Goal: Task Accomplishment & Management: Use online tool/utility

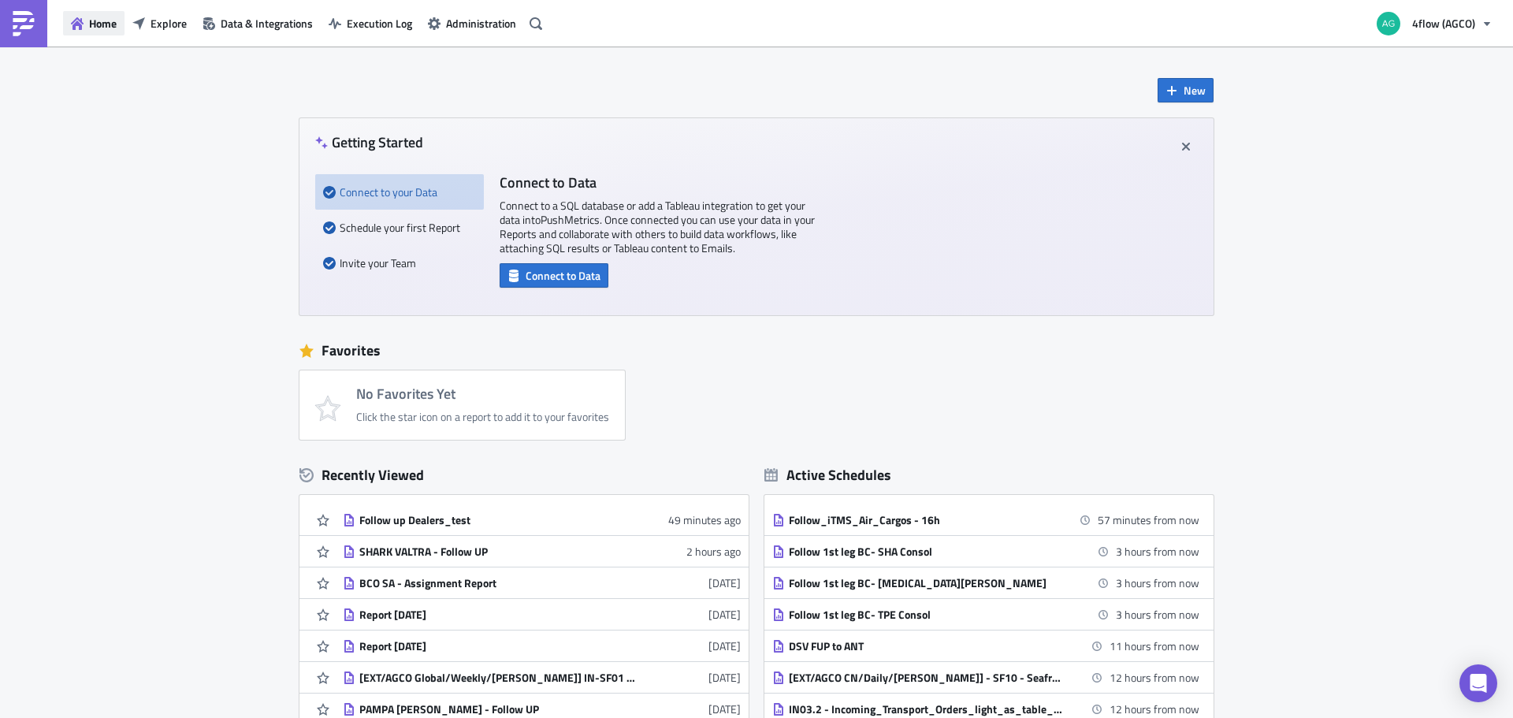
click at [107, 28] on span "Home" at bounding box center [103, 23] width 28 height 17
click at [165, 29] on span "Explore" at bounding box center [169, 23] width 36 height 17
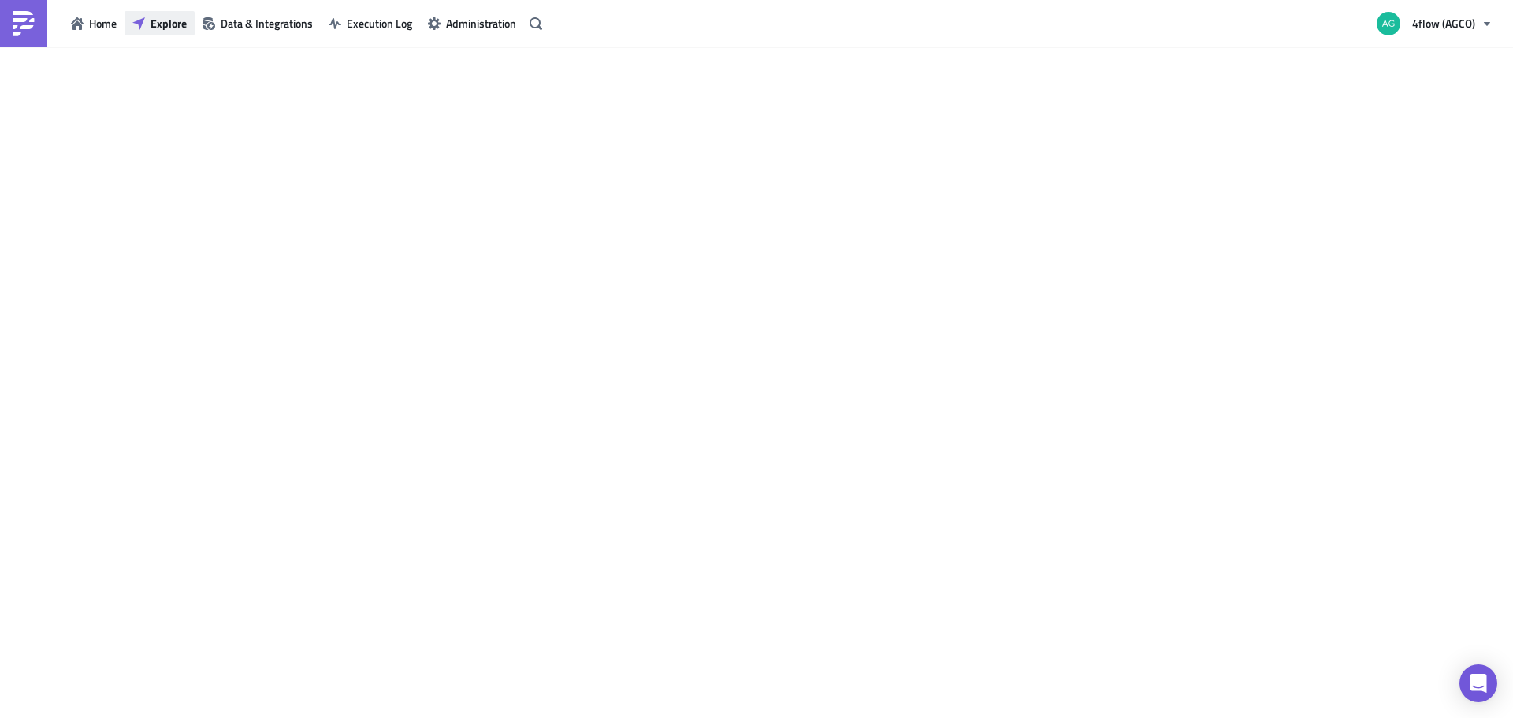
click at [166, 23] on span "Explore" at bounding box center [169, 23] width 36 height 17
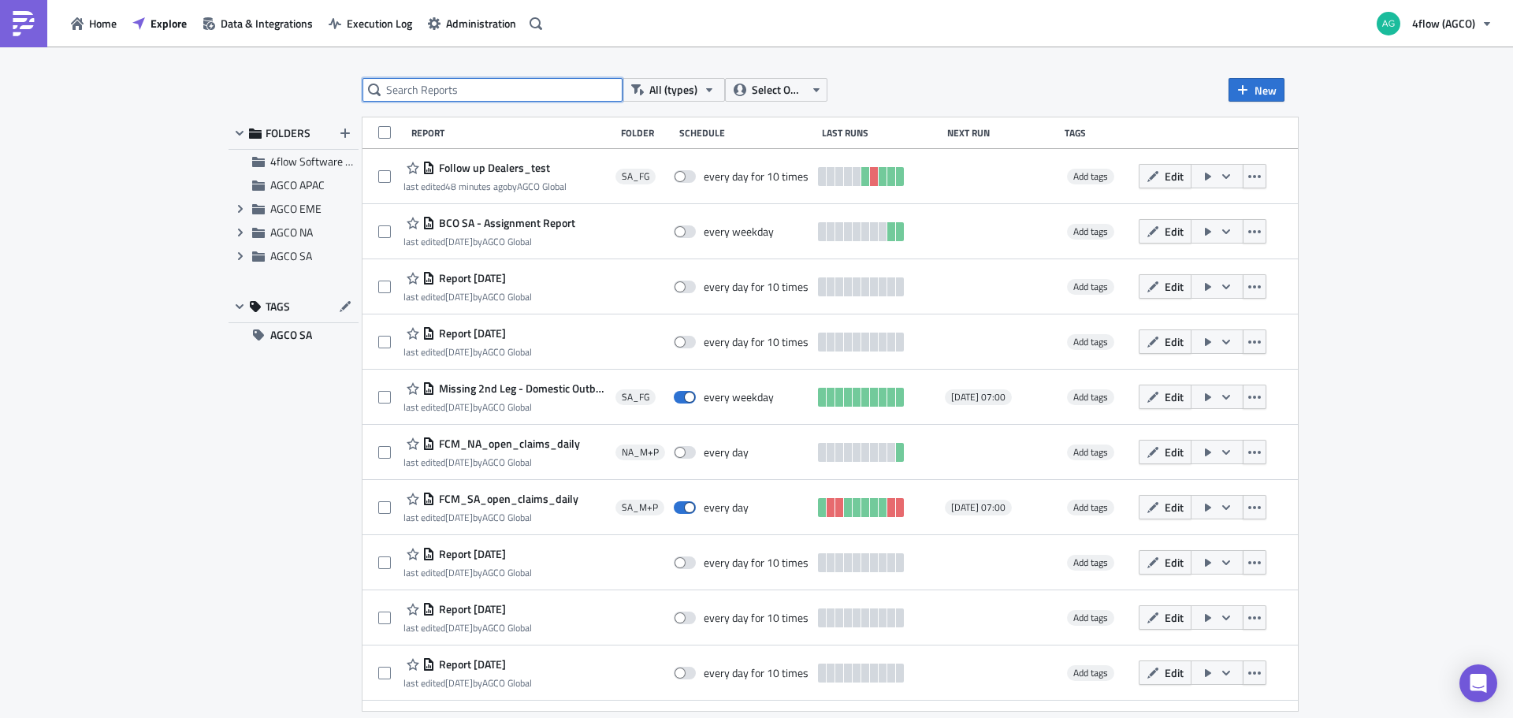
click at [436, 95] on input "text" at bounding box center [493, 90] width 260 height 24
type input "claims"
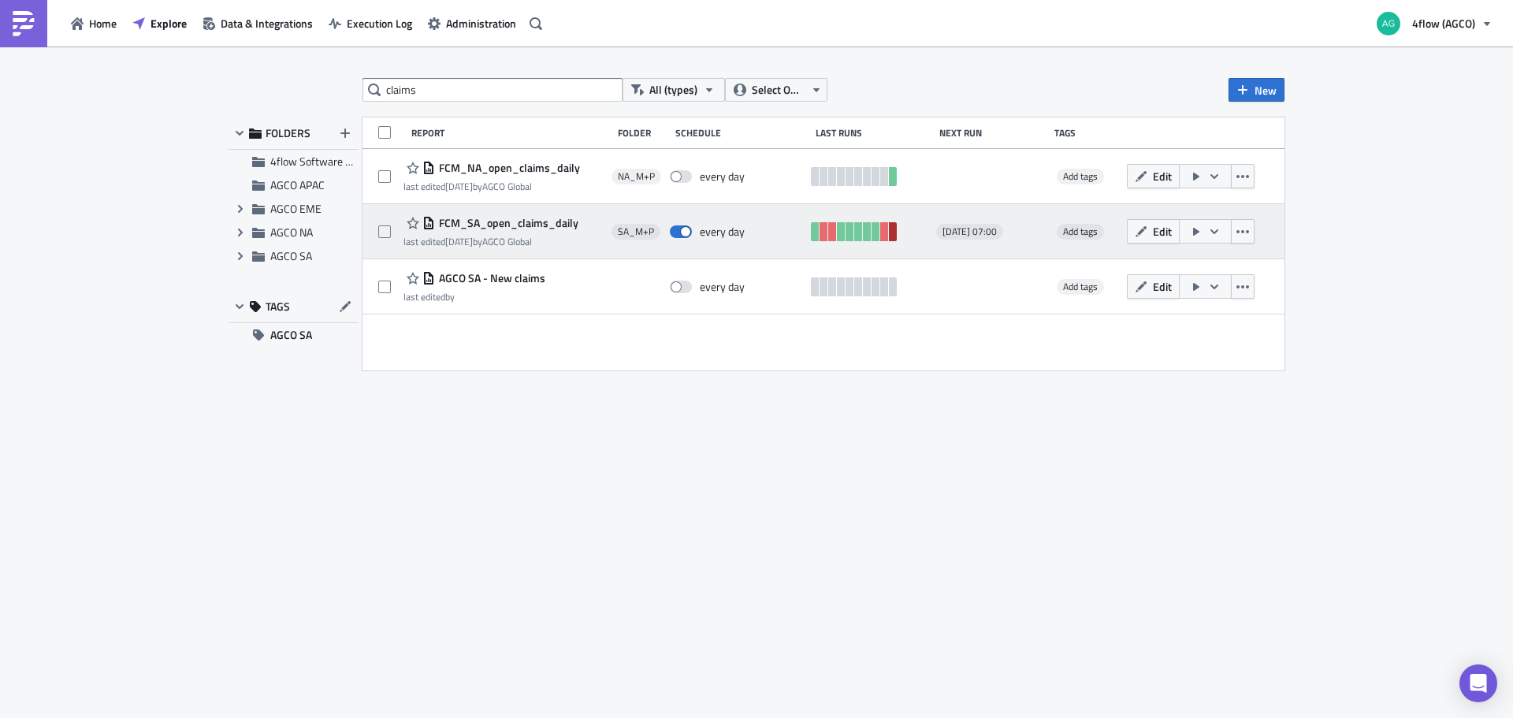
click at [892, 230] on link at bounding box center [893, 231] width 8 height 19
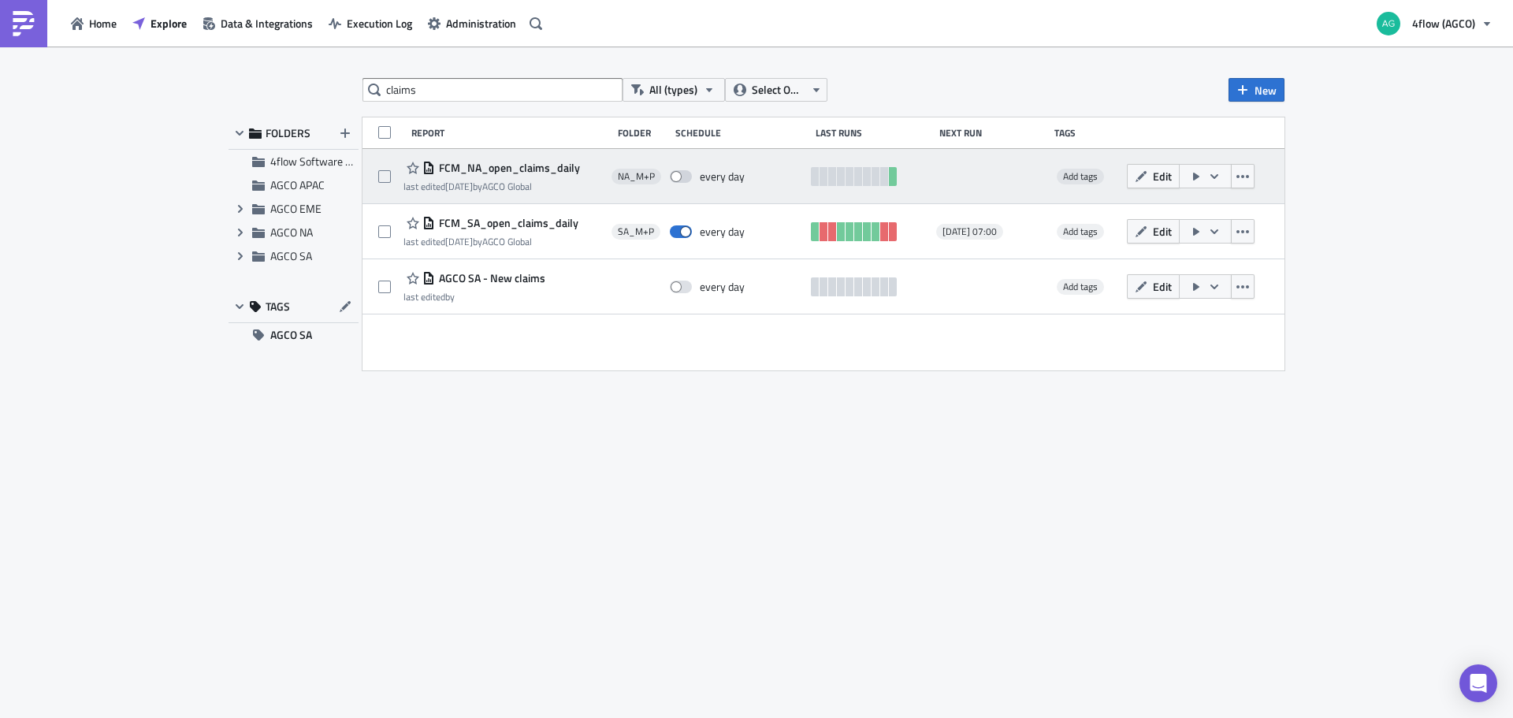
click at [500, 184] on div "last edited 3 weeks ago by AGCO Global" at bounding box center [492, 186] width 177 height 12
click at [485, 172] on span "FCM_NA_open_claims_daily" at bounding box center [507, 168] width 145 height 14
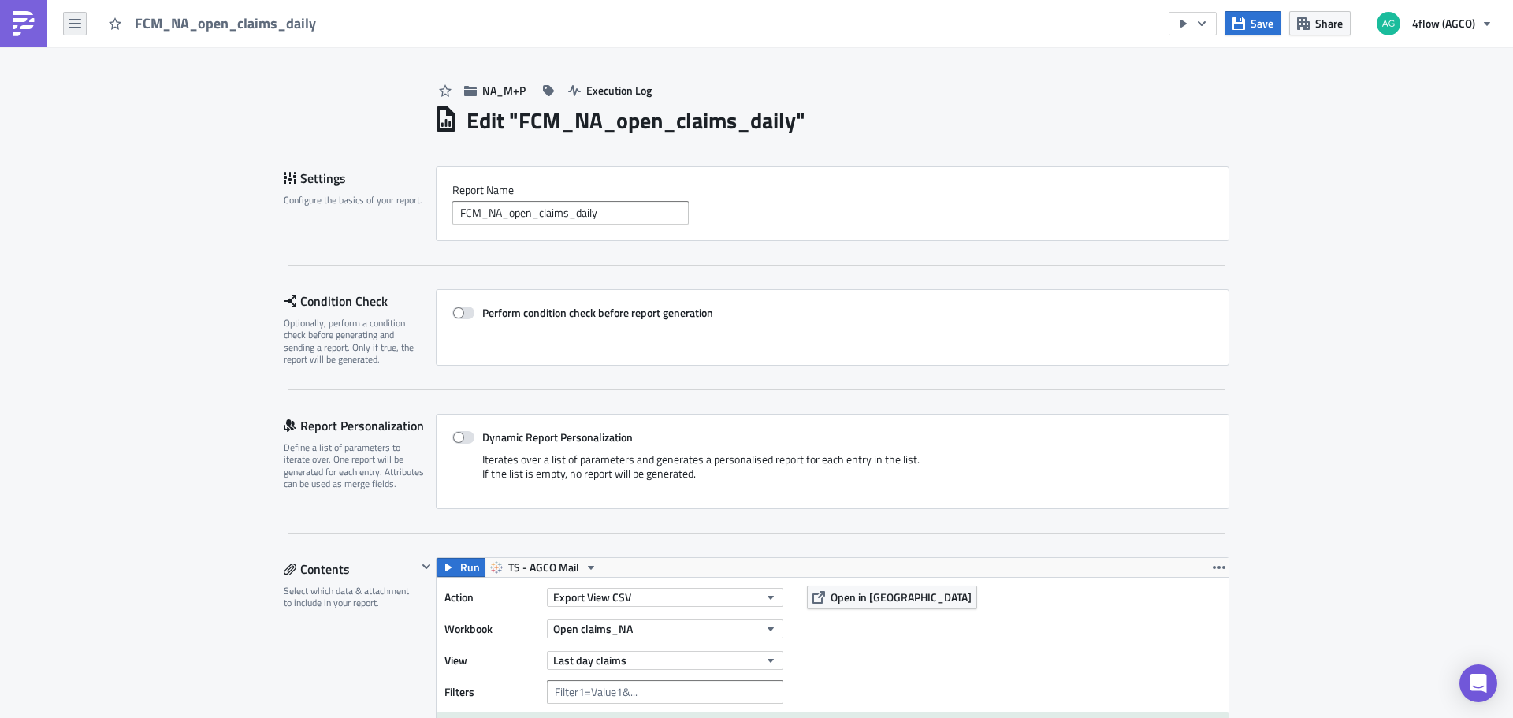
click at [78, 28] on icon "button" at bounding box center [75, 23] width 13 height 9
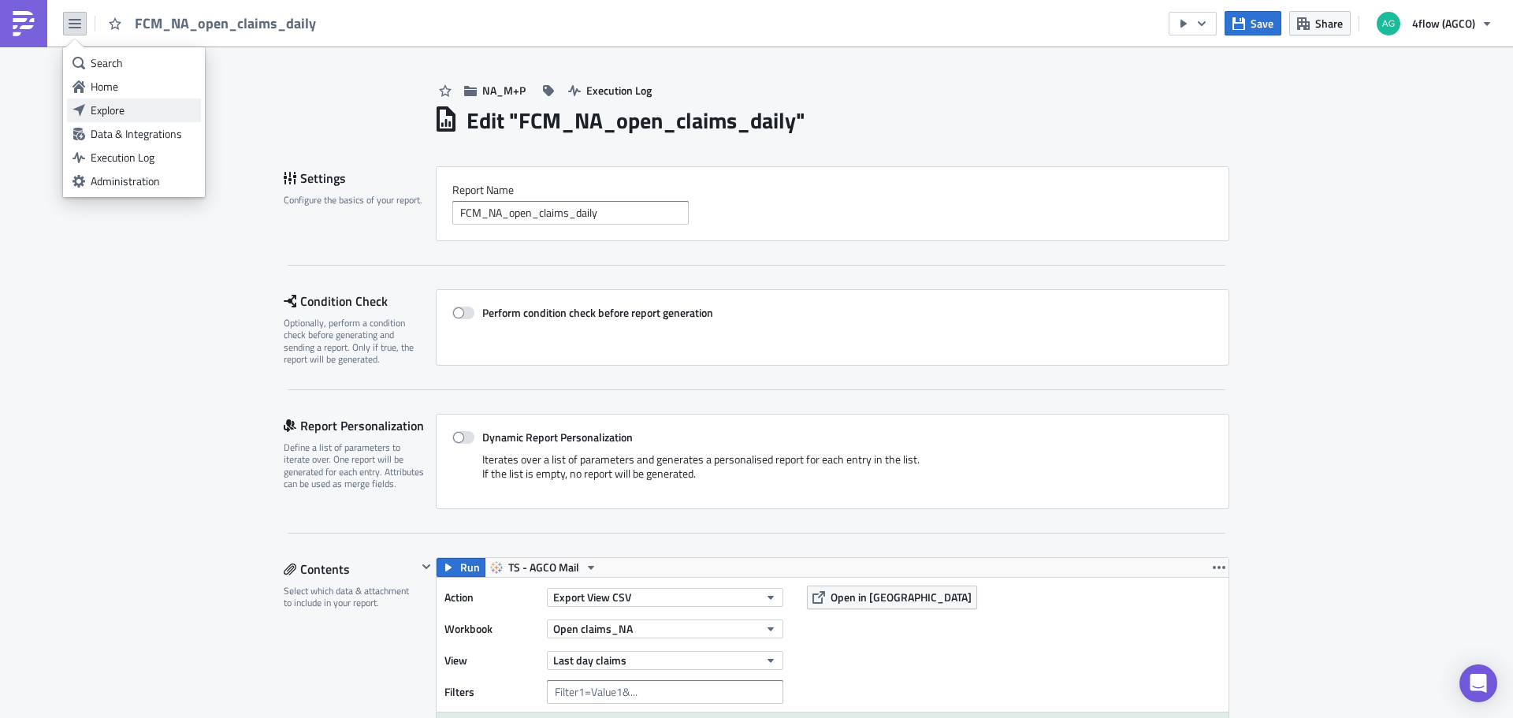
click at [94, 107] on div "Explore" at bounding box center [143, 110] width 105 height 16
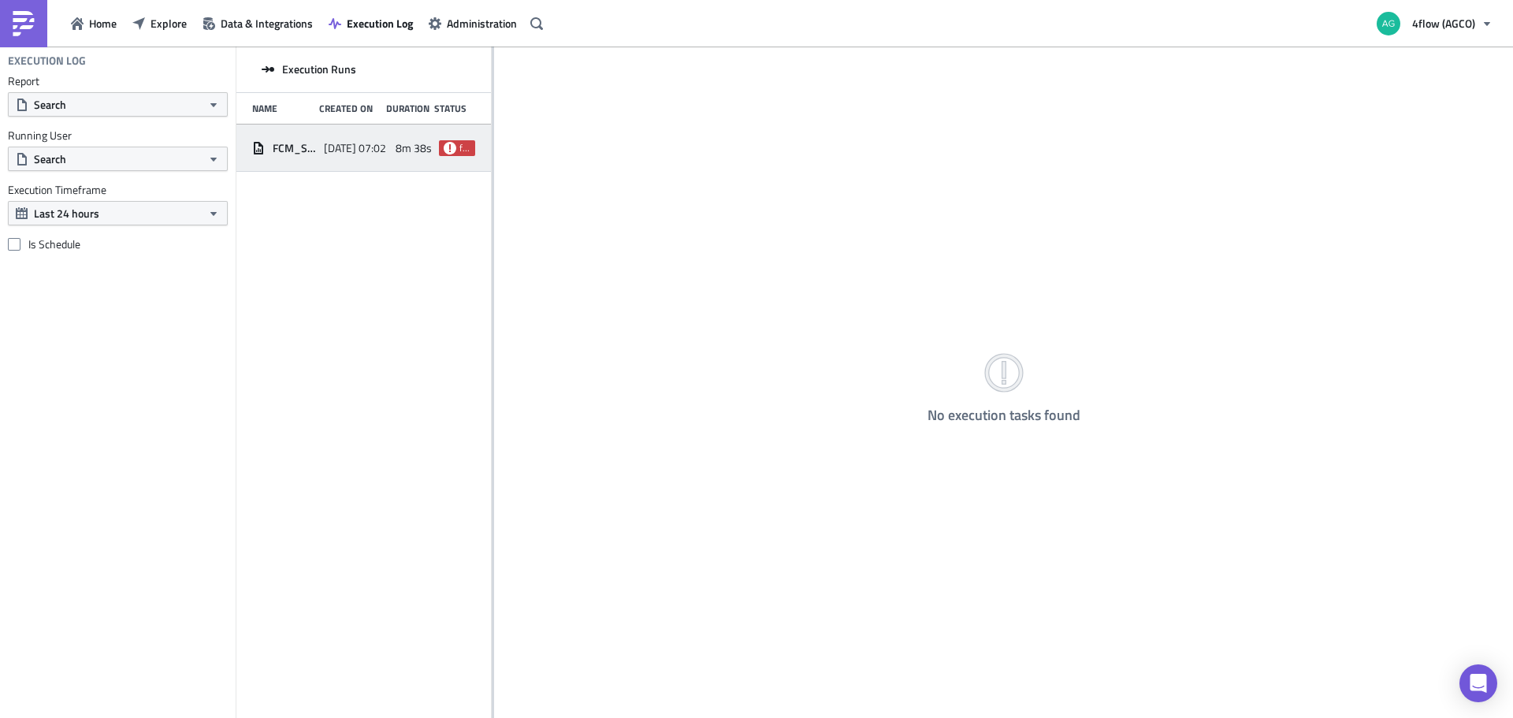
click at [375, 142] on span "2025-09-29 07:02" at bounding box center [355, 148] width 62 height 14
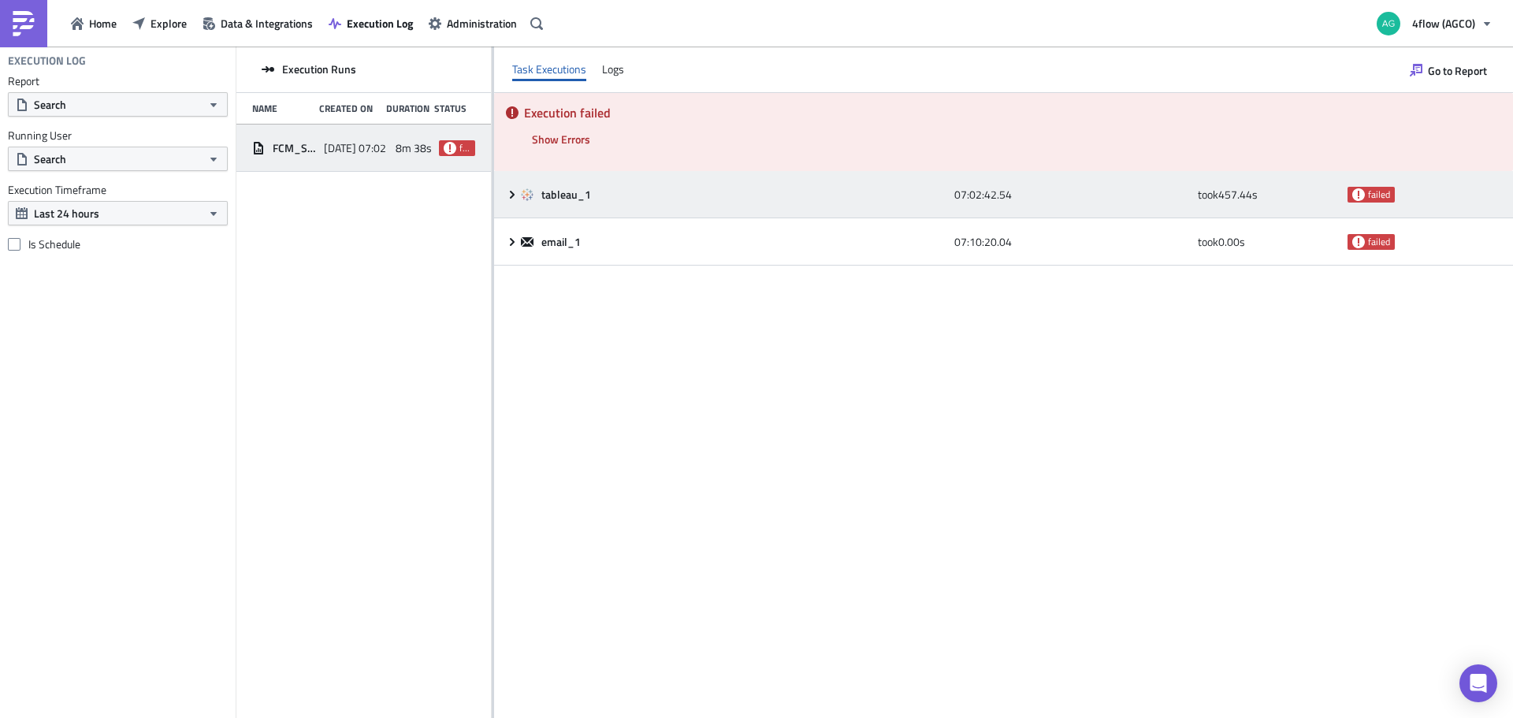
click at [511, 192] on icon at bounding box center [512, 194] width 5 height 8
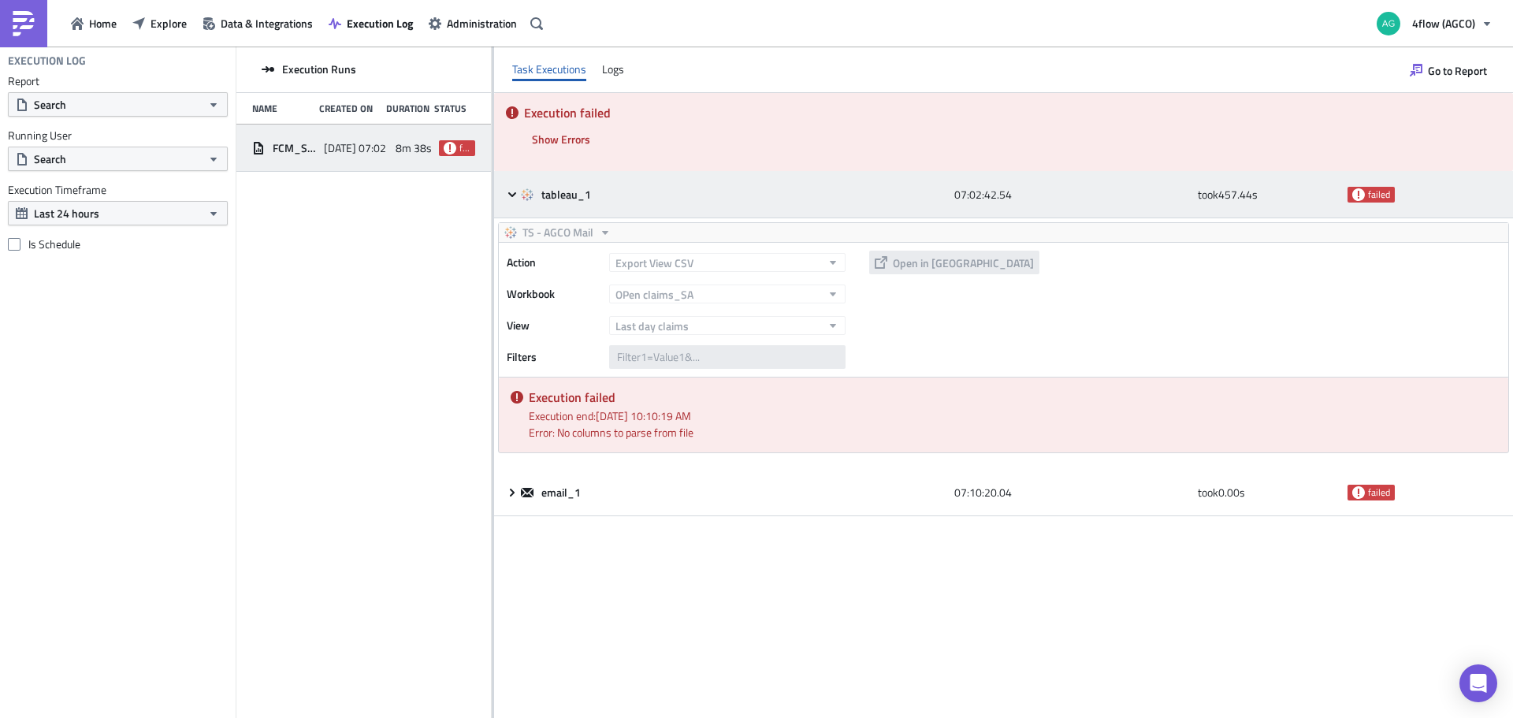
click at [511, 192] on icon at bounding box center [512, 194] width 13 height 13
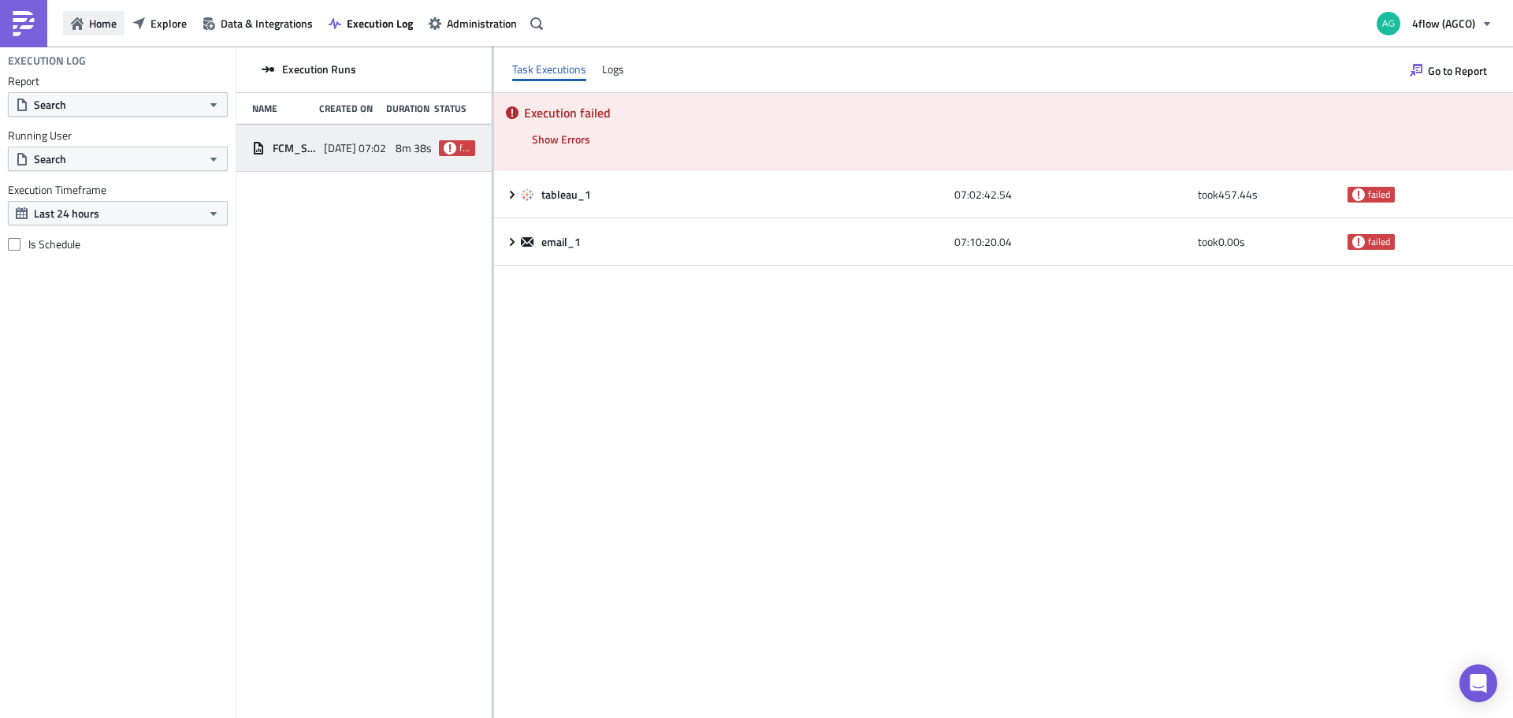
click at [110, 28] on span "Home" at bounding box center [103, 23] width 28 height 17
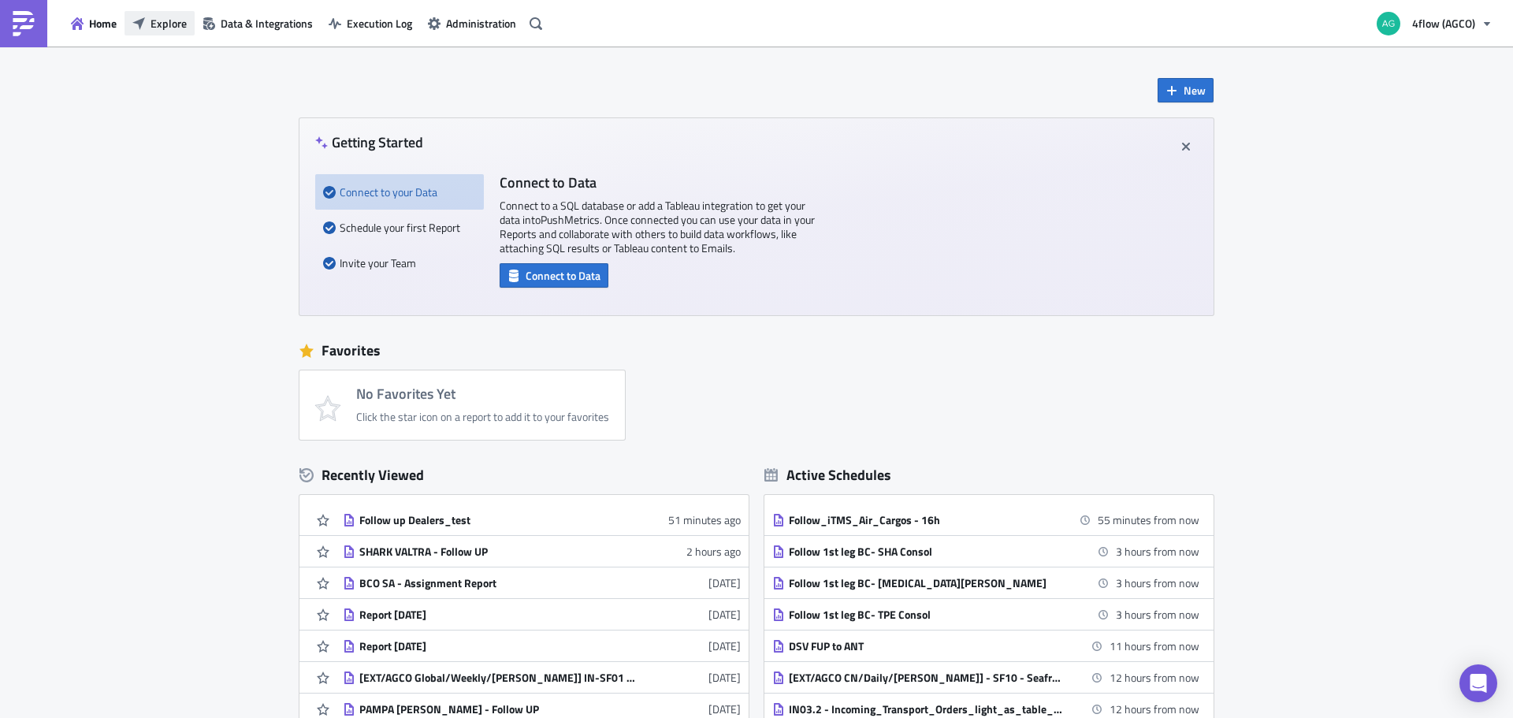
click at [171, 32] on button "Explore" at bounding box center [160, 23] width 70 height 24
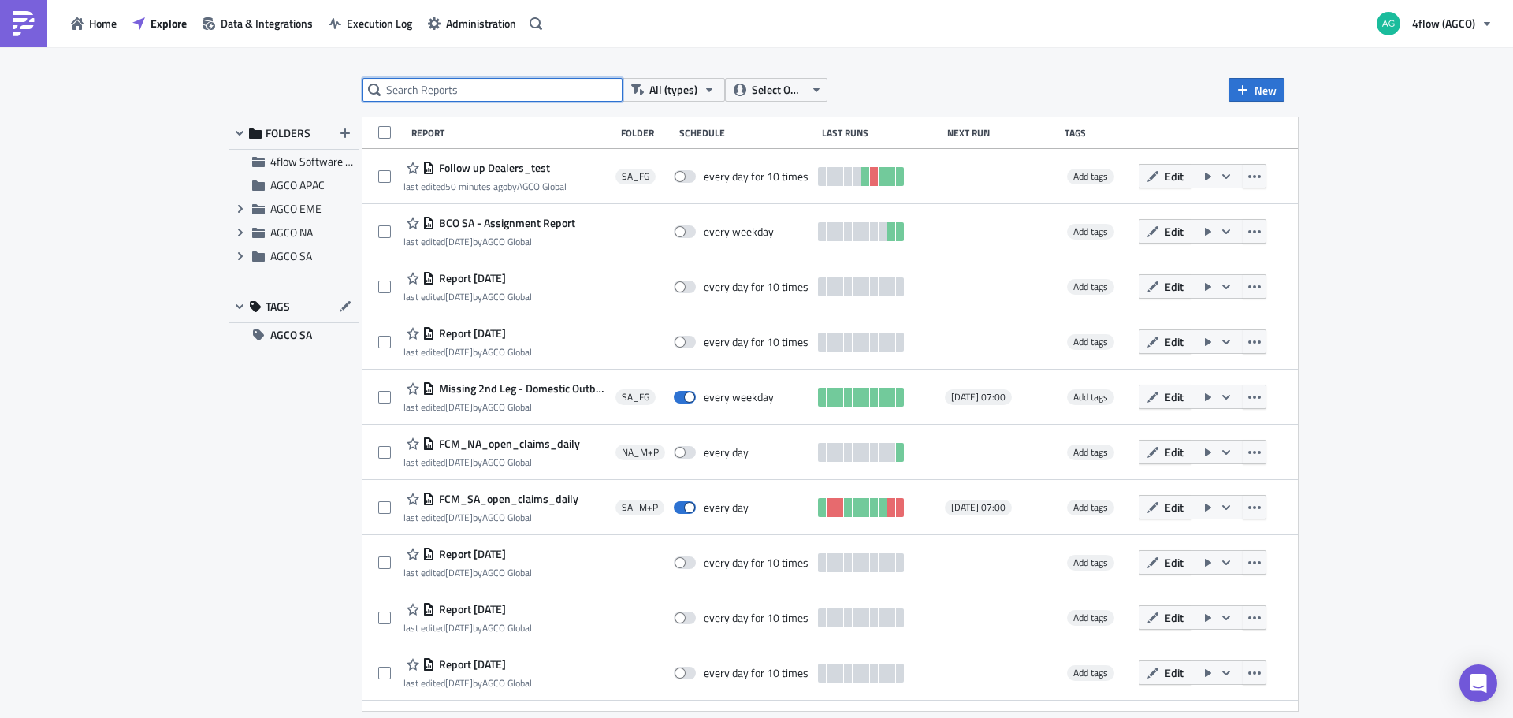
click at [453, 82] on input "text" at bounding box center [493, 90] width 260 height 24
type input "claim"
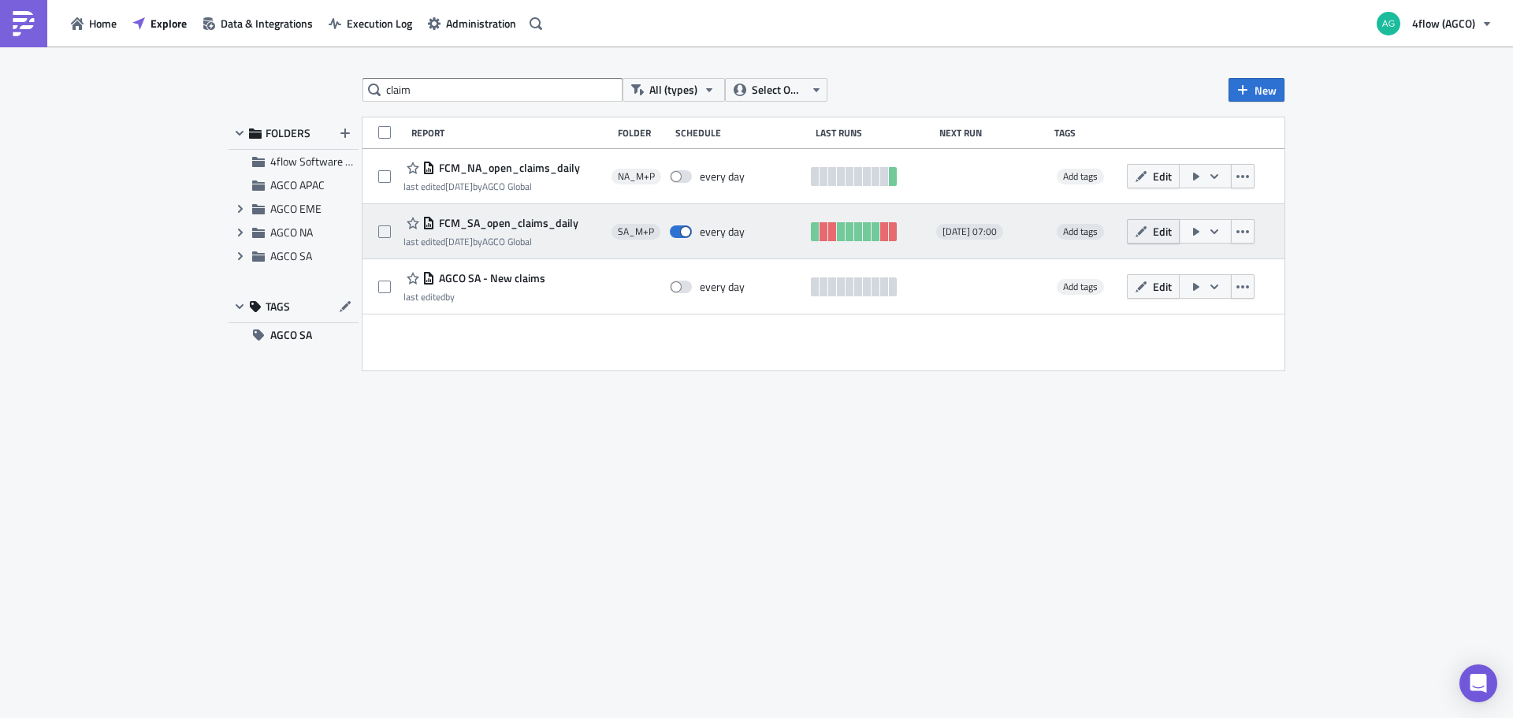
click at [1143, 233] on icon "button" at bounding box center [1141, 231] width 13 height 13
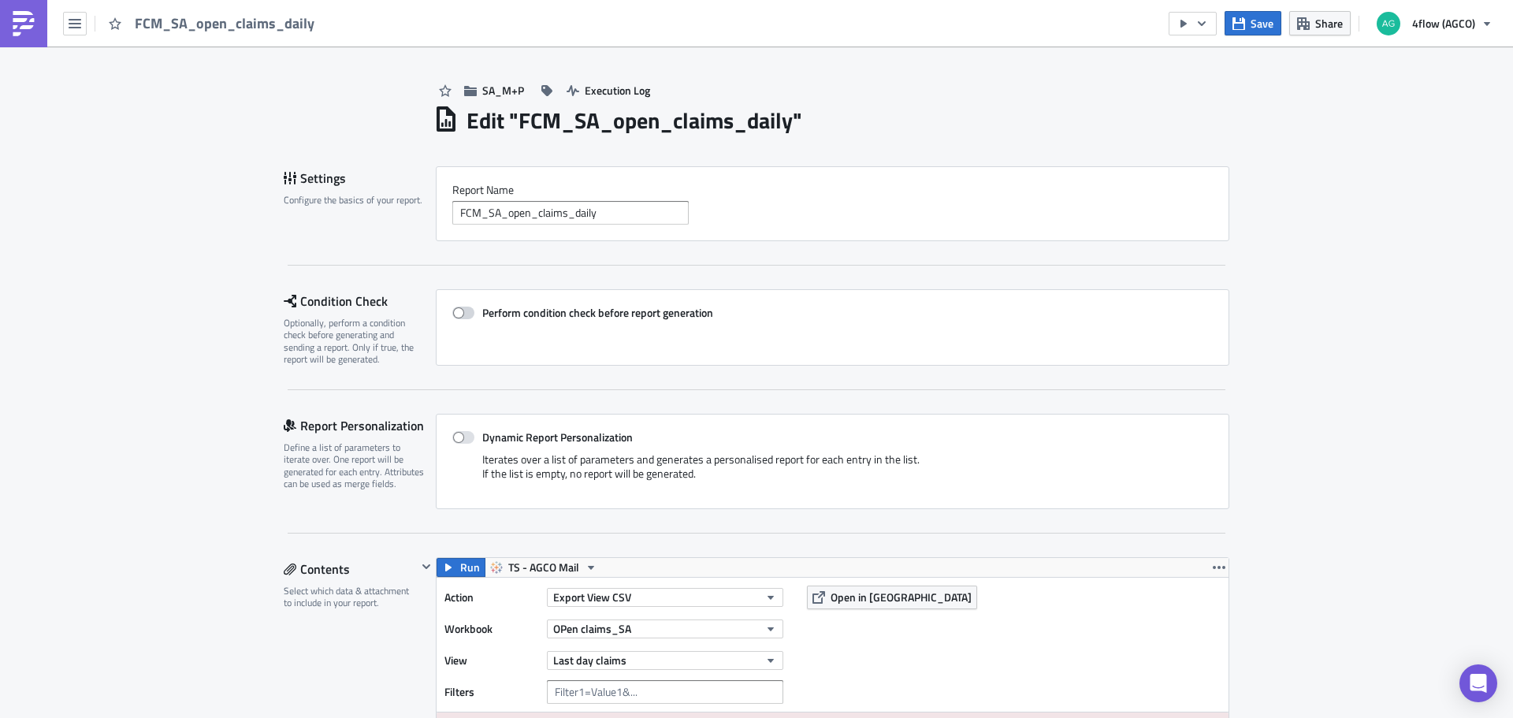
click at [452, 311] on span at bounding box center [463, 313] width 22 height 13
click at [456, 311] on input "Perform condition check before report generation" at bounding box center [461, 313] width 10 height 10
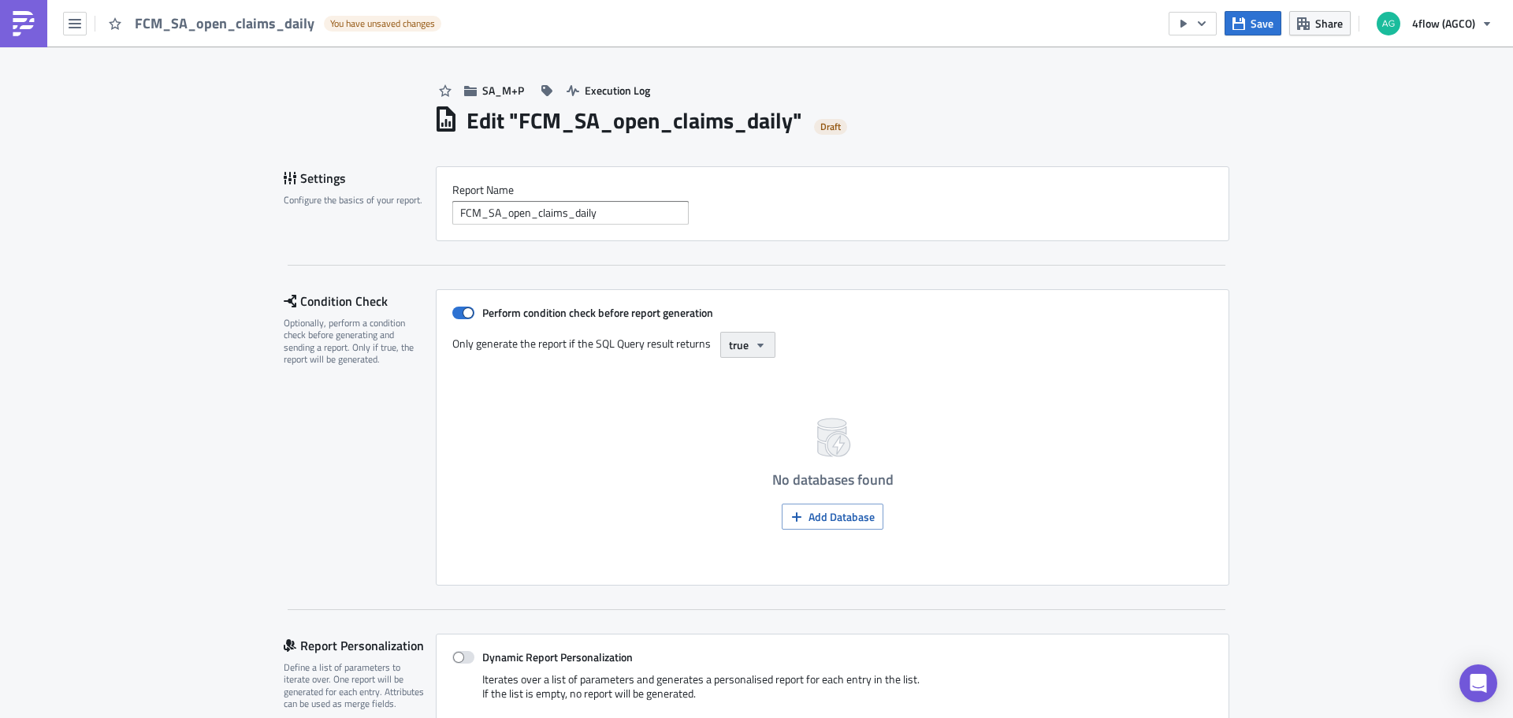
click at [738, 350] on span "true" at bounding box center [739, 345] width 20 height 17
click at [739, 348] on span "true" at bounding box center [739, 345] width 20 height 17
click at [455, 314] on span at bounding box center [463, 313] width 22 height 13
click at [456, 314] on input "Perform condition check before report generation" at bounding box center [461, 313] width 10 height 10
checkbox input "false"
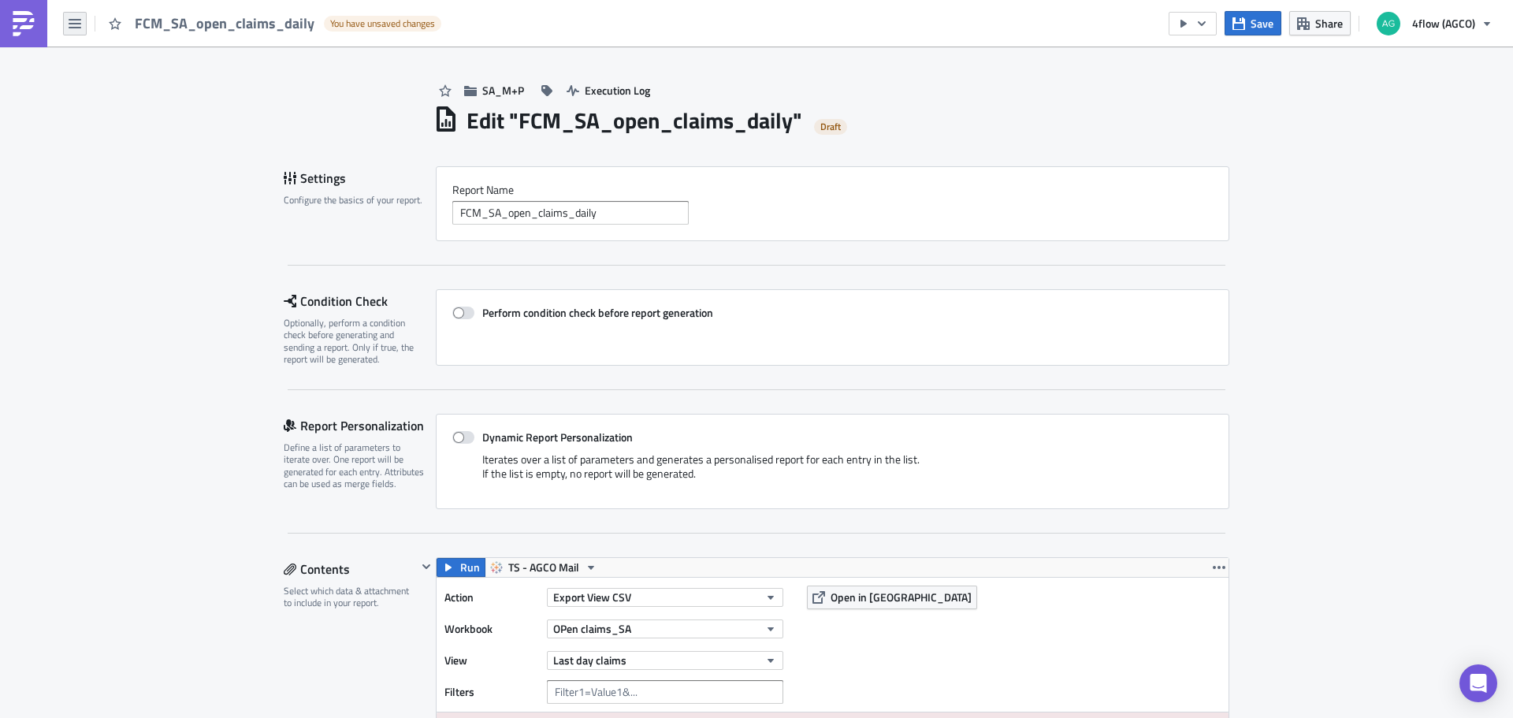
click at [71, 34] on button "button" at bounding box center [75, 24] width 24 height 24
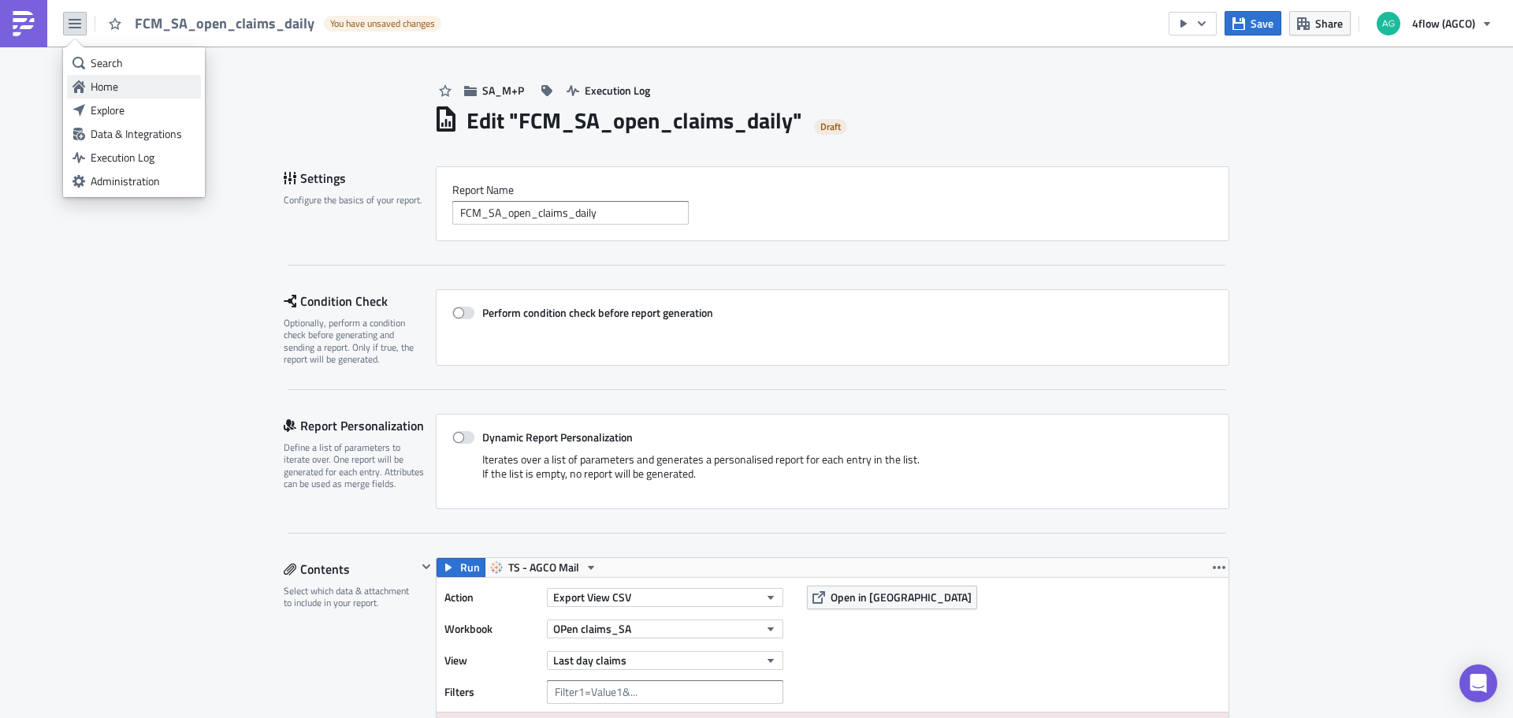
click at [103, 84] on div "Home" at bounding box center [143, 87] width 105 height 16
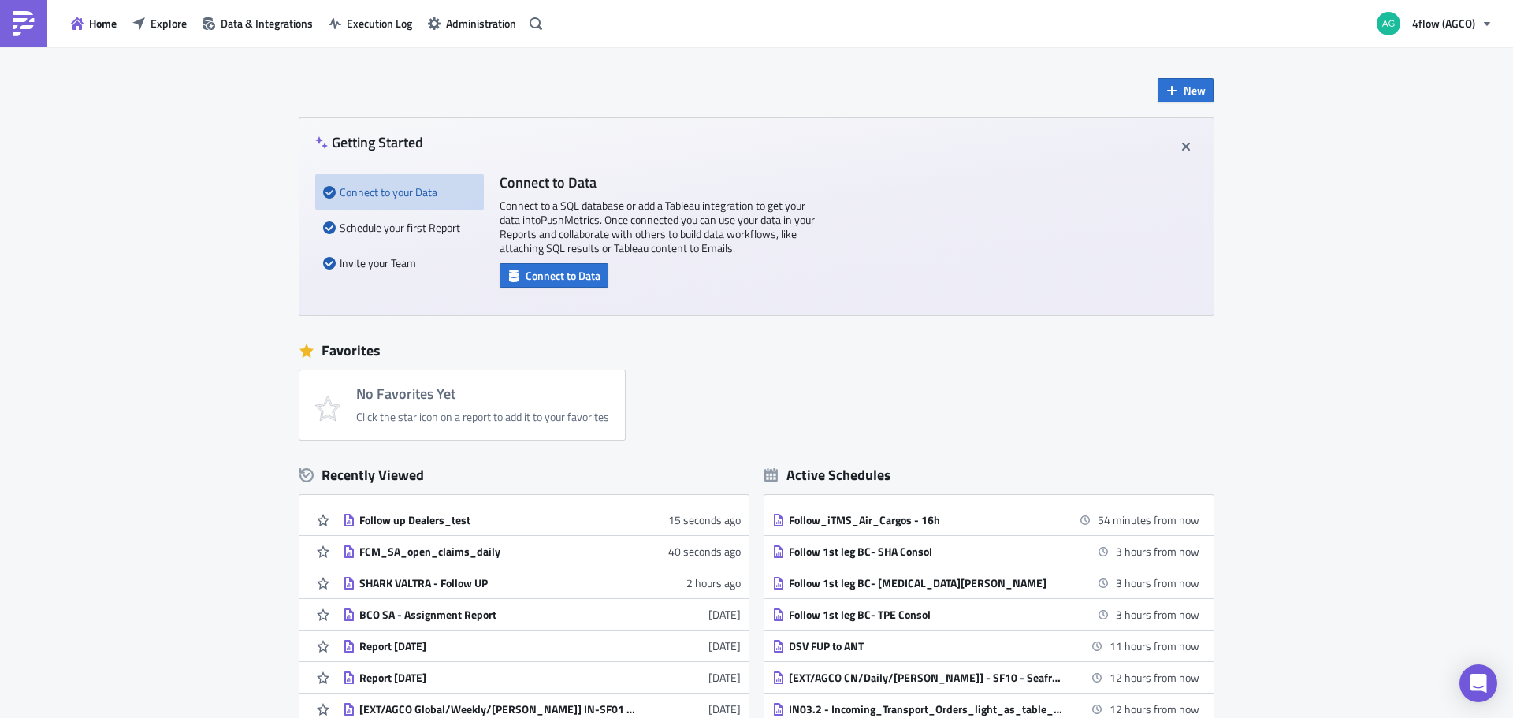
click at [173, 35] on div "Home Explore Data & Integrations Execution Log Administration" at bounding box center [274, 23] width 548 height 46
click at [172, 28] on span "Explore" at bounding box center [169, 23] width 36 height 17
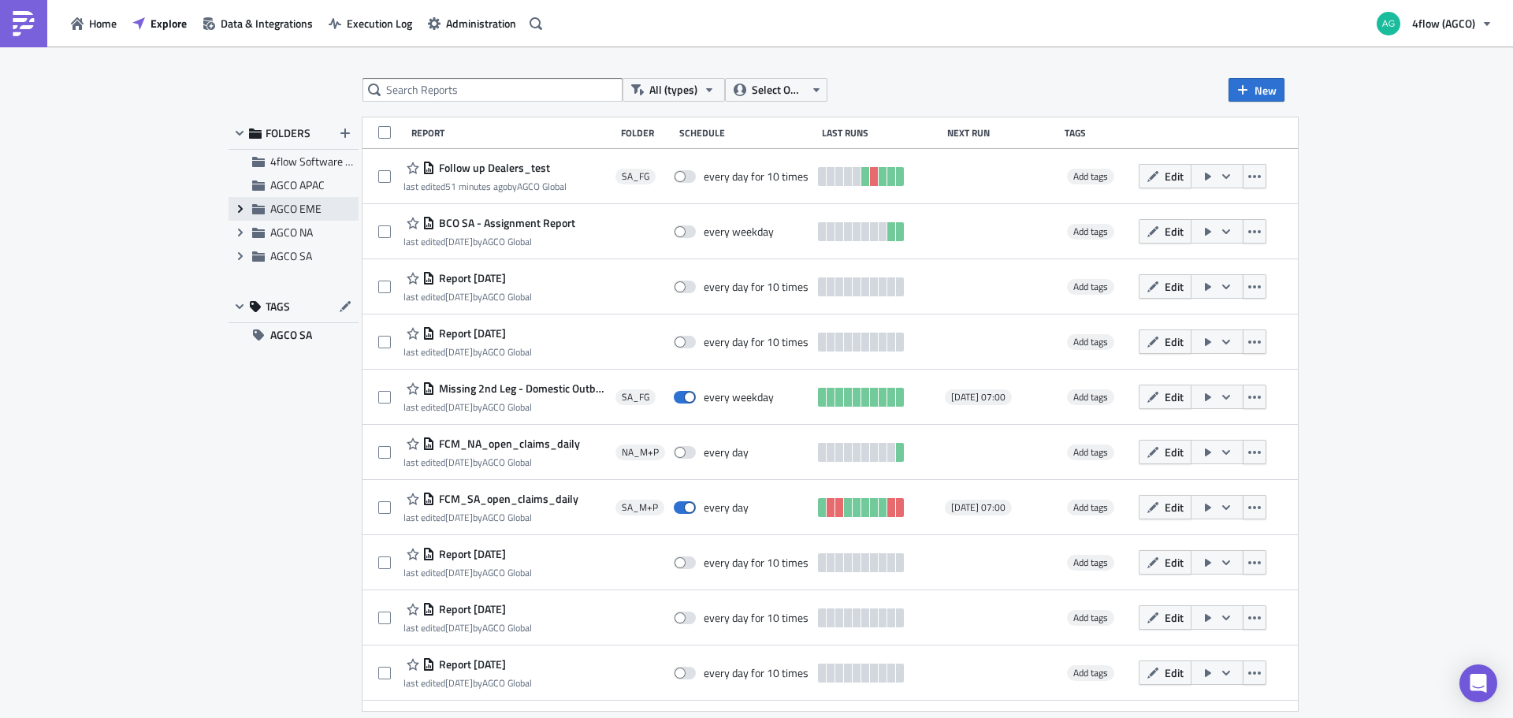
click at [242, 207] on icon "Expand group" at bounding box center [240, 209] width 13 height 13
click at [287, 232] on div "EME_FG" at bounding box center [294, 233] width 130 height 24
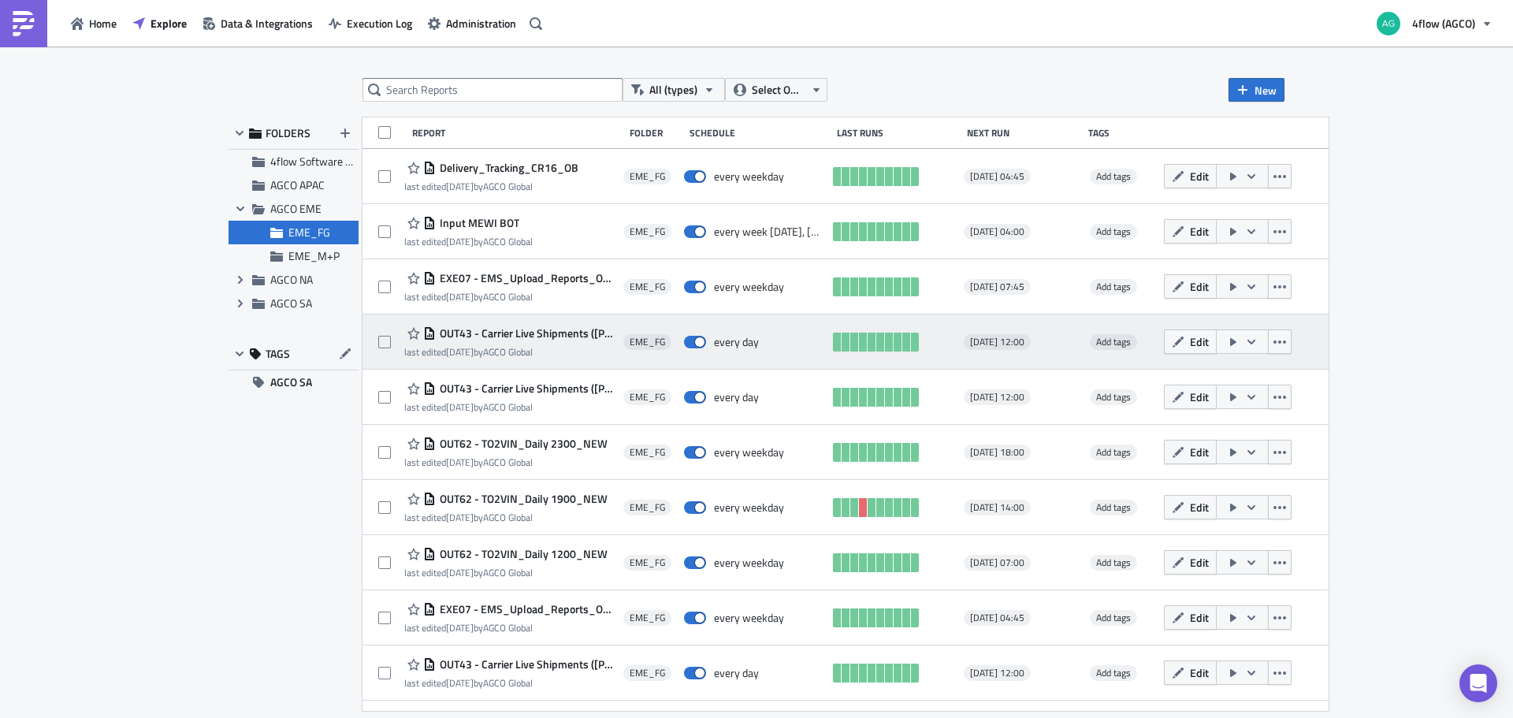
click at [504, 333] on span "OUT43 - Carrier Live Shipments (ZIEG - ROV) Daily 1700 - SF" at bounding box center [526, 333] width 180 height 14
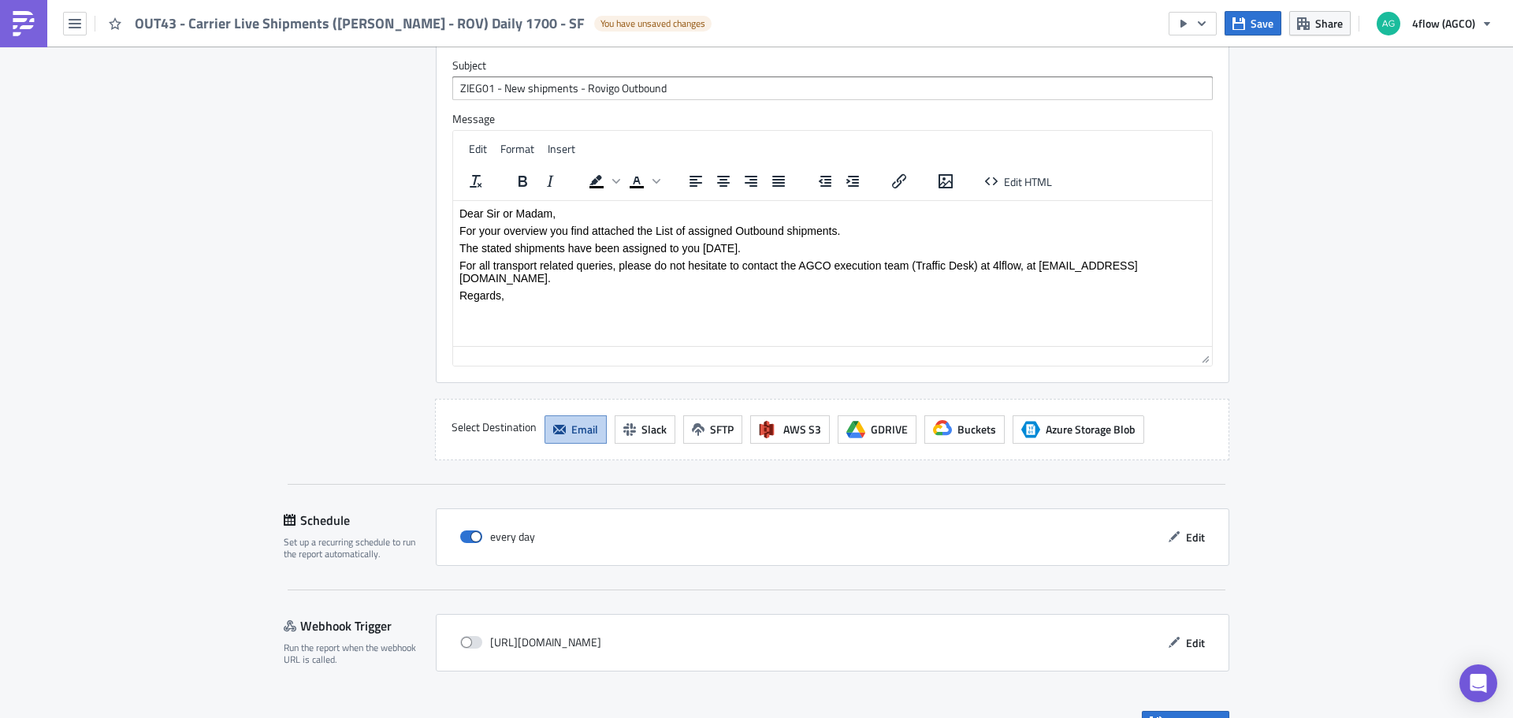
scroll to position [1351, 0]
click at [73, 13] on button "button" at bounding box center [75, 24] width 24 height 24
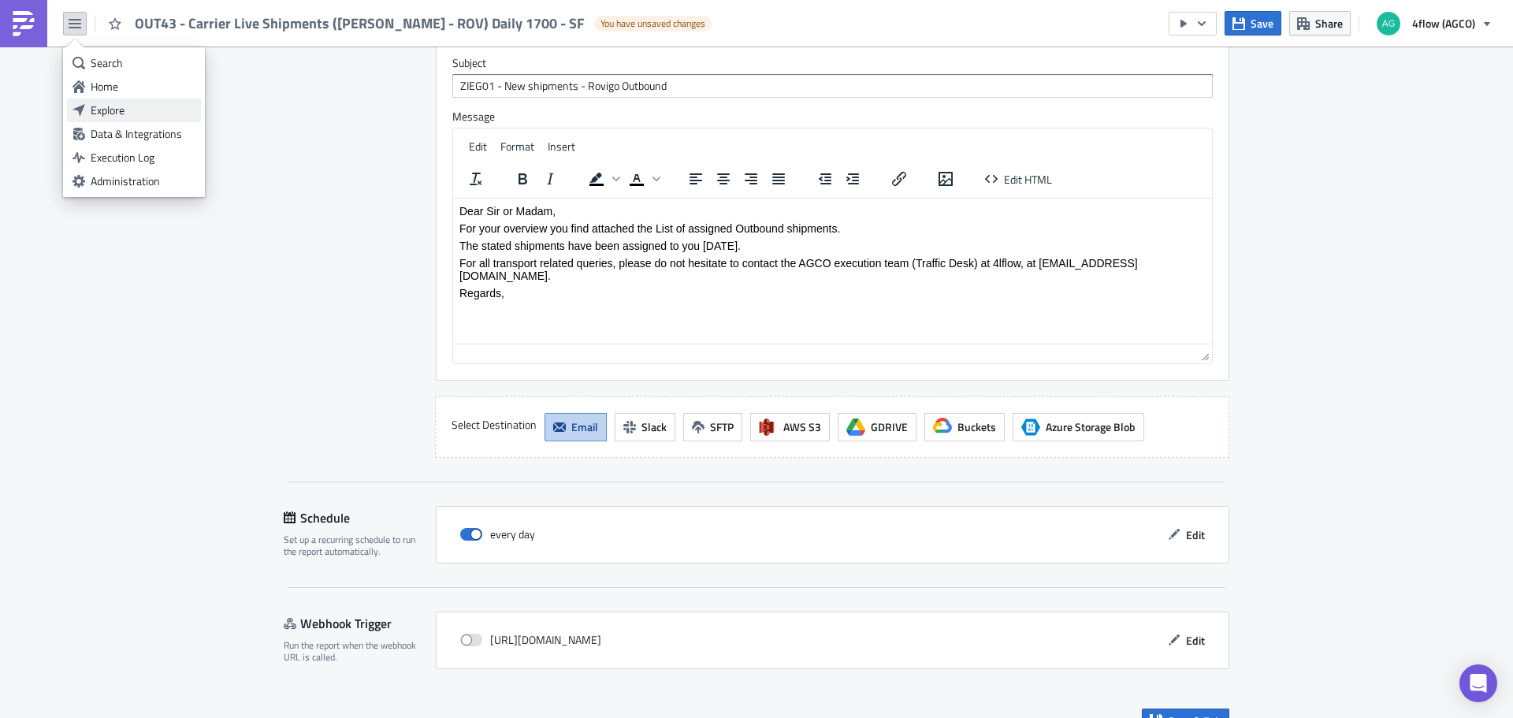
click at [97, 106] on div "Explore" at bounding box center [143, 110] width 105 height 16
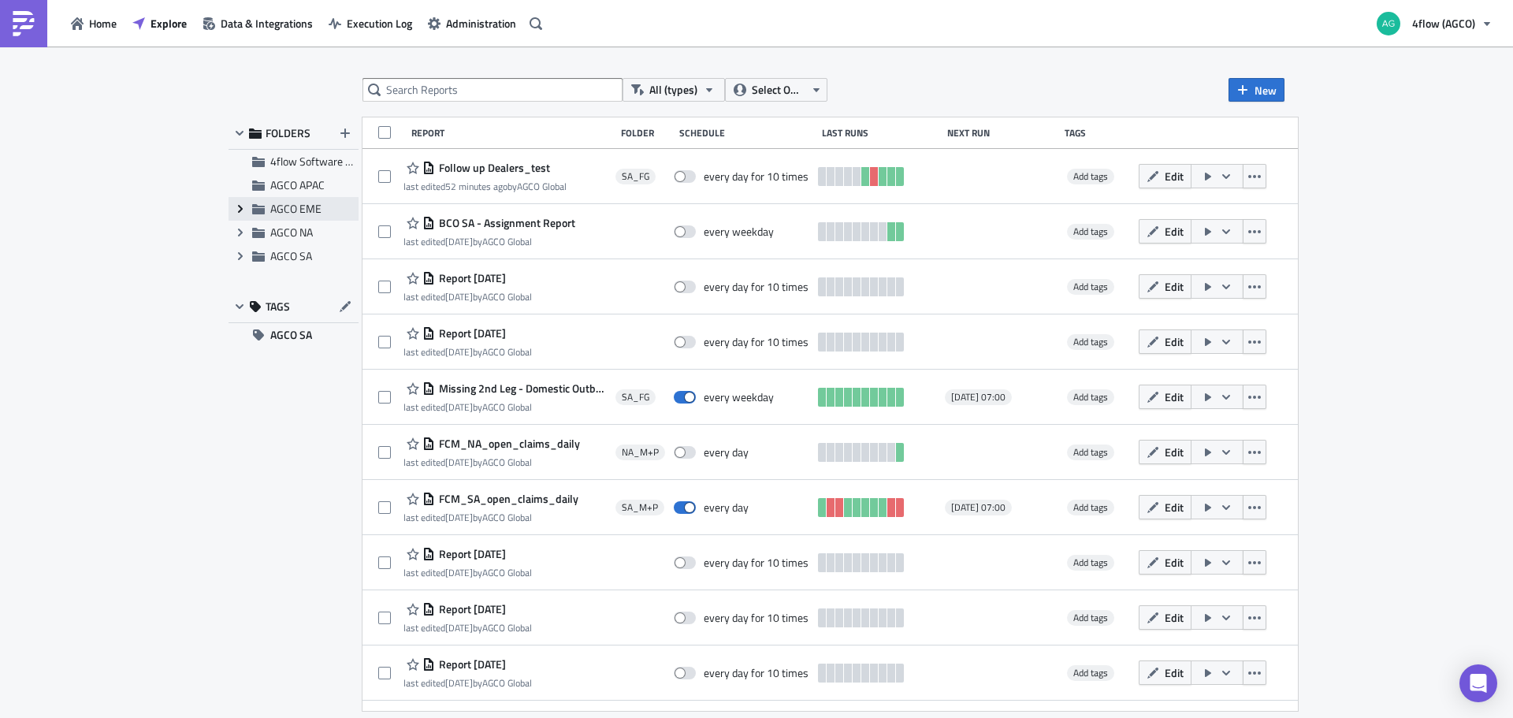
click at [236, 214] on icon "Expand group" at bounding box center [240, 209] width 13 height 13
click at [283, 232] on div "EME_FG" at bounding box center [294, 233] width 130 height 24
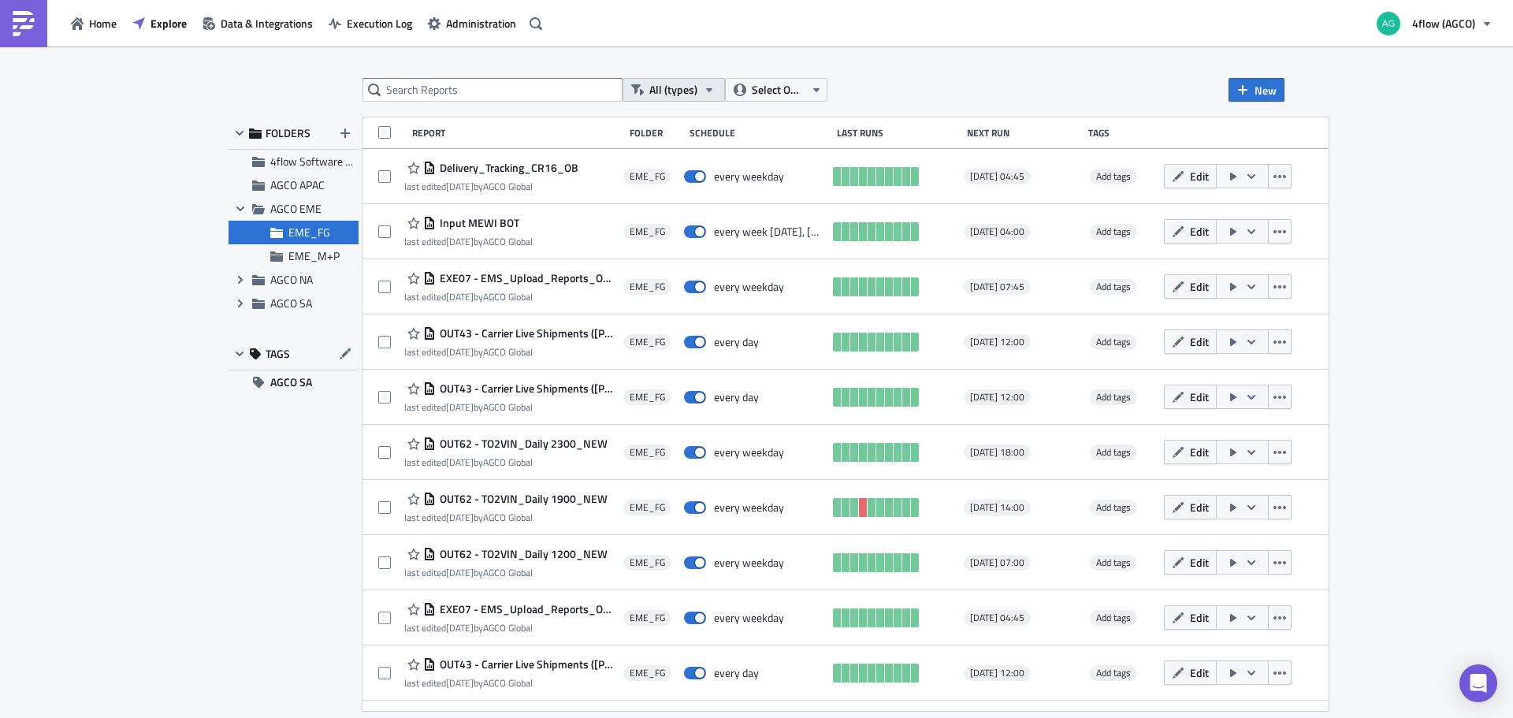
click at [711, 92] on icon "button" at bounding box center [709, 90] width 13 height 13
click at [815, 87] on icon "button" at bounding box center [816, 90] width 13 height 13
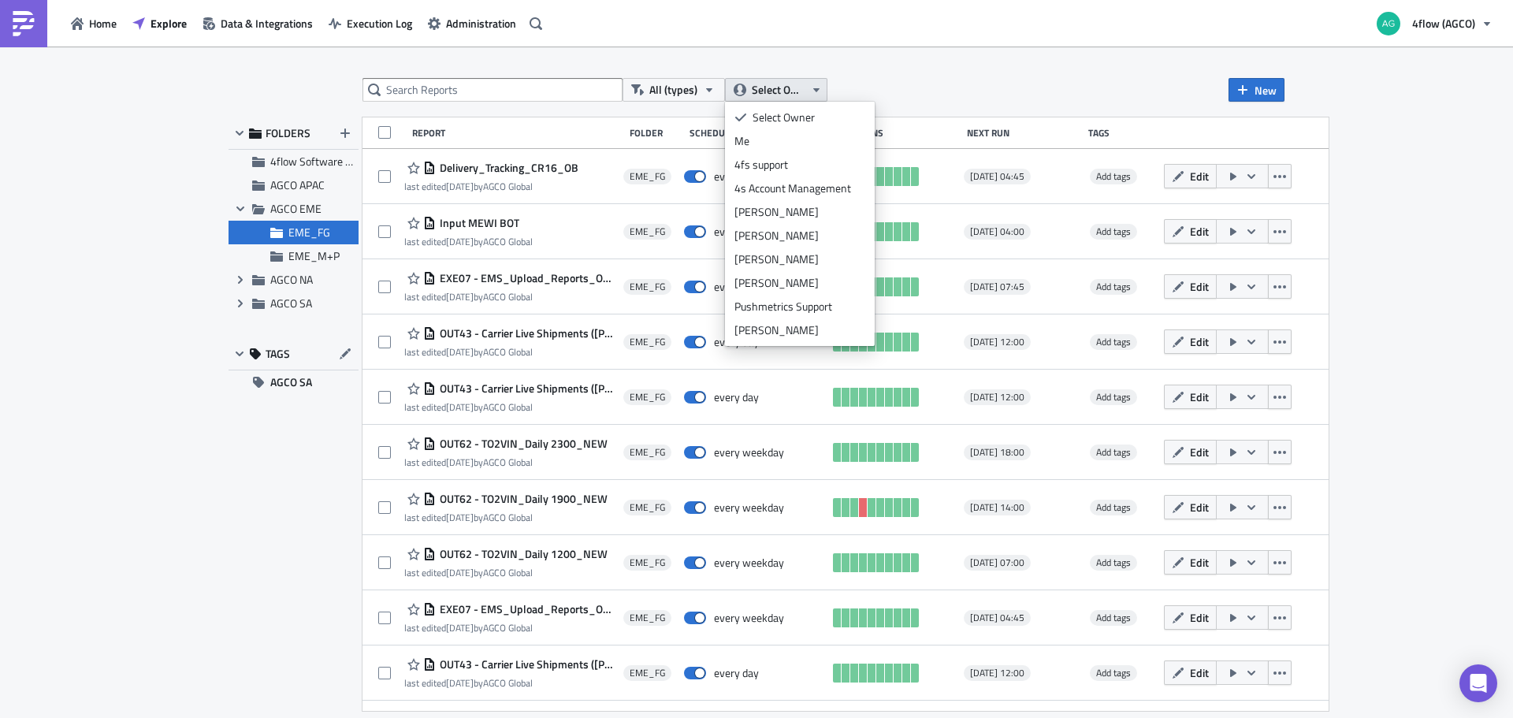
click at [816, 91] on icon "button" at bounding box center [816, 90] width 6 height 4
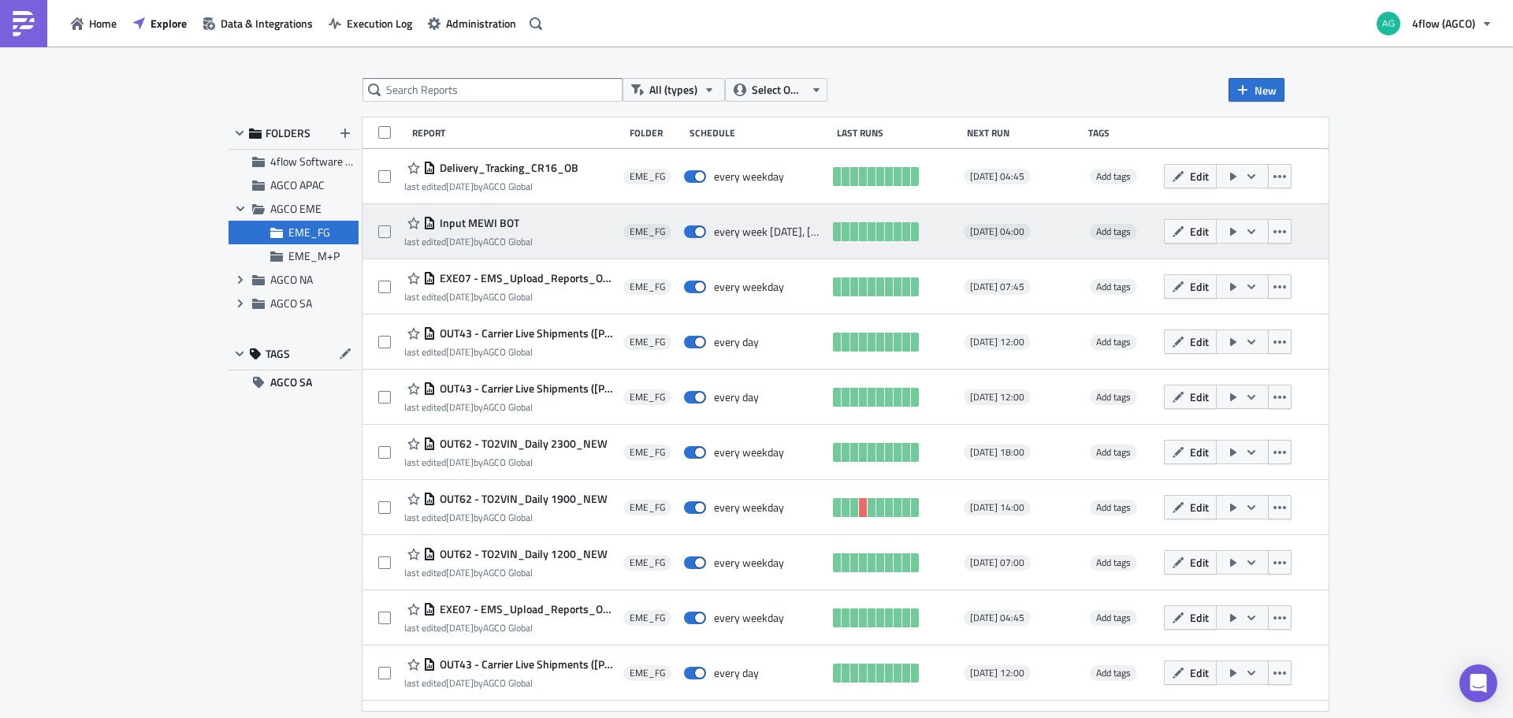
click at [511, 222] on span "Input MEWI BOT" at bounding box center [478, 223] width 84 height 14
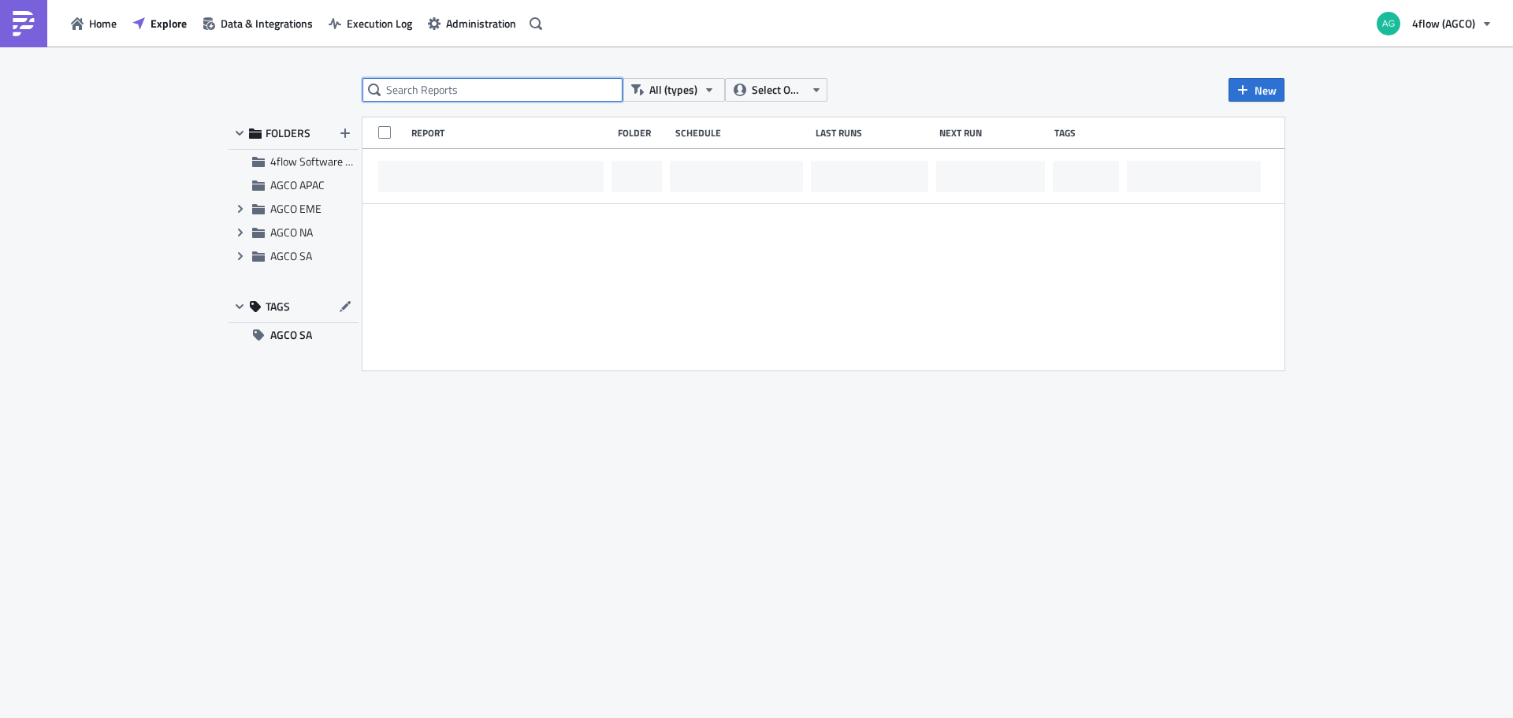
click at [439, 88] on input "text" at bounding box center [493, 90] width 260 height 24
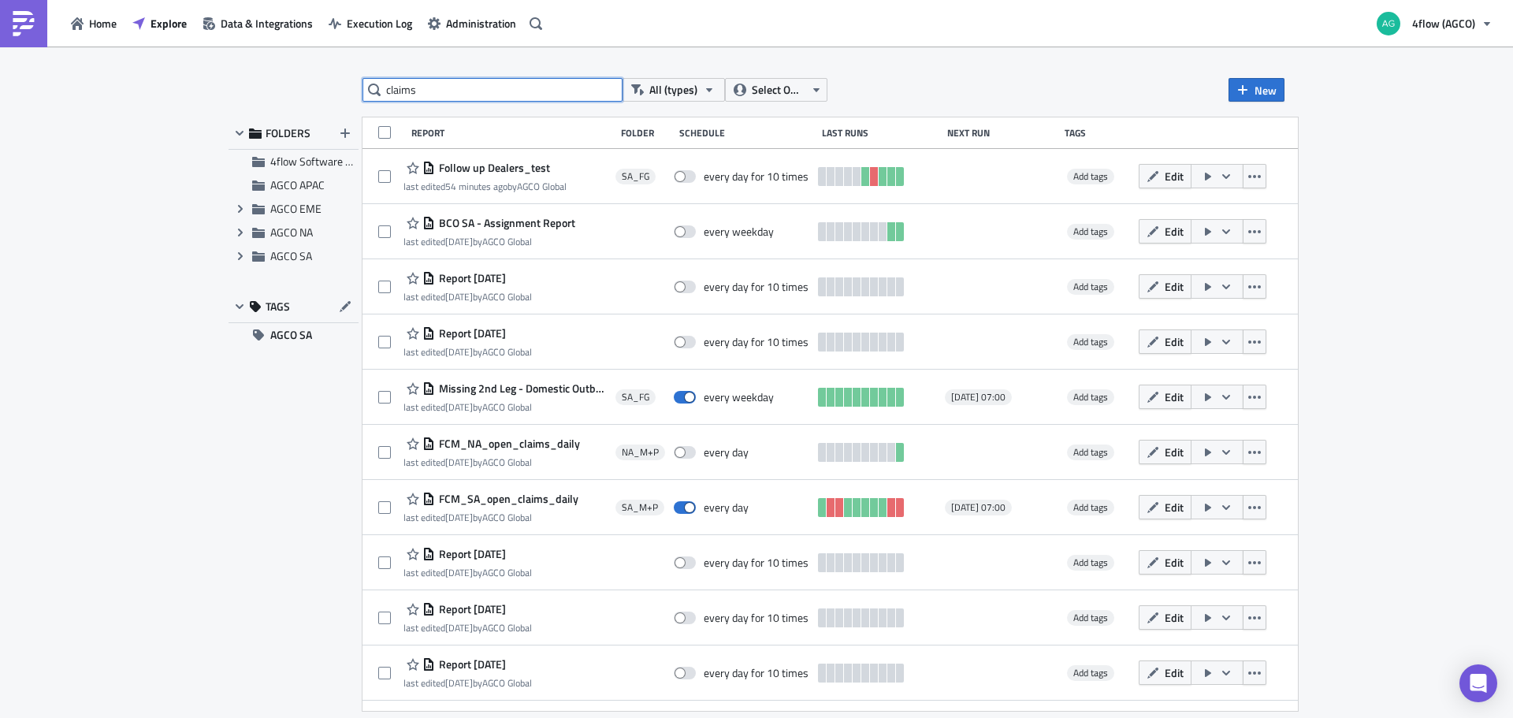
type input "claims"
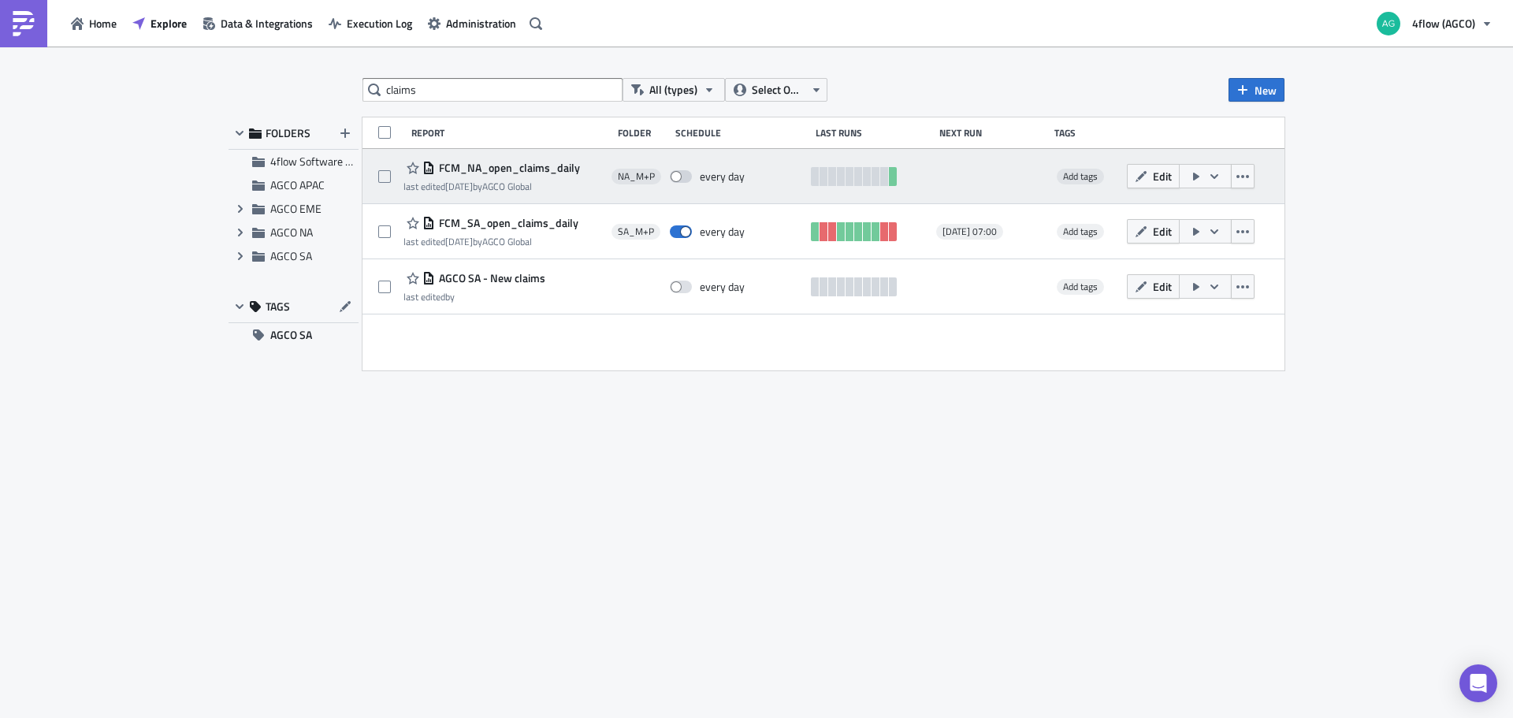
click at [521, 168] on span "FCM_NA_open_claims_daily" at bounding box center [507, 168] width 145 height 14
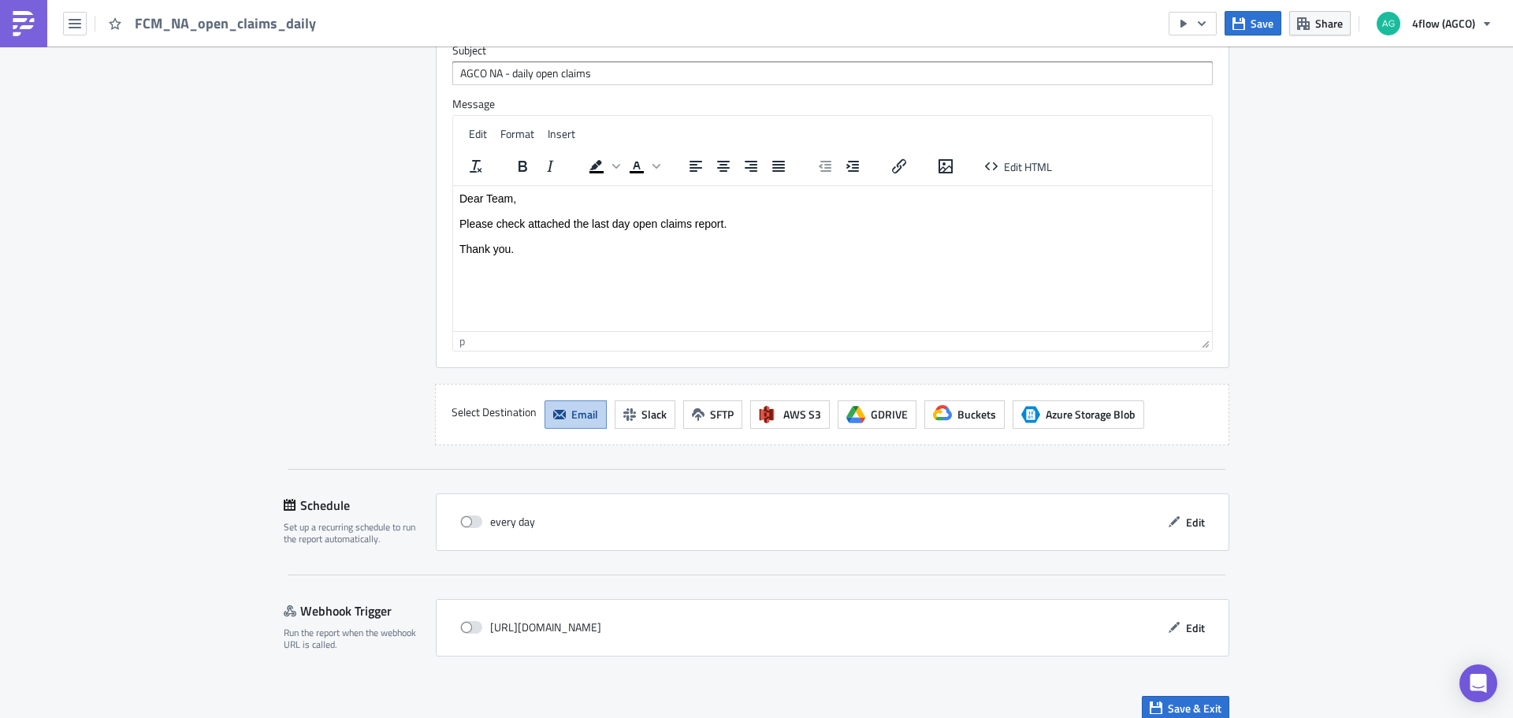
scroll to position [1304, 0]
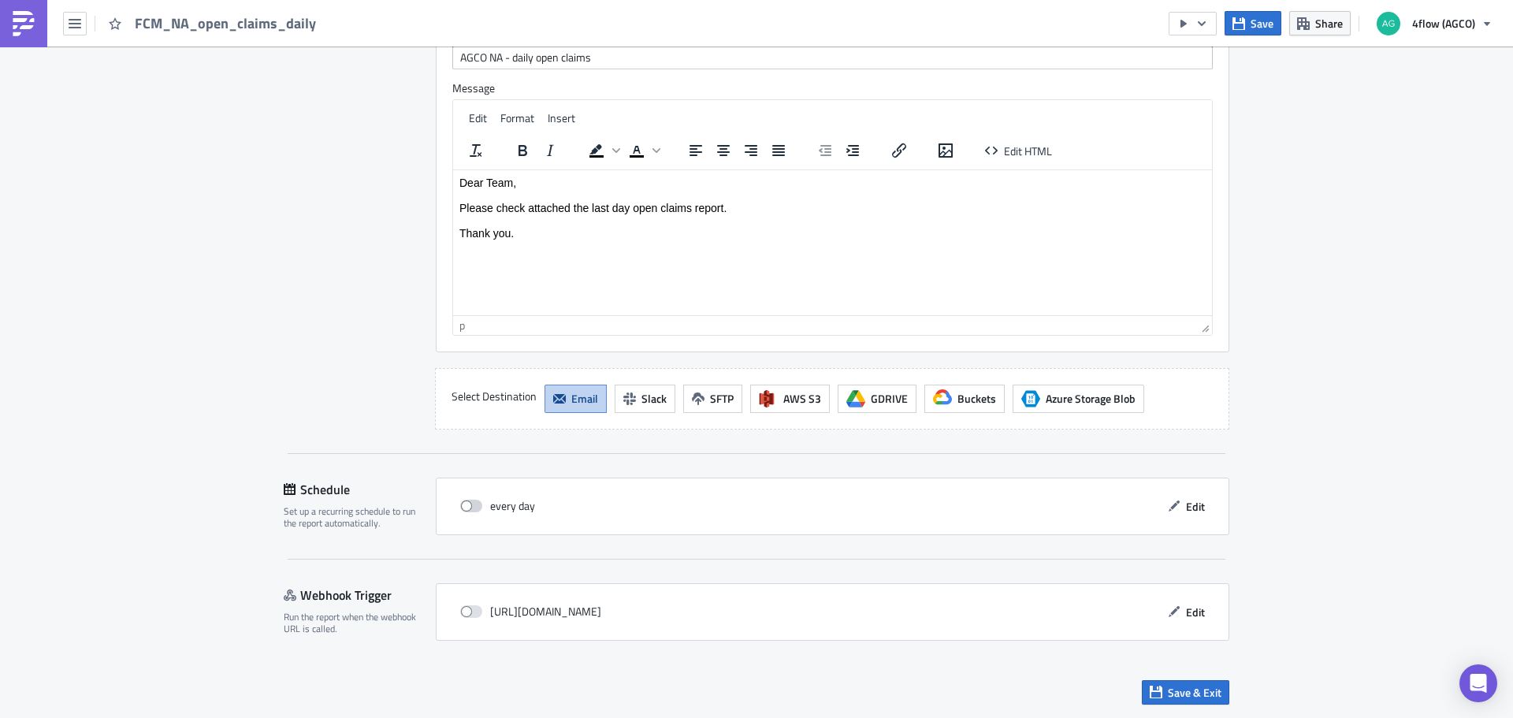
click at [460, 502] on span at bounding box center [471, 506] width 22 height 13
click at [463, 502] on input "checkbox" at bounding box center [468, 506] width 10 height 10
checkbox input "true"
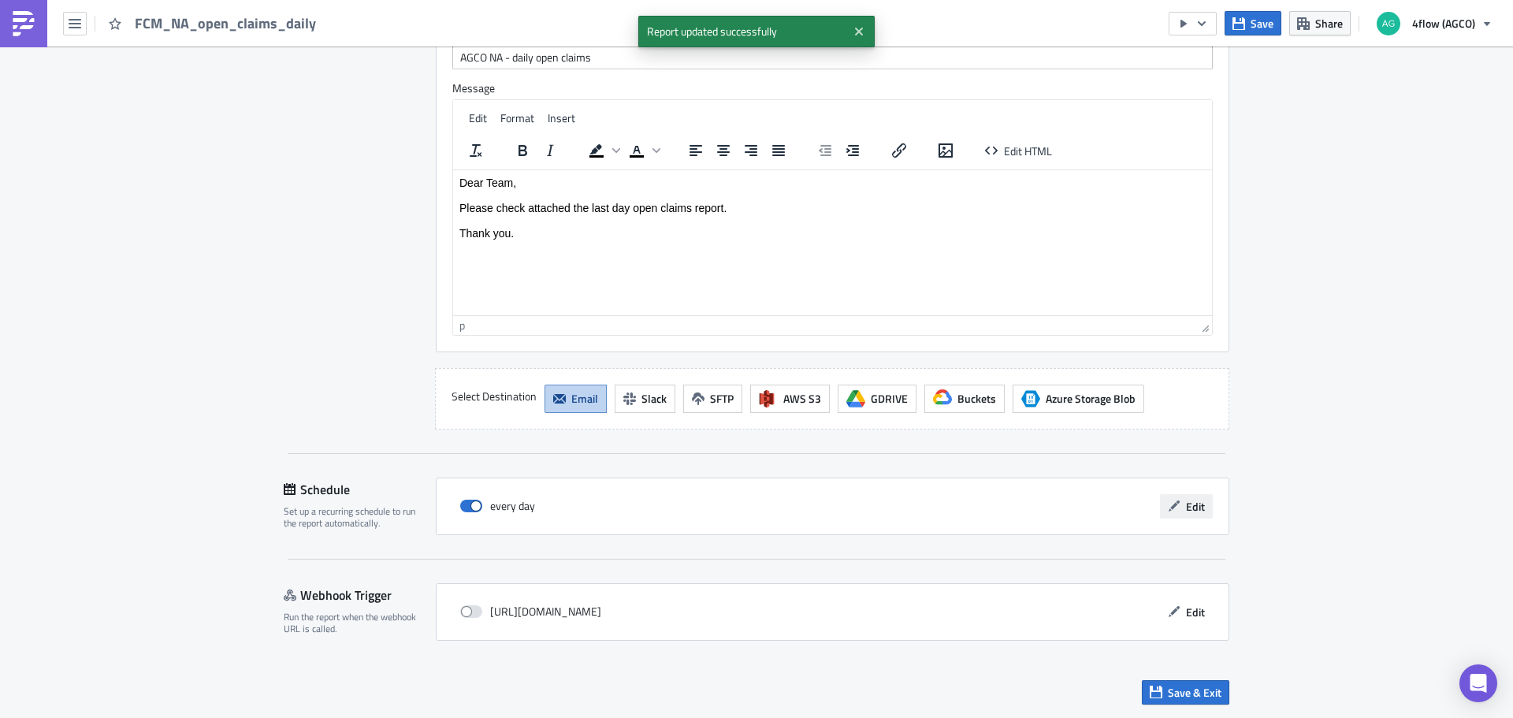
click at [1174, 507] on icon "button" at bounding box center [1174, 506] width 13 height 13
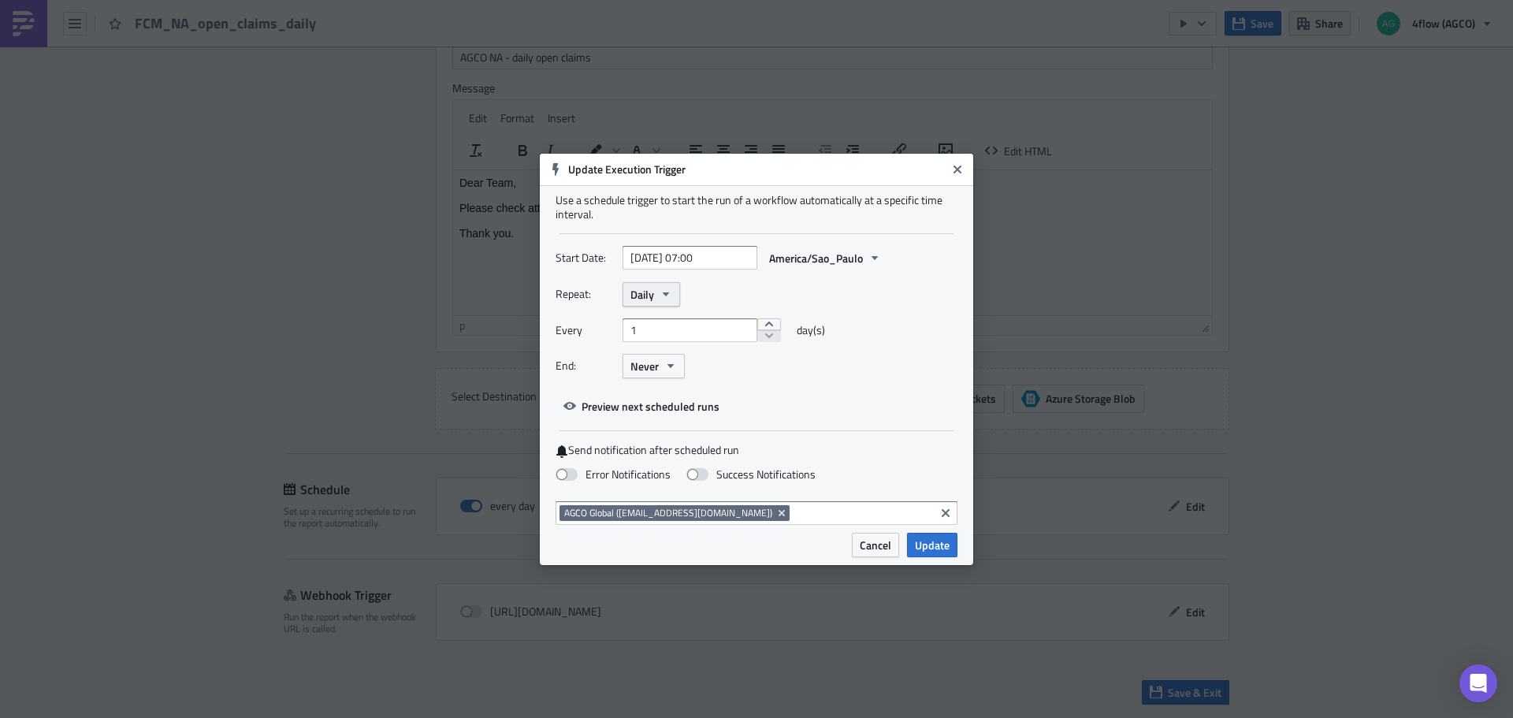
click at [662, 295] on icon "button" at bounding box center [666, 294] width 13 height 13
click at [672, 292] on button "Daily" at bounding box center [652, 294] width 58 height 24
click at [928, 543] on span "Update" at bounding box center [932, 545] width 35 height 17
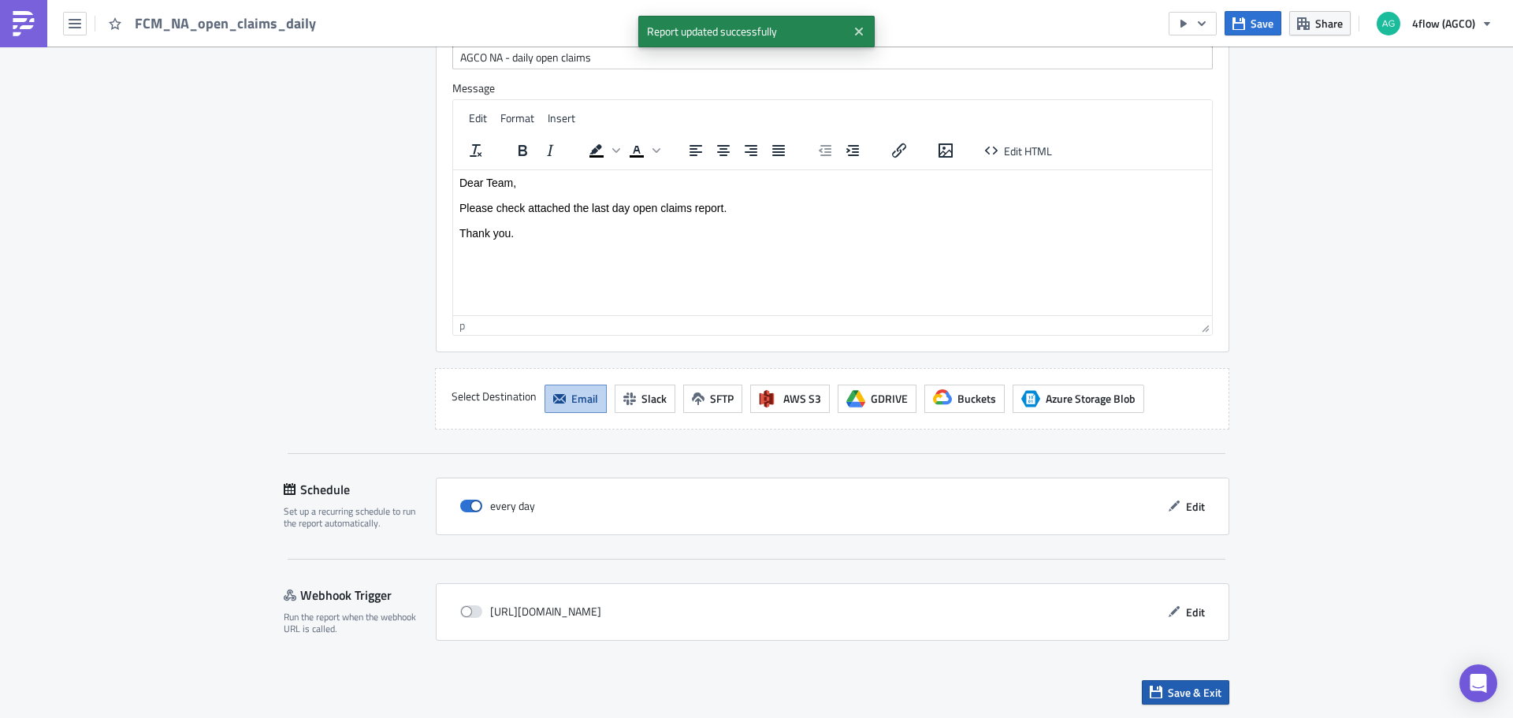
click at [1174, 686] on span "Save & Exit" at bounding box center [1195, 692] width 54 height 17
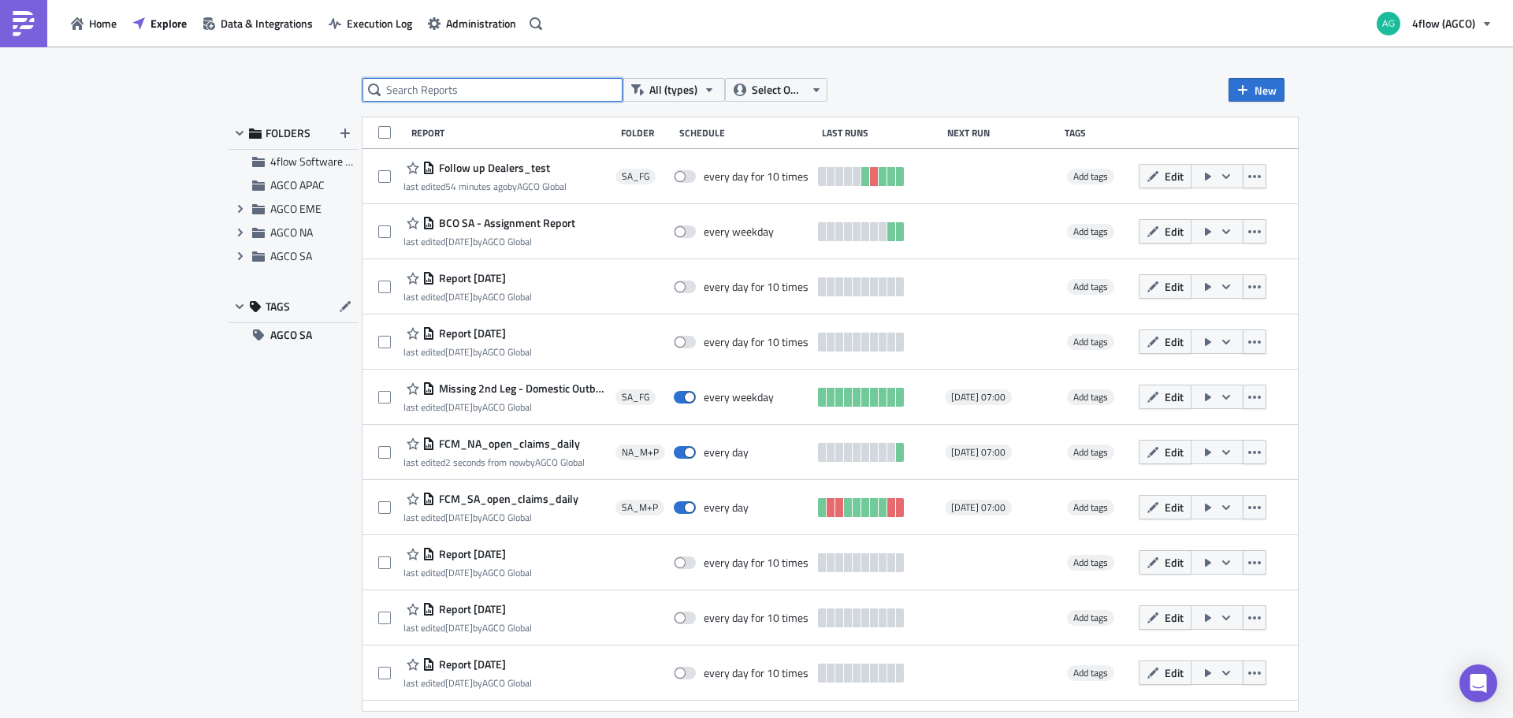
click at [411, 96] on input "text" at bounding box center [493, 90] width 260 height 24
type input "claims"
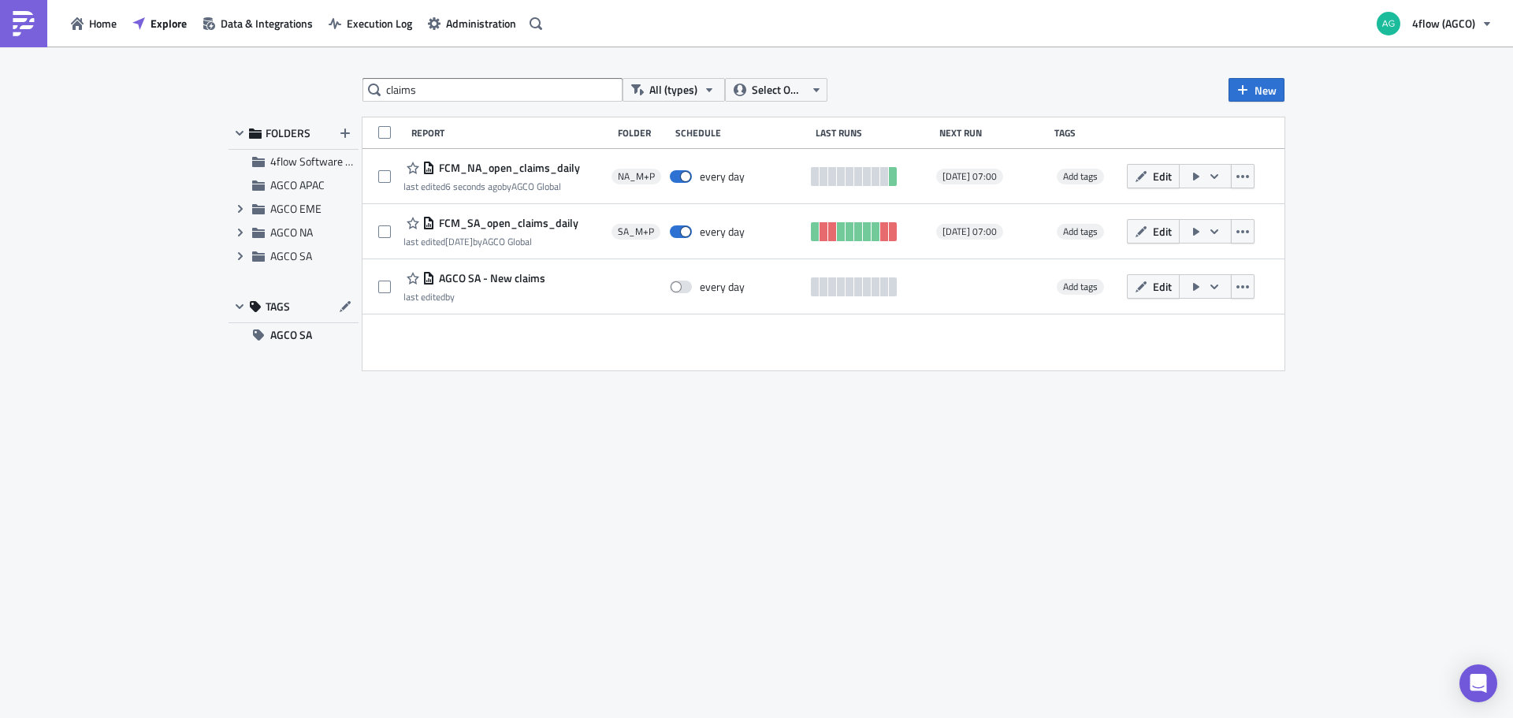
click at [307, 524] on div "claims All (types) Select Owner New FOLDERS 4flow Software KAM AGCO APAC Expand…" at bounding box center [757, 383] width 1072 height 611
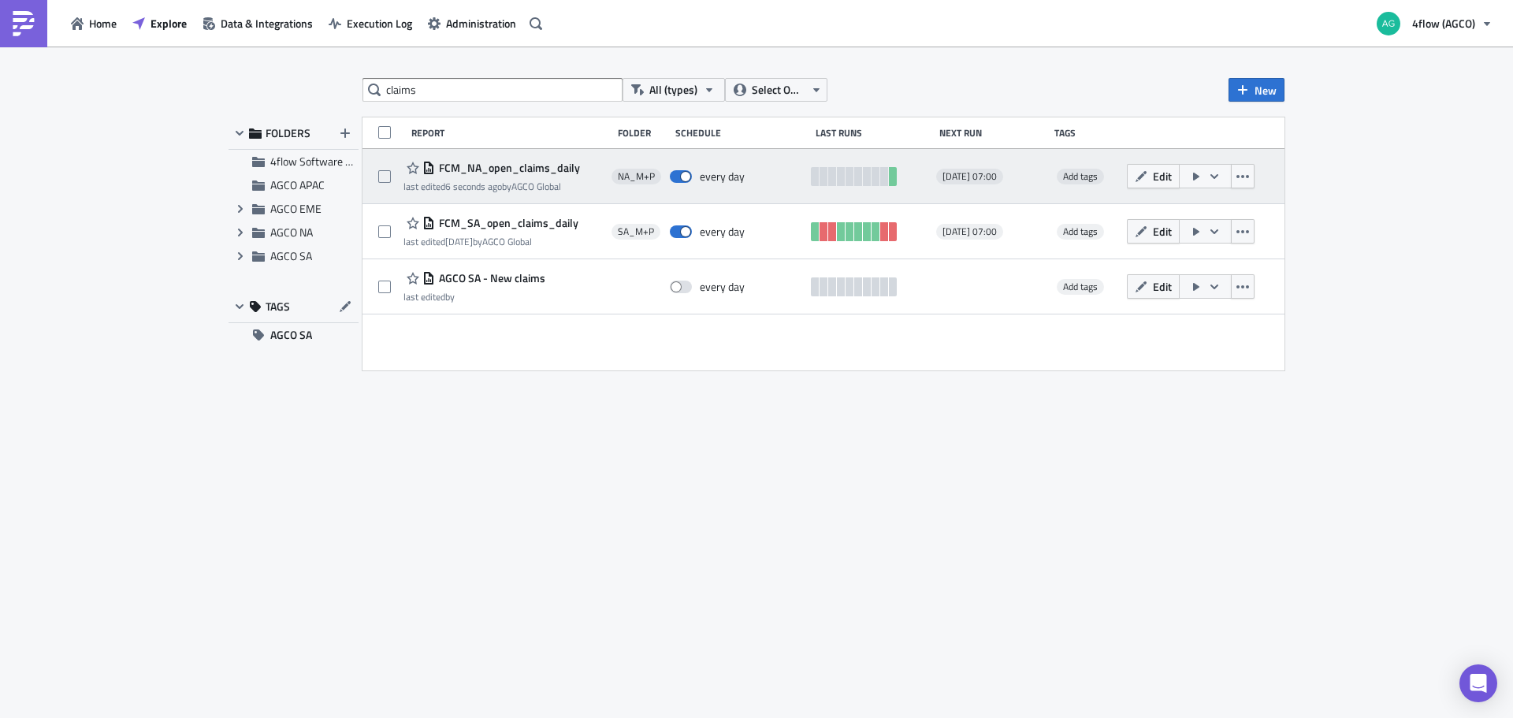
click at [520, 171] on span "FCM_NA_open_claims_daily" at bounding box center [507, 168] width 145 height 14
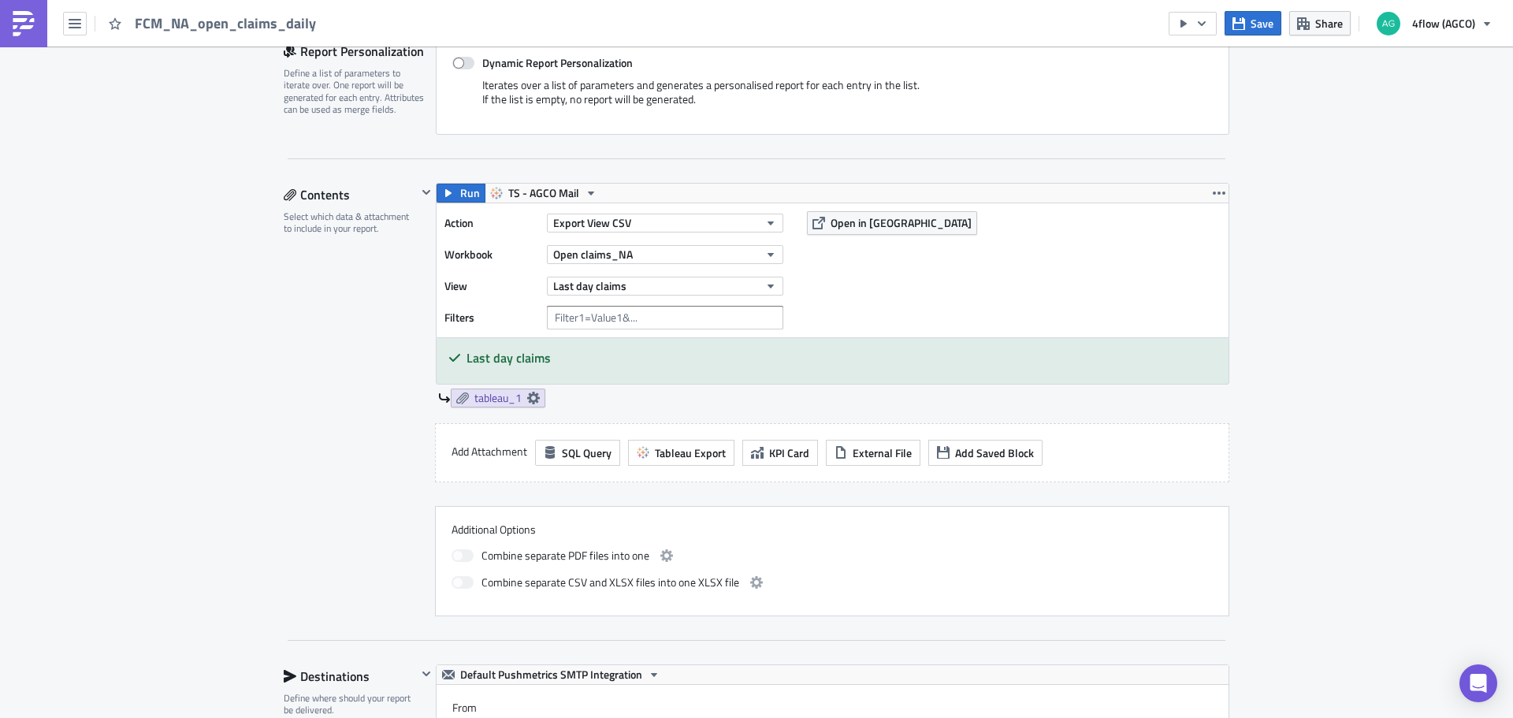
scroll to position [473, 0]
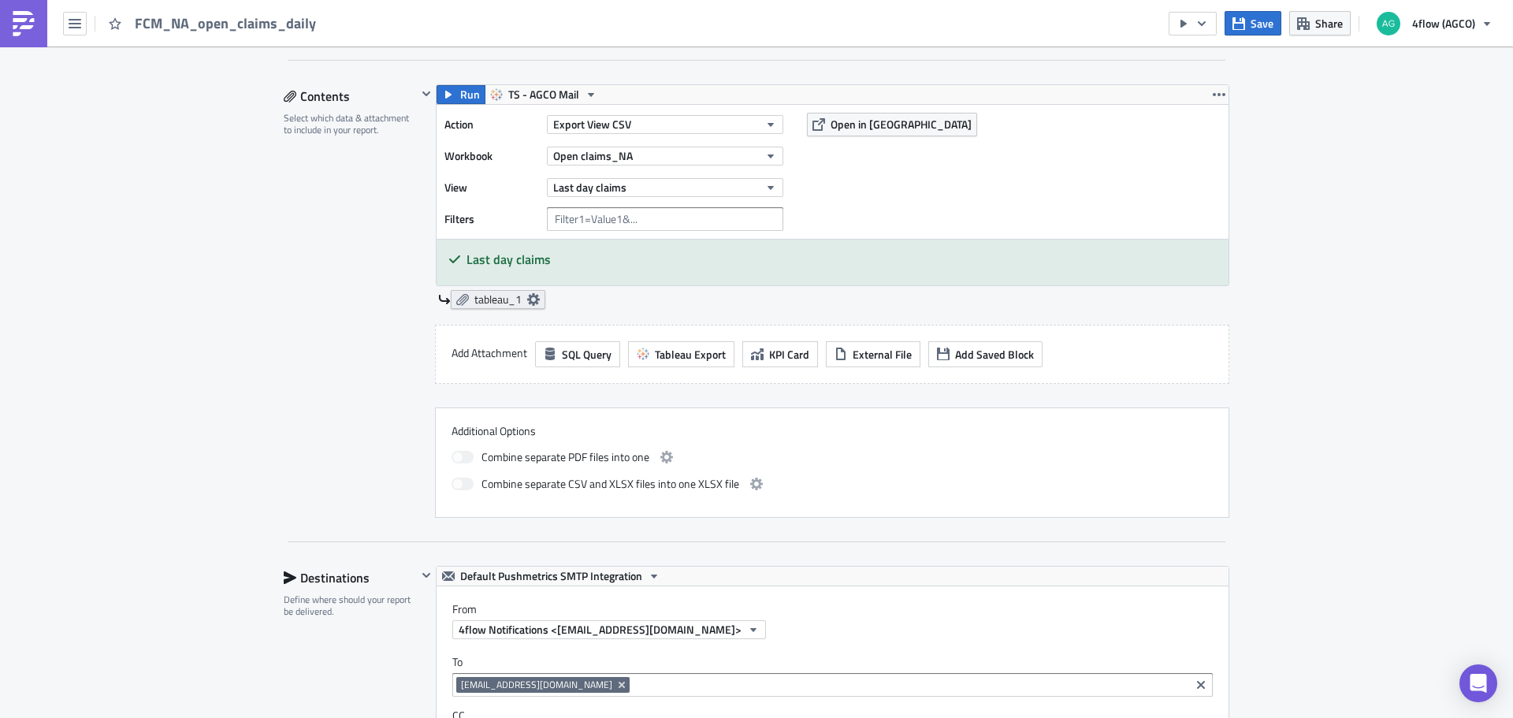
click at [531, 298] on icon at bounding box center [533, 299] width 13 height 13
click at [192, 418] on div "NA_M+P Execution Log Edit " FCM_NA_open_claims_daily " Settings Configure the b…" at bounding box center [756, 563] width 1513 height 1978
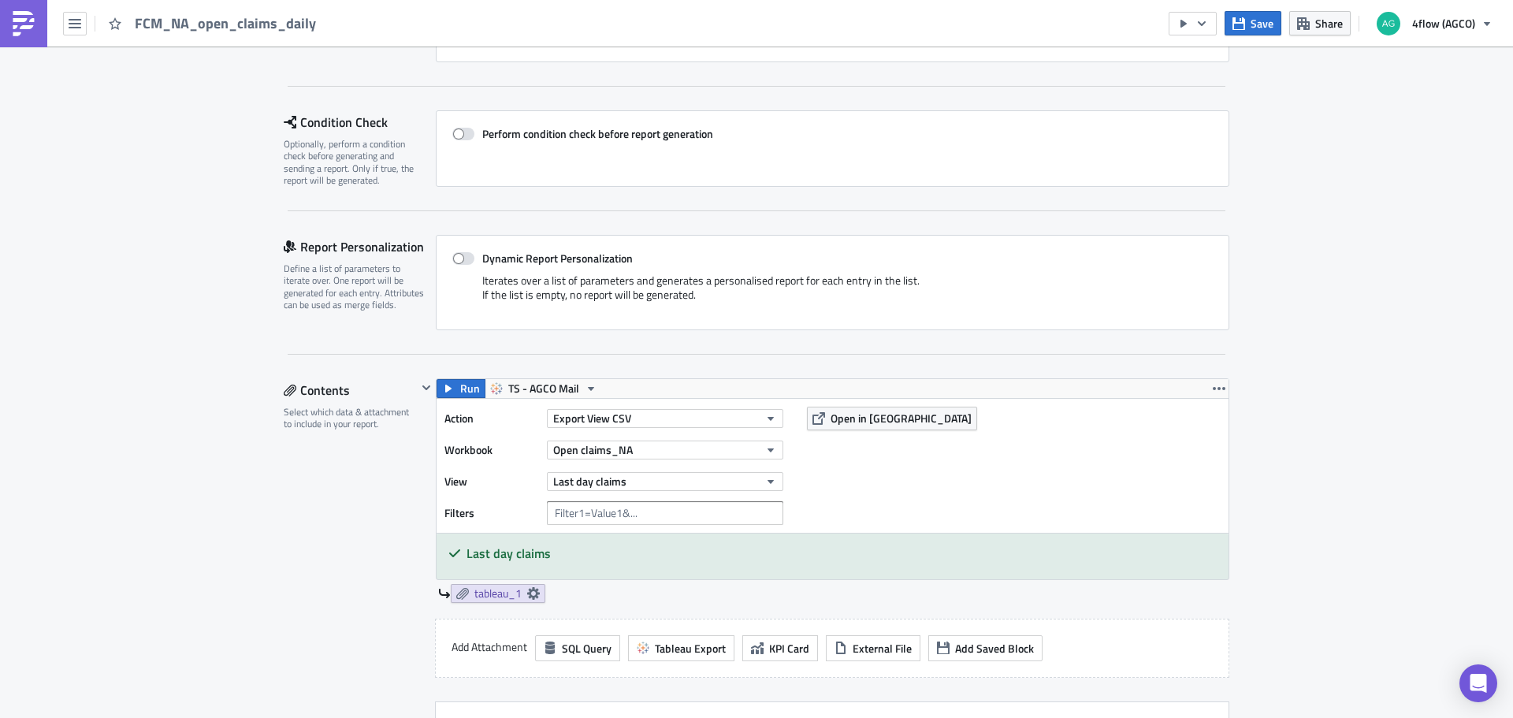
scroll to position [0, 0]
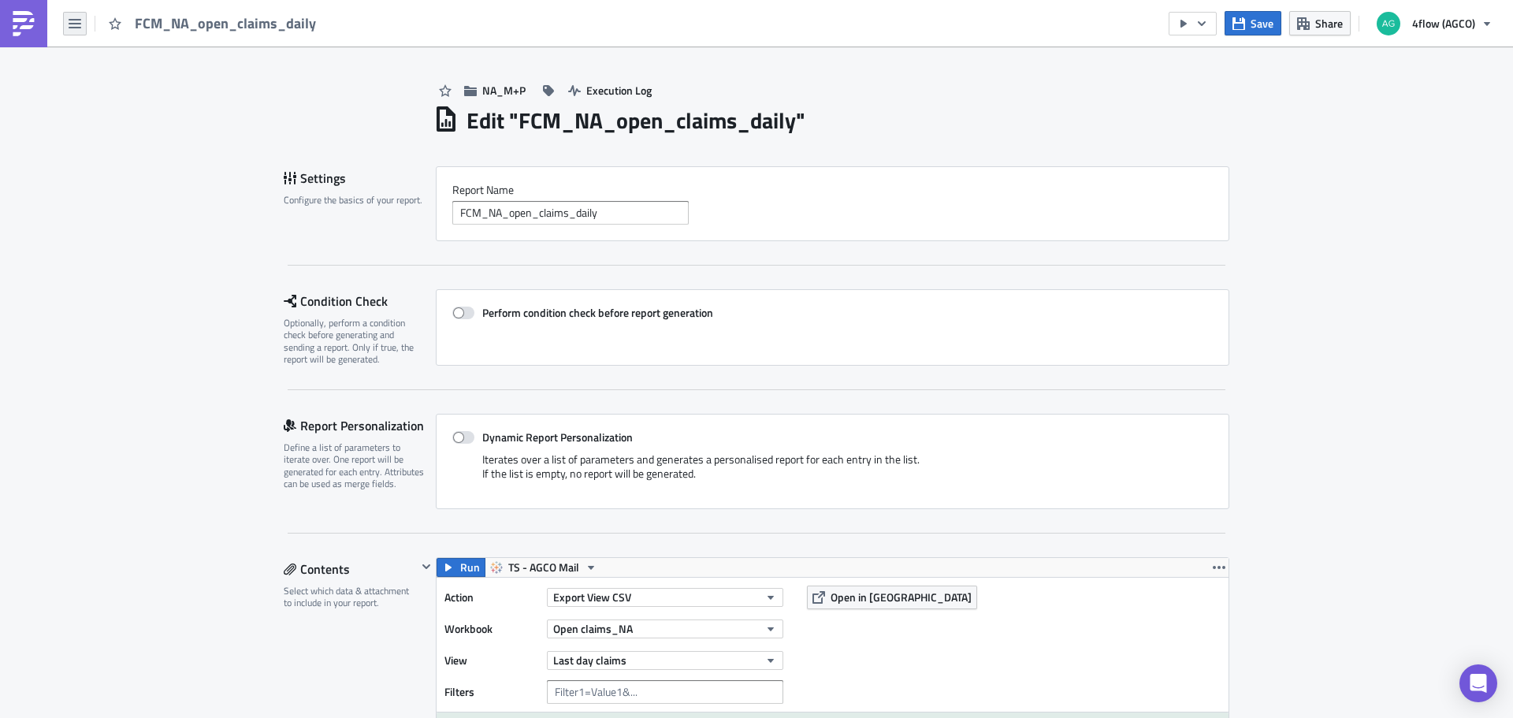
click at [83, 33] on button "button" at bounding box center [75, 24] width 24 height 24
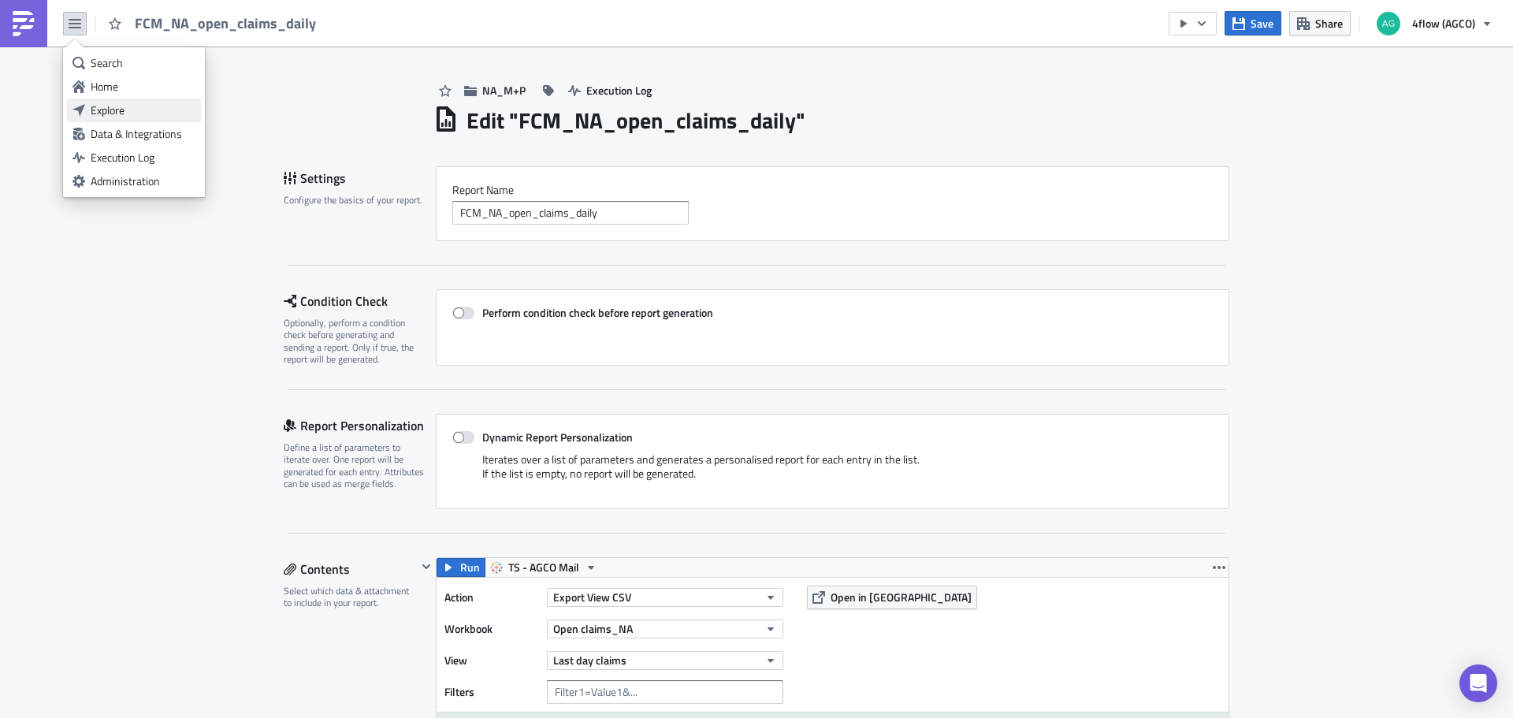
click at [77, 107] on icon at bounding box center [79, 110] width 13 height 13
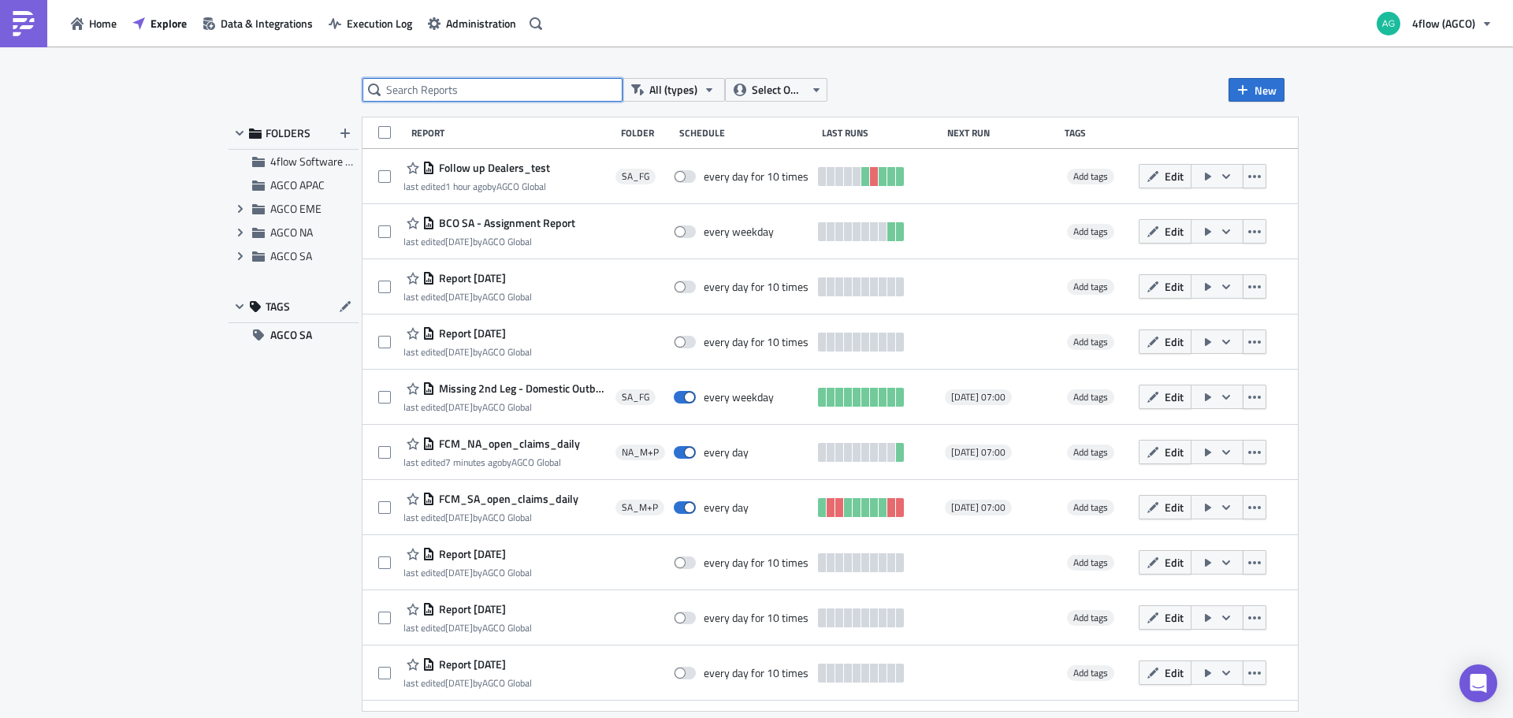
click at [442, 90] on input "text" at bounding box center [493, 90] width 260 height 24
type input "claim"
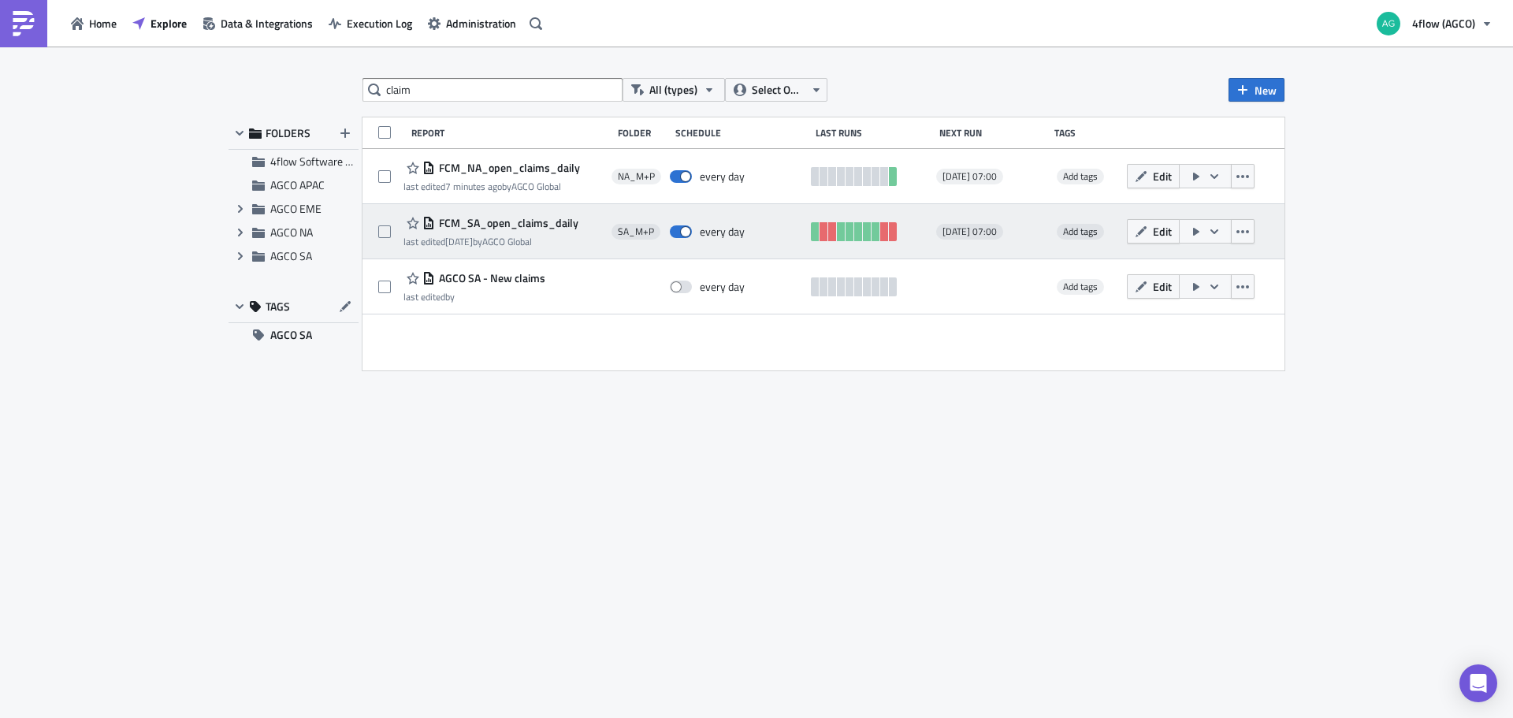
click at [478, 229] on span "FCM_SA_open_claims_daily" at bounding box center [506, 223] width 143 height 14
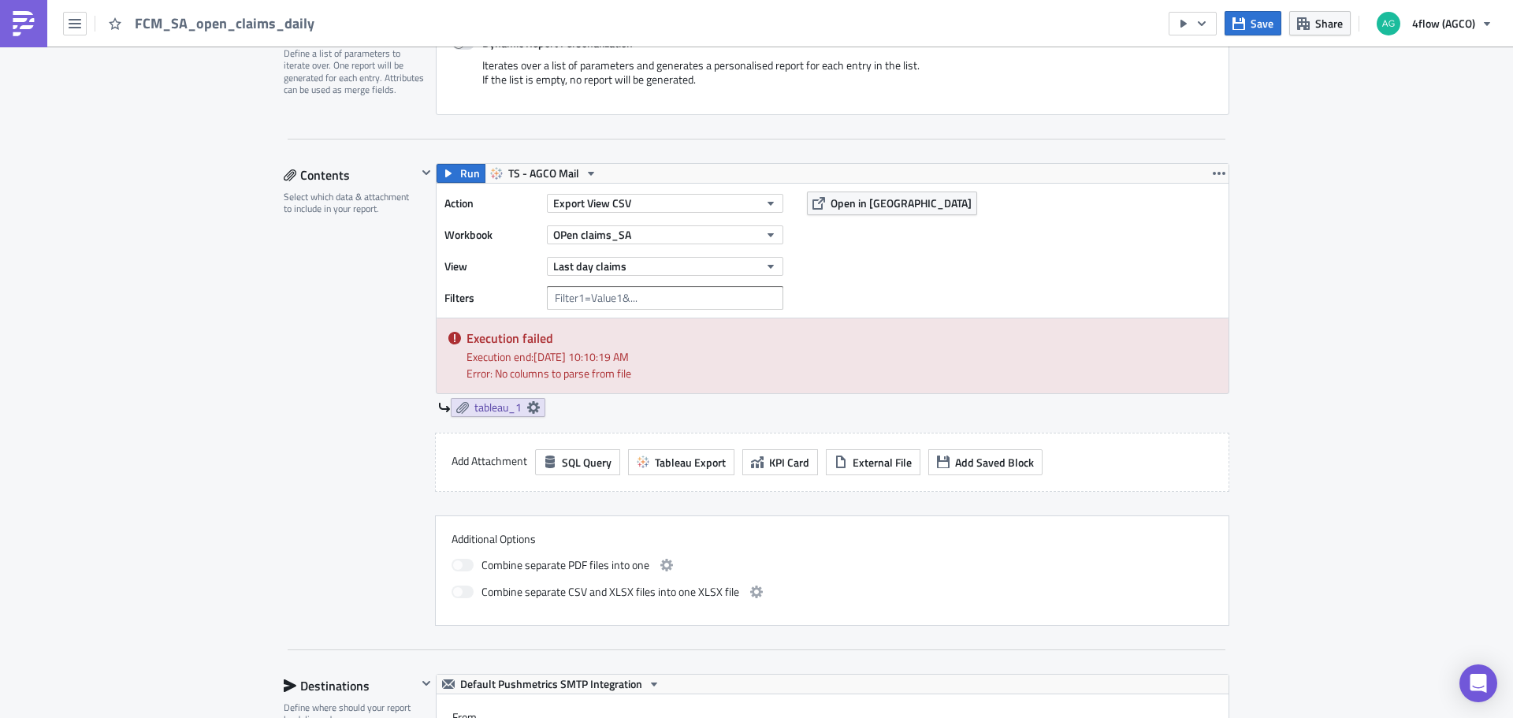
scroll to position [473, 0]
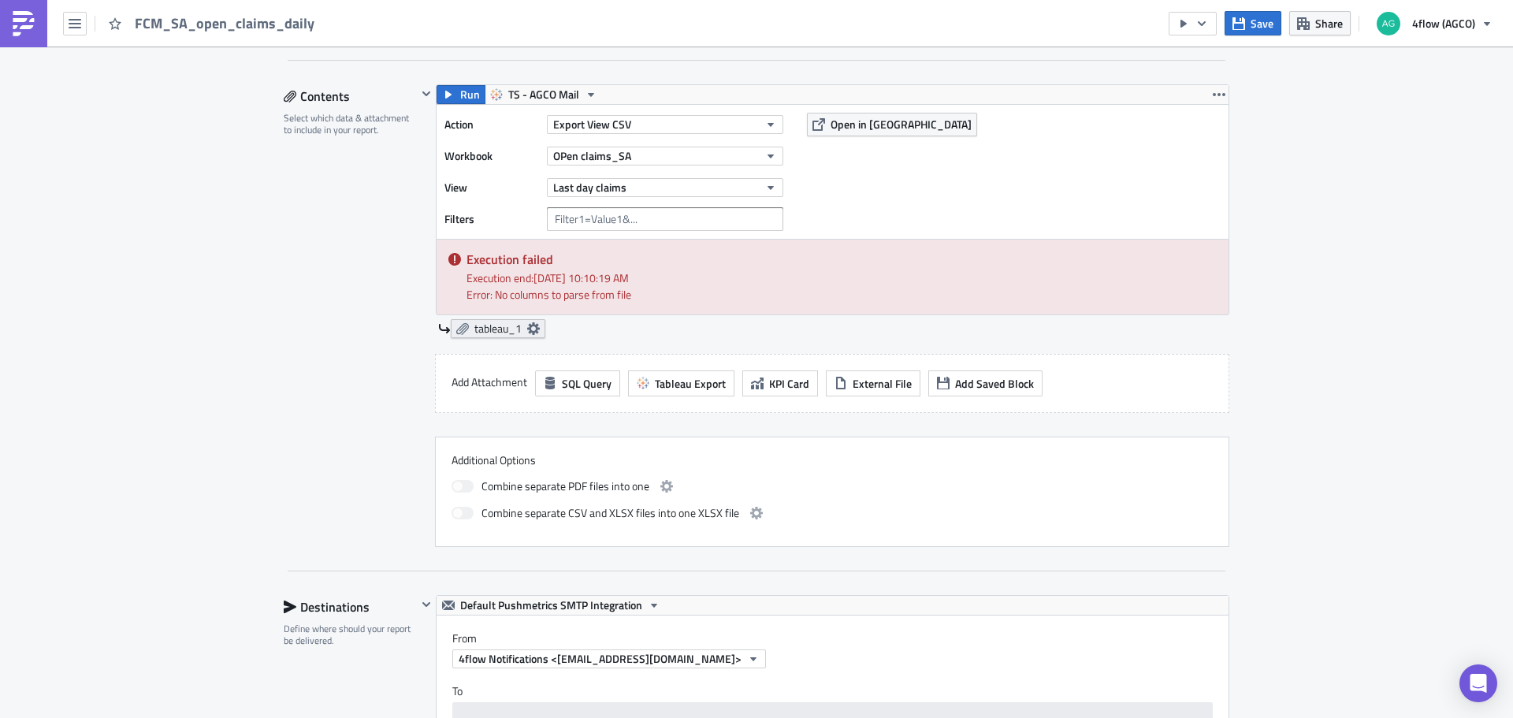
click at [508, 326] on span "tableau_1" at bounding box center [497, 329] width 47 height 14
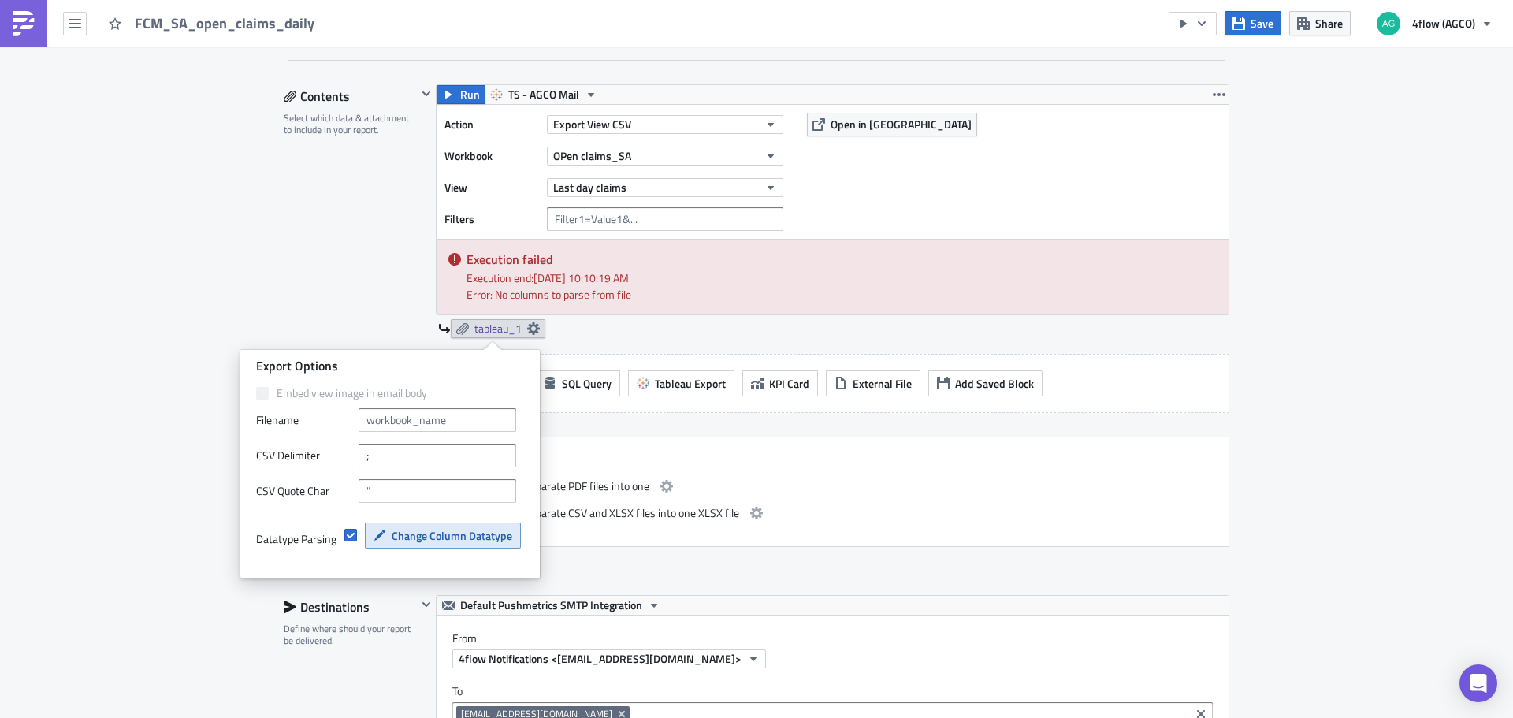
click at [397, 535] on span "Change Column Datatype" at bounding box center [452, 535] width 121 height 17
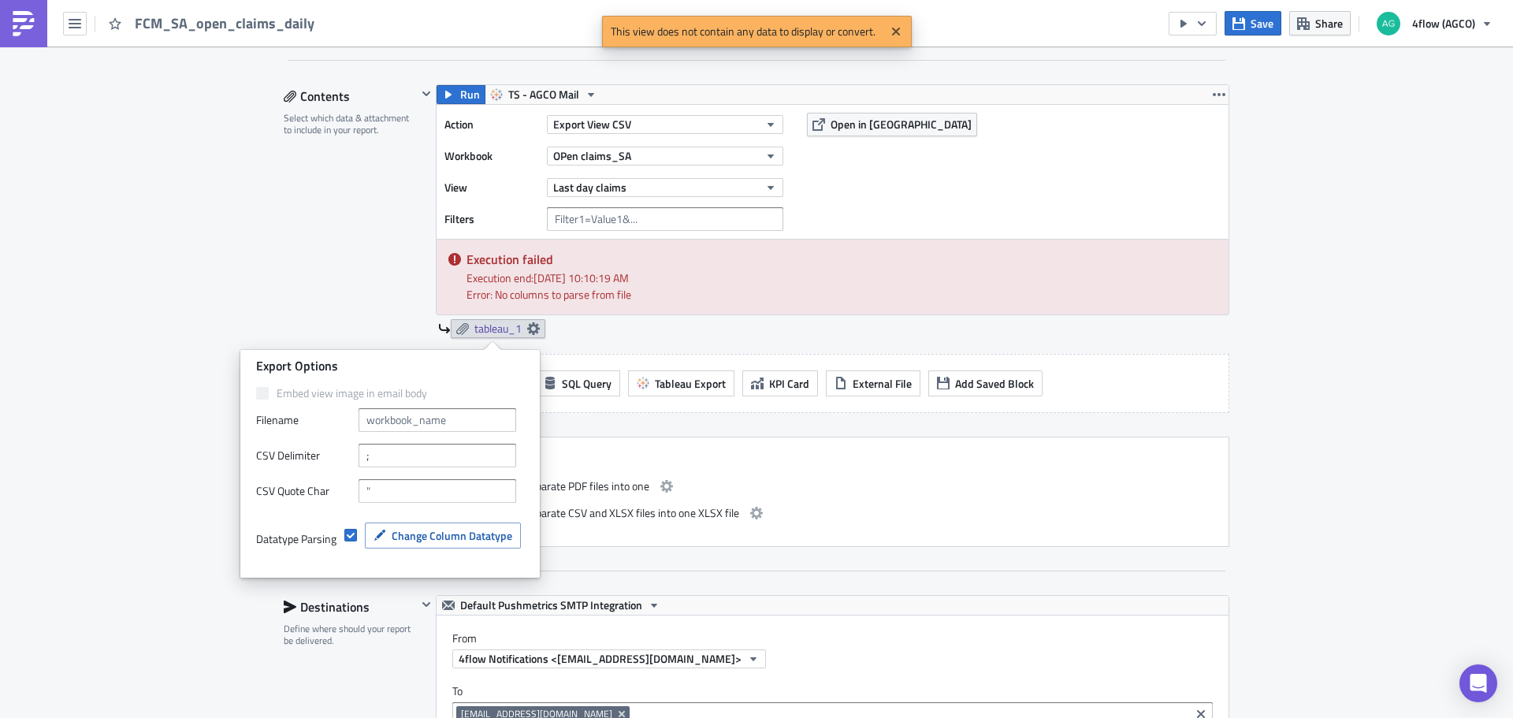
click at [335, 296] on div "Contents Select which data & attachment to include in your report." at bounding box center [350, 315] width 133 height 463
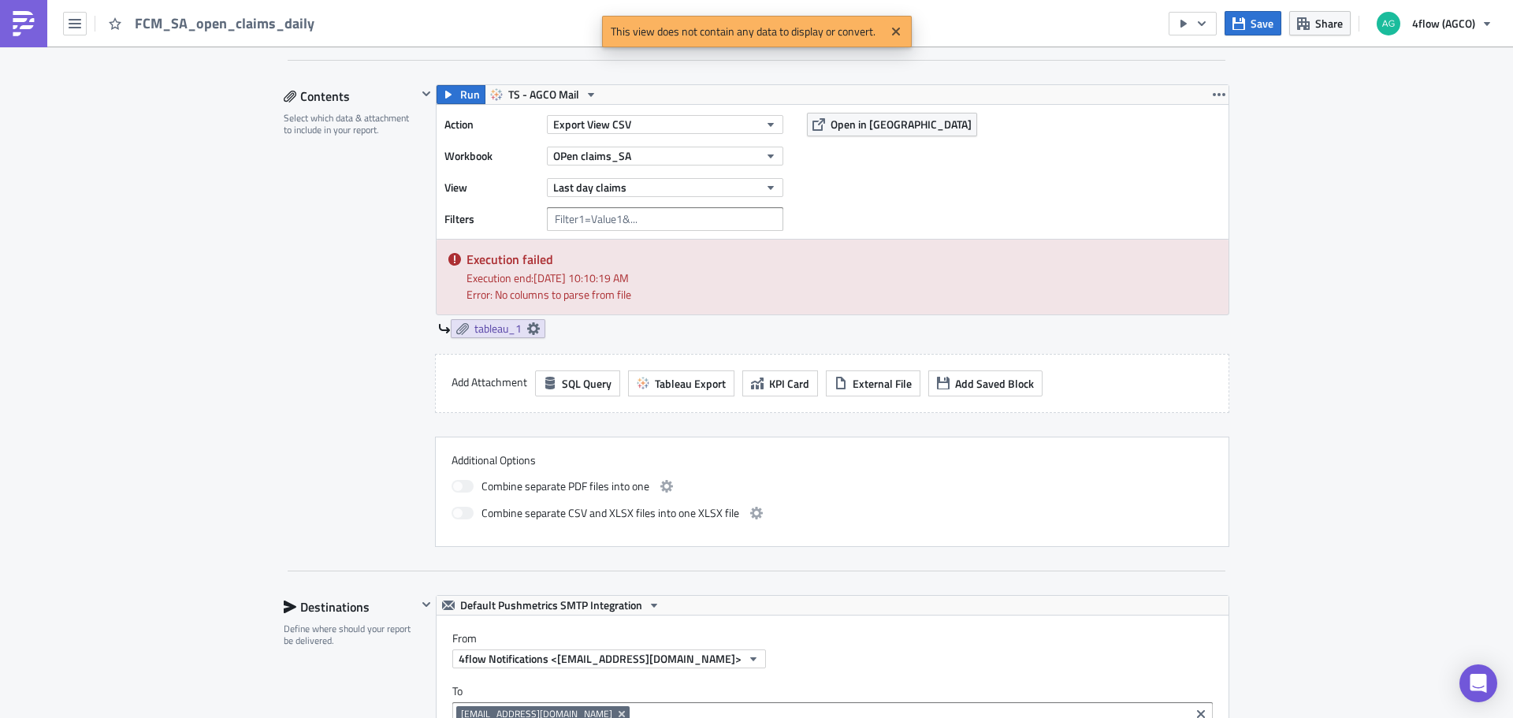
scroll to position [0, 0]
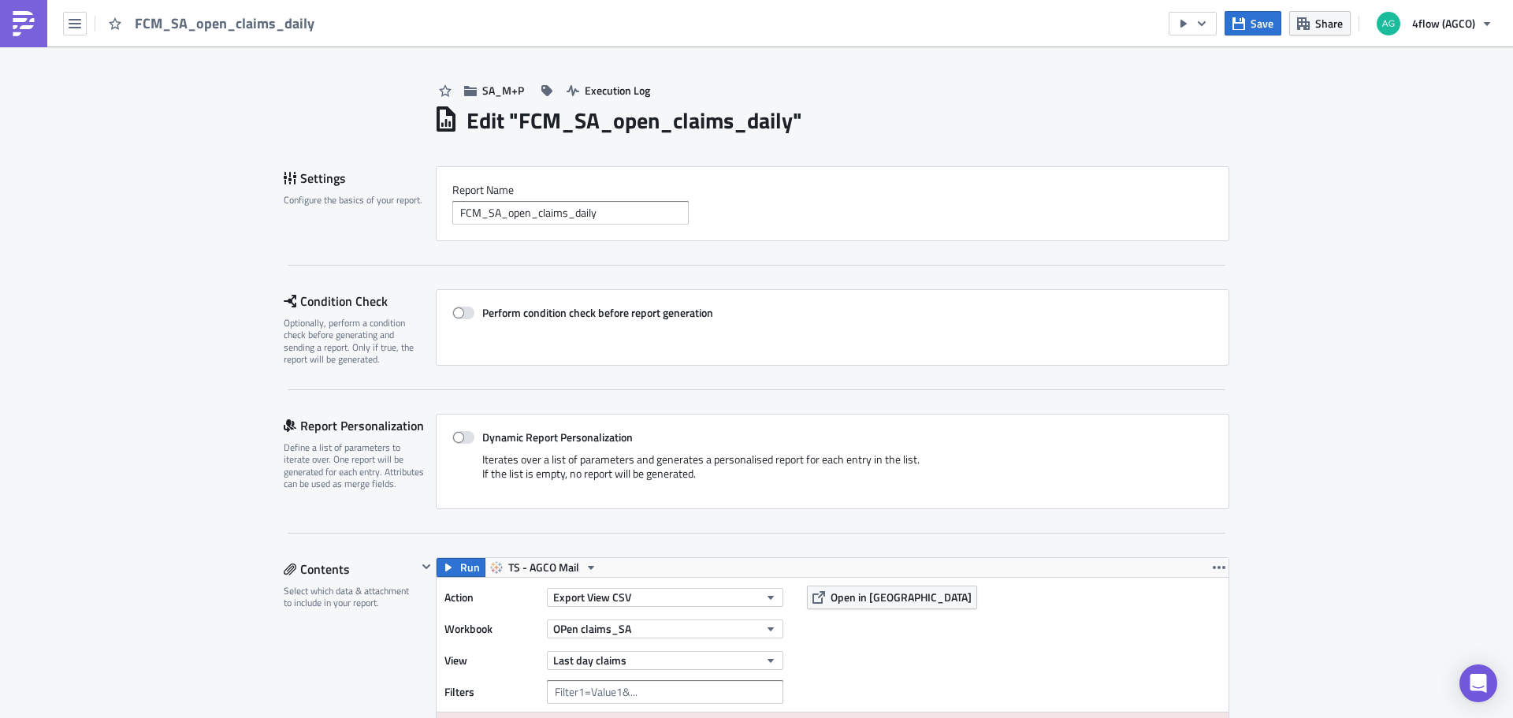
click at [96, 23] on div "FCM_SA_open_claims_daily" at bounding box center [162, 23] width 324 height 46
click at [84, 26] on button "button" at bounding box center [75, 24] width 24 height 24
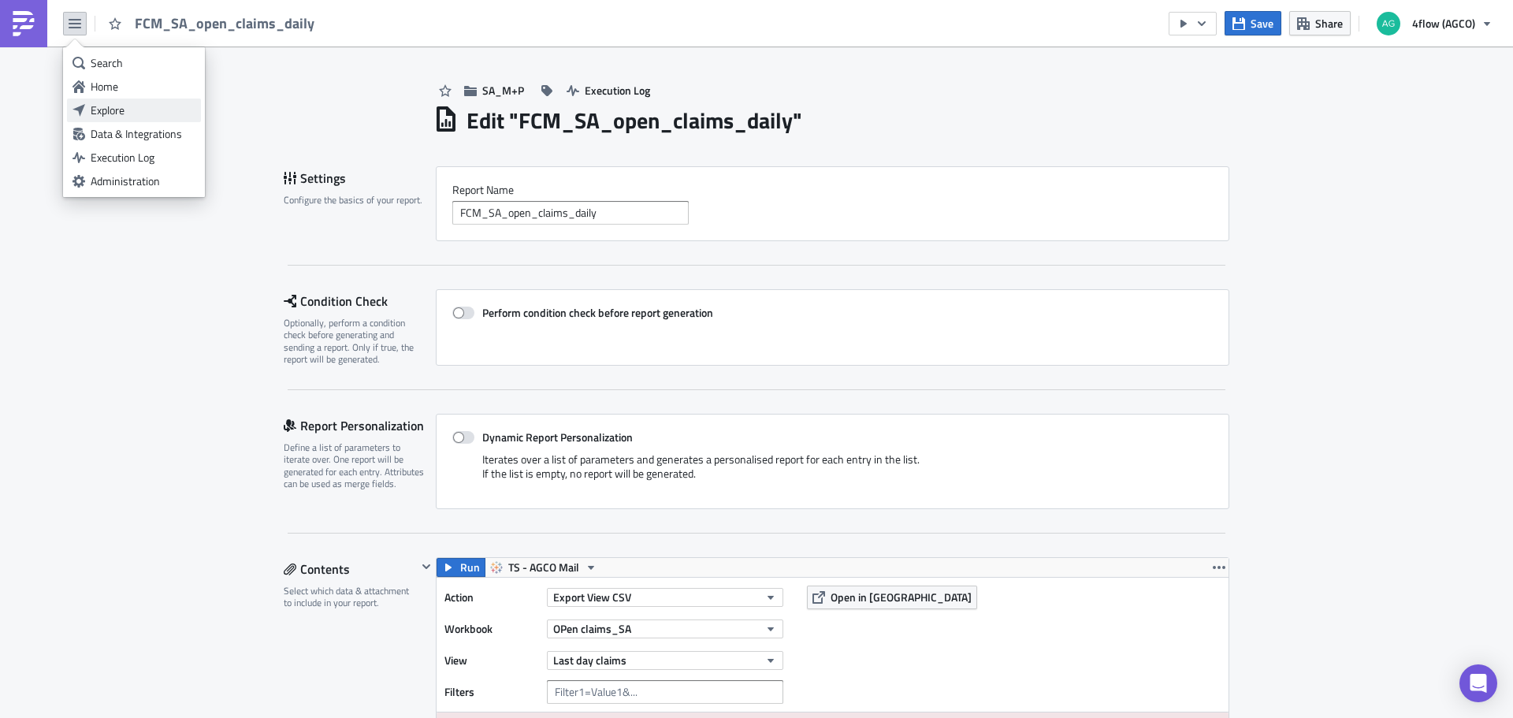
click at [83, 107] on icon at bounding box center [79, 110] width 13 height 13
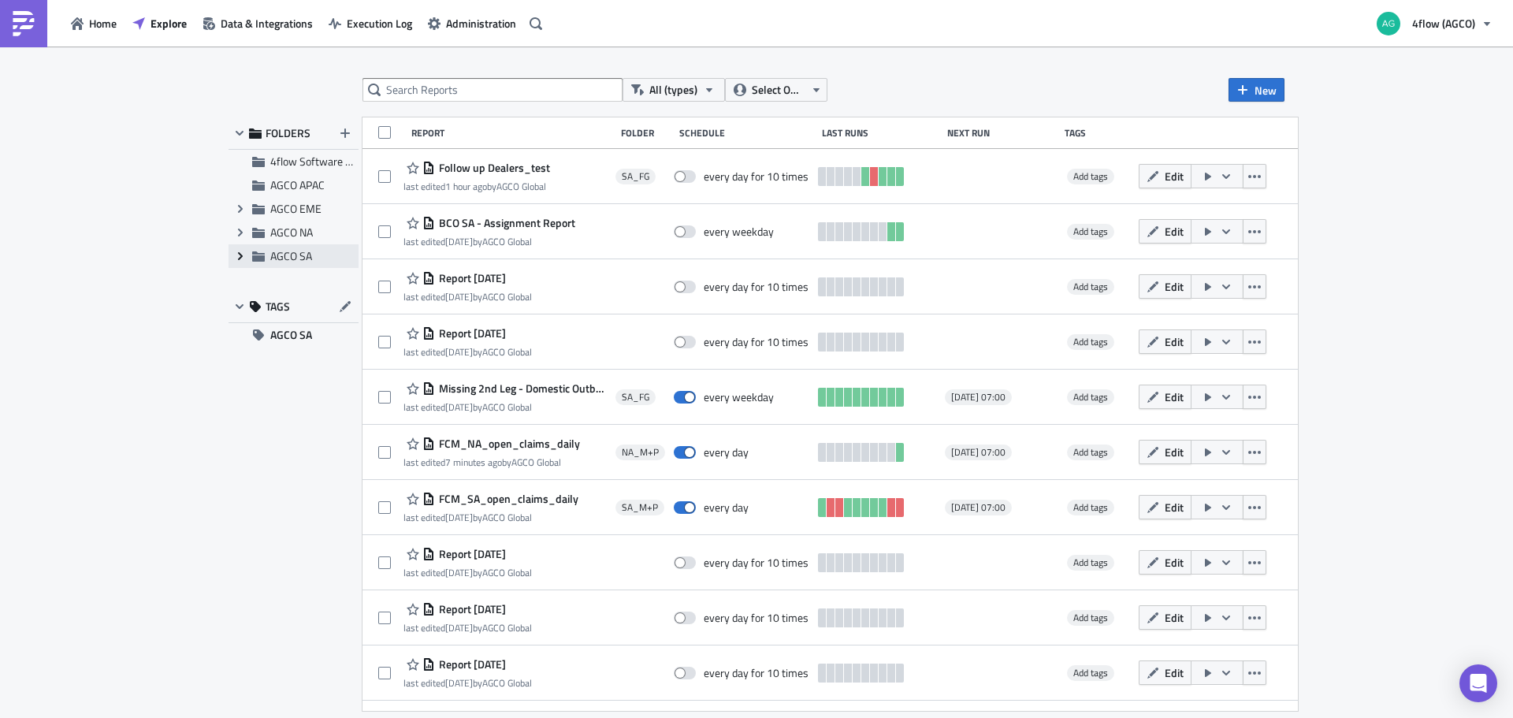
click at [232, 256] on div "All (types) Select Owner New FOLDERS 4flow Software KAM AGCO APAC Expand group …" at bounding box center [757, 383] width 1072 height 611
click at [232, 256] on span "Expand group" at bounding box center [241, 256] width 24 height 24
click at [287, 281] on div "SA_FG" at bounding box center [294, 280] width 130 height 24
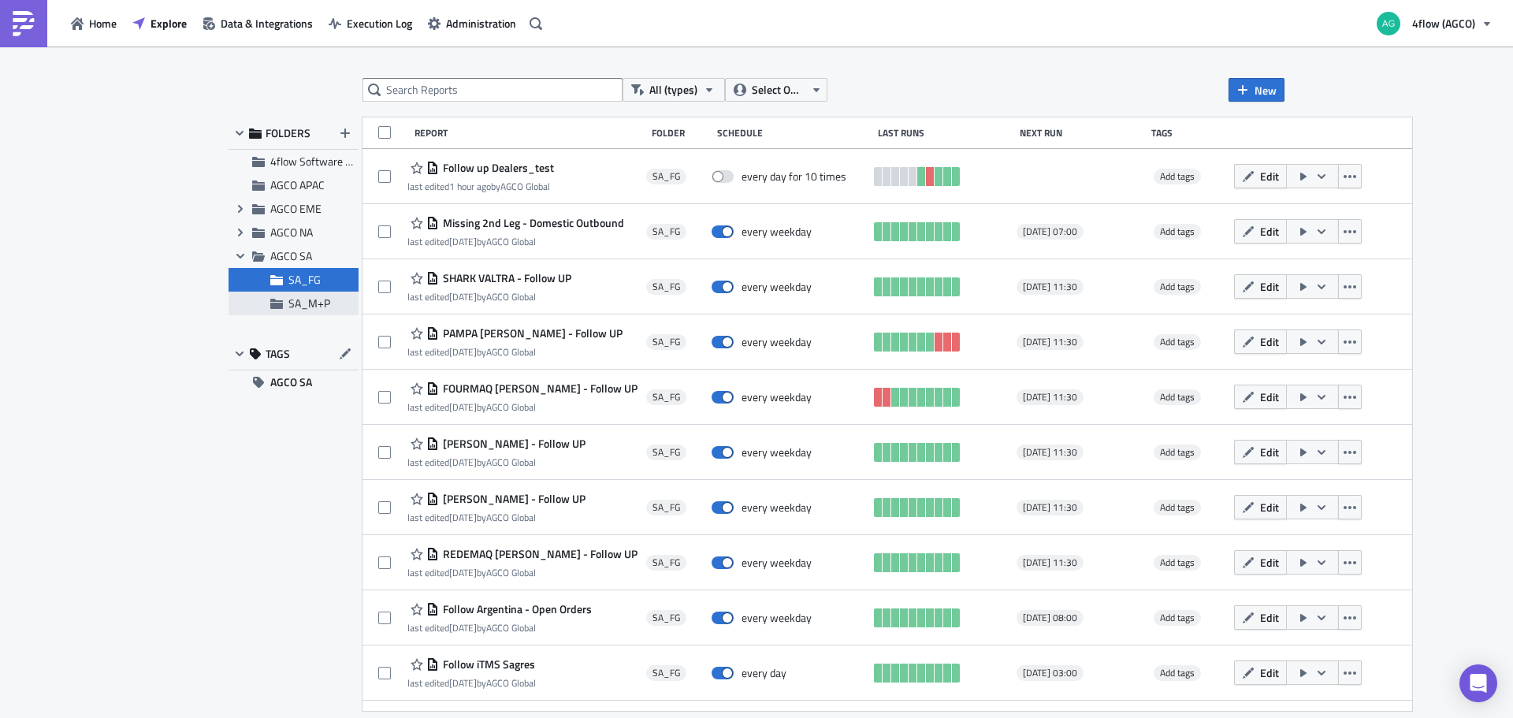
click at [305, 305] on span "SA_M+P" at bounding box center [309, 303] width 42 height 17
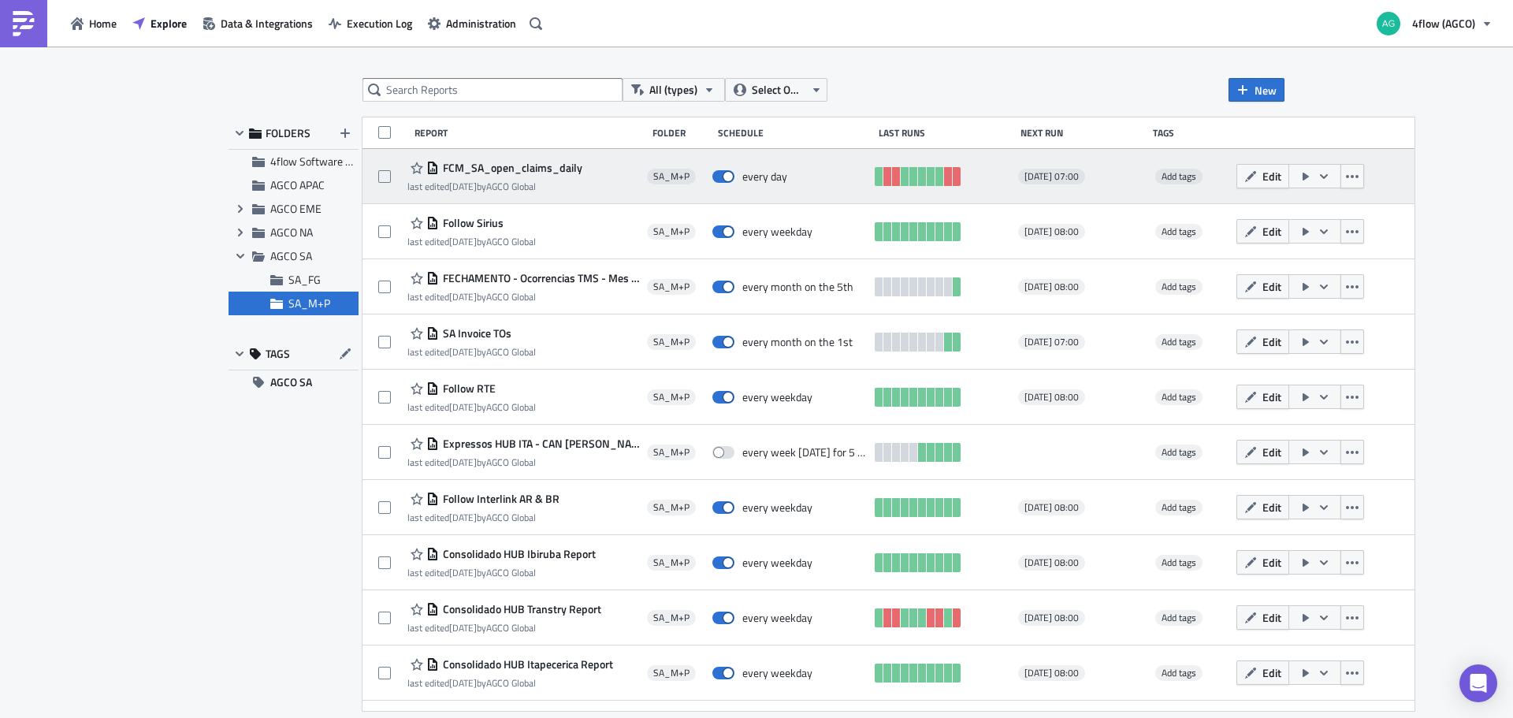
click at [489, 169] on span "FCM_SA_open_claims_daily" at bounding box center [510, 168] width 143 height 14
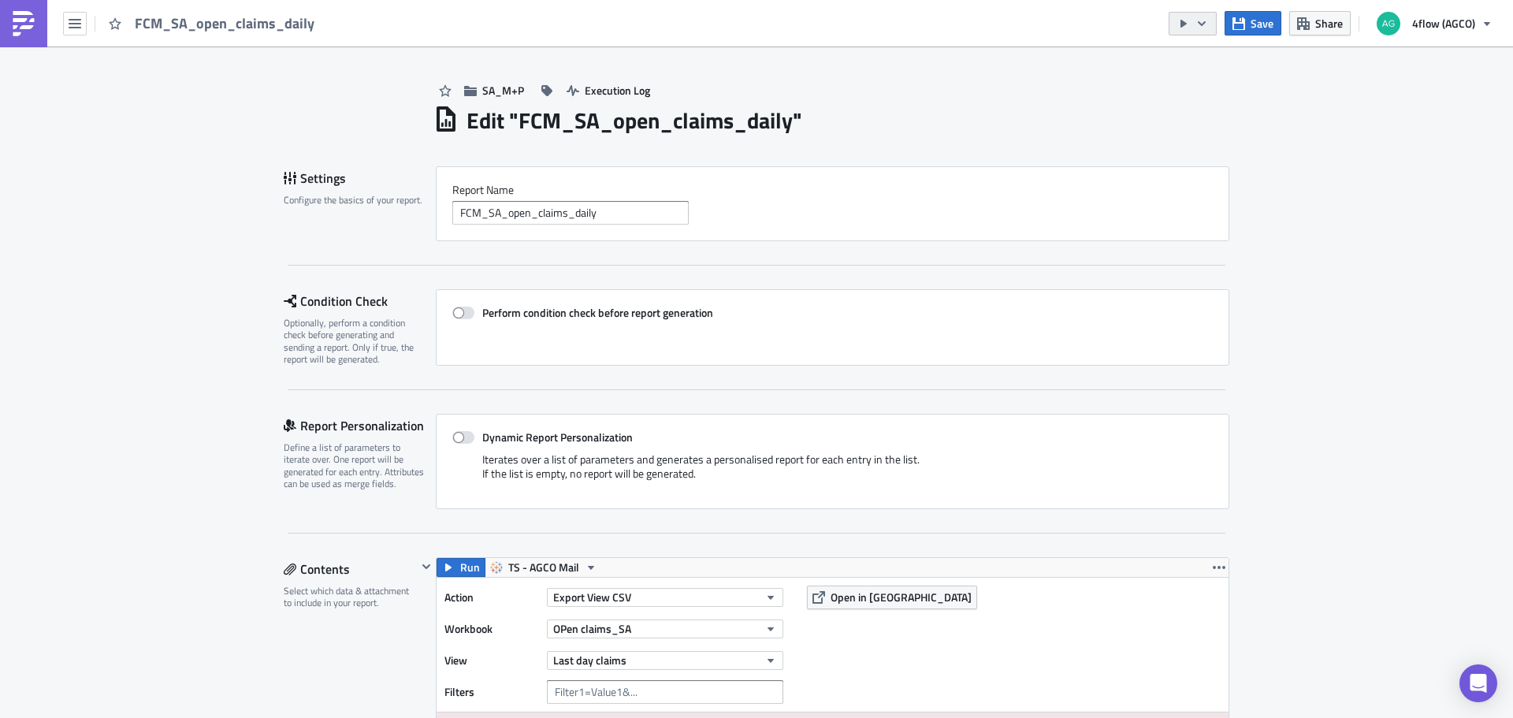
click at [1207, 25] on icon "button" at bounding box center [1202, 23] width 13 height 13
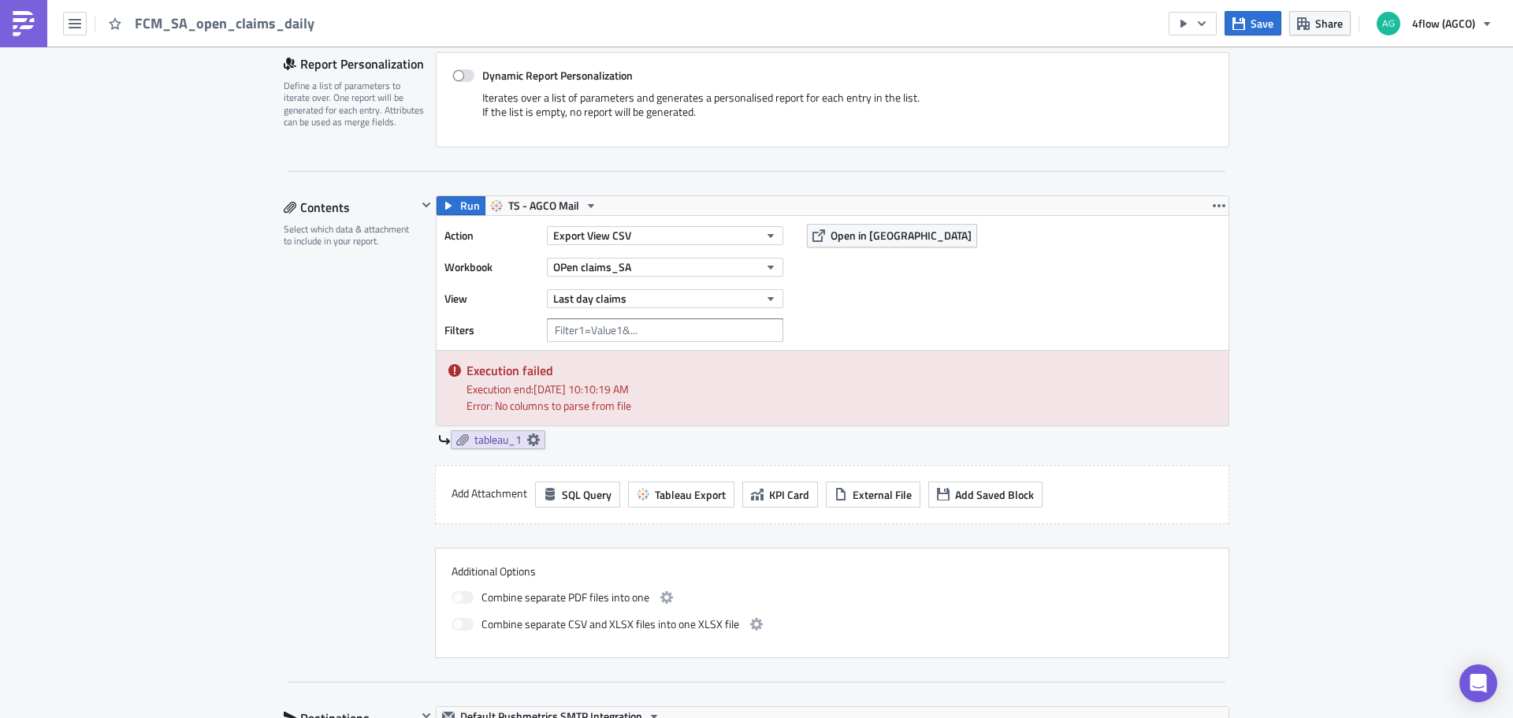
scroll to position [473, 0]
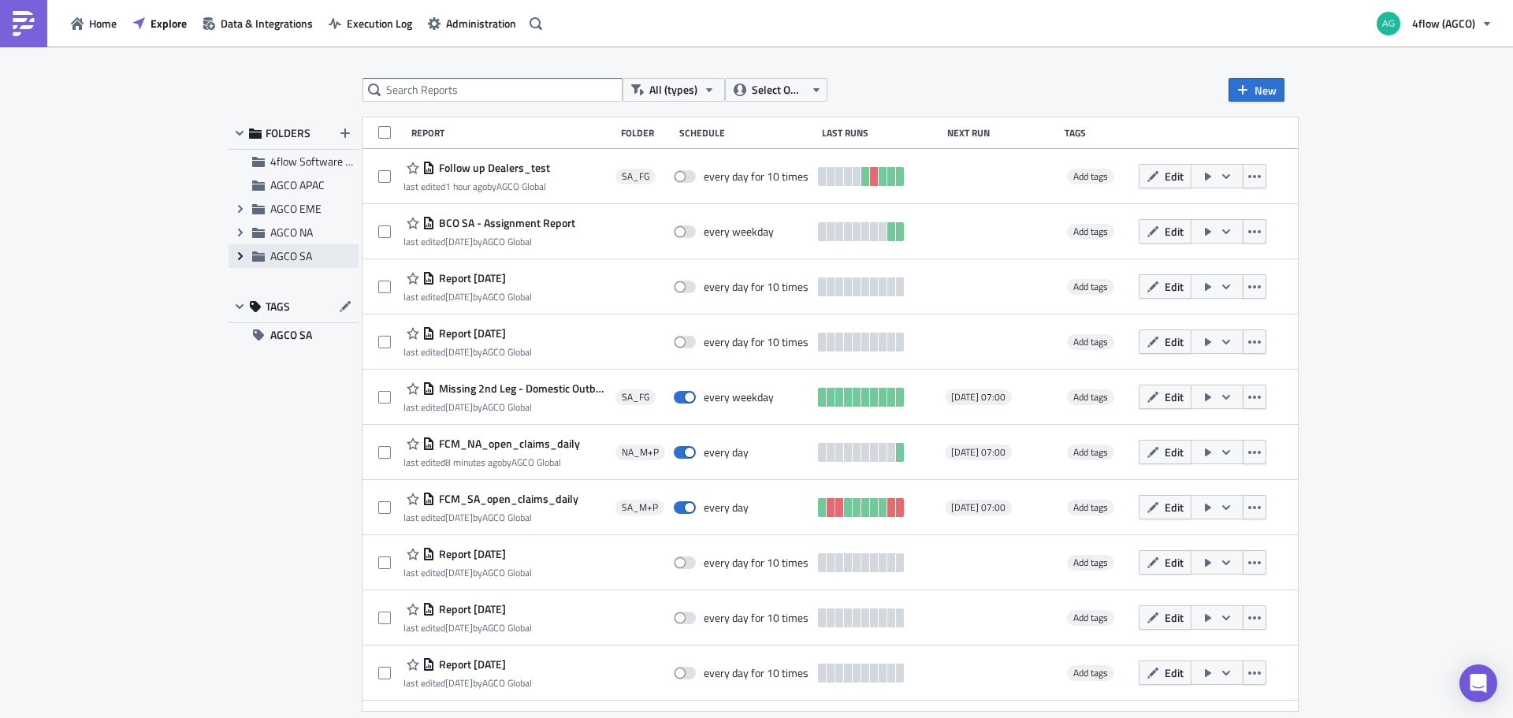
click at [235, 252] on icon "Expand group" at bounding box center [240, 256] width 13 height 13
click at [293, 307] on span "SA_M+P" at bounding box center [309, 303] width 42 height 17
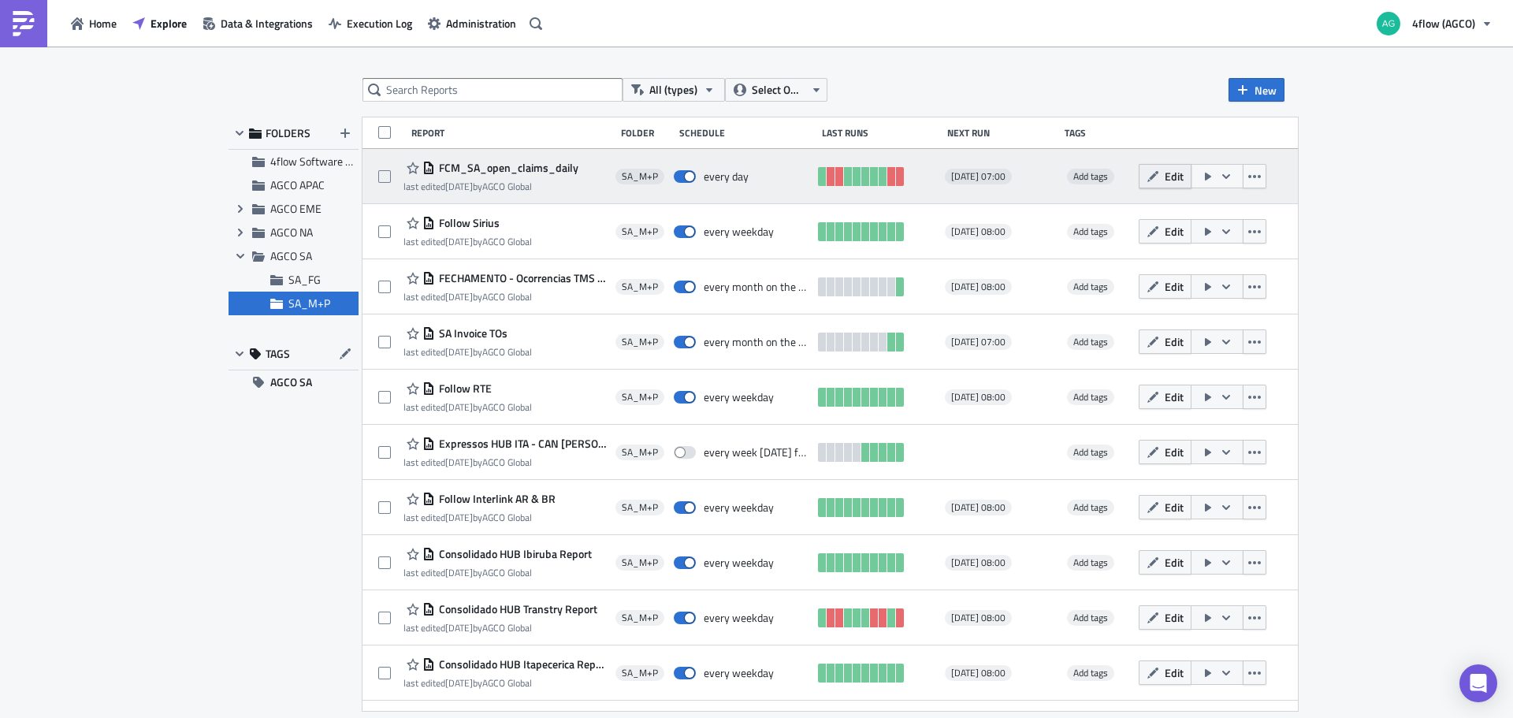
click at [1159, 173] on icon "button" at bounding box center [1153, 176] width 13 height 13
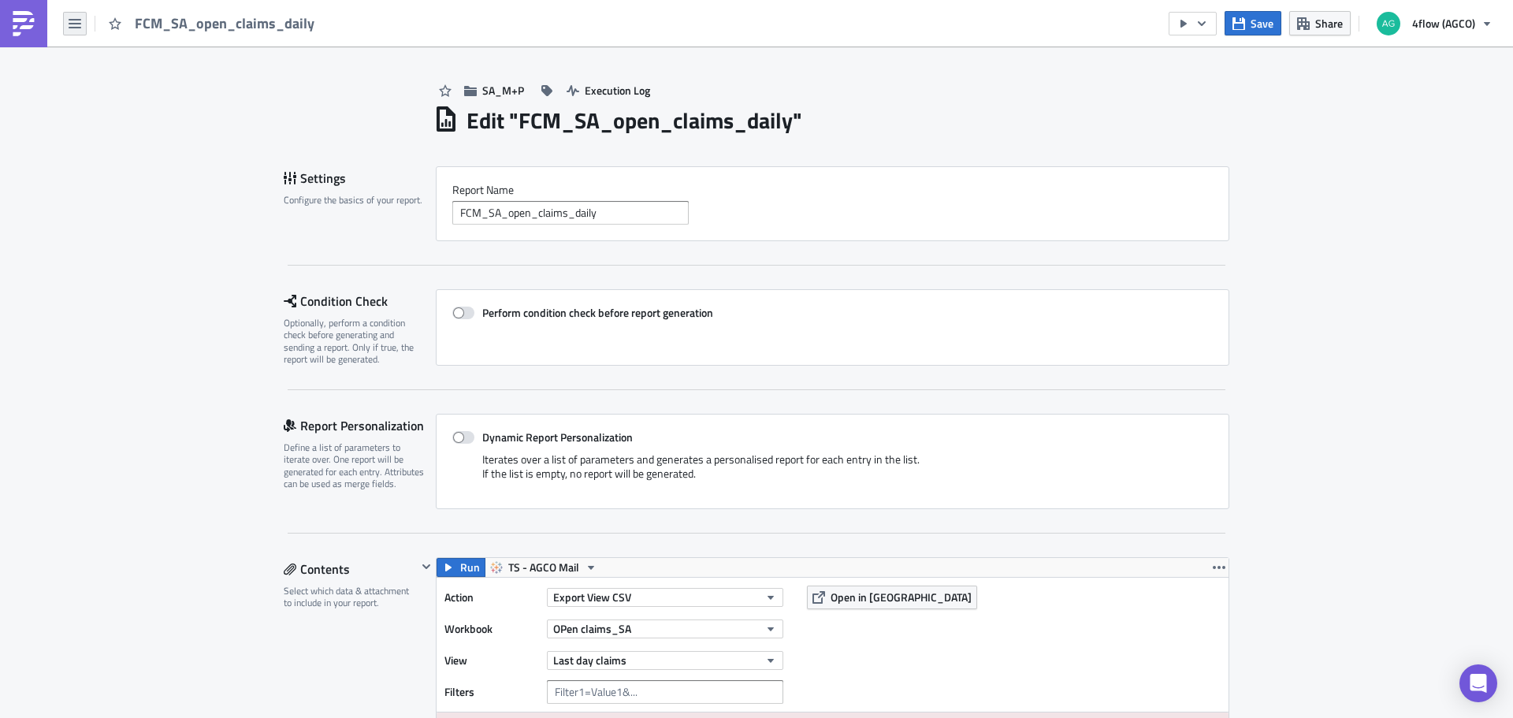
click at [65, 23] on button "button" at bounding box center [75, 24] width 24 height 24
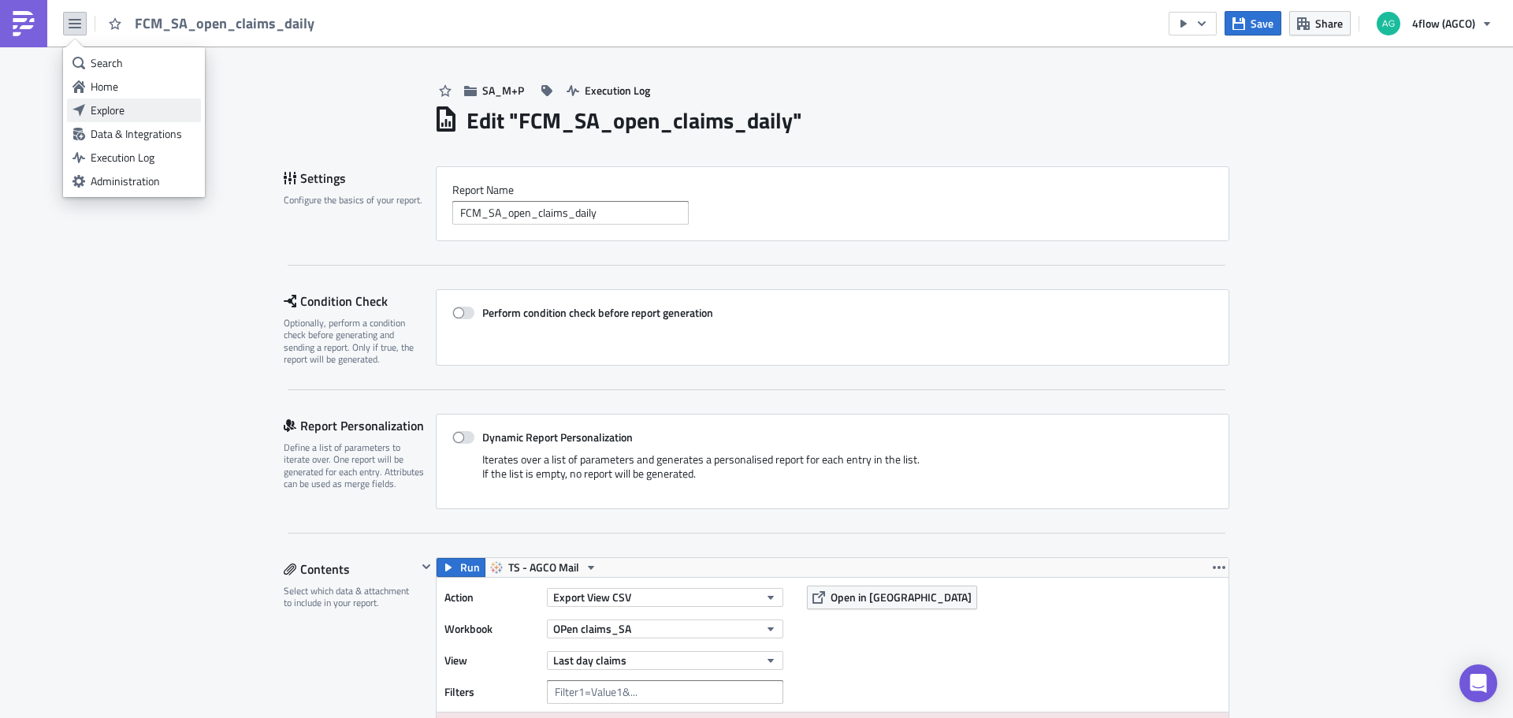
click at [151, 111] on div "Explore" at bounding box center [143, 110] width 105 height 16
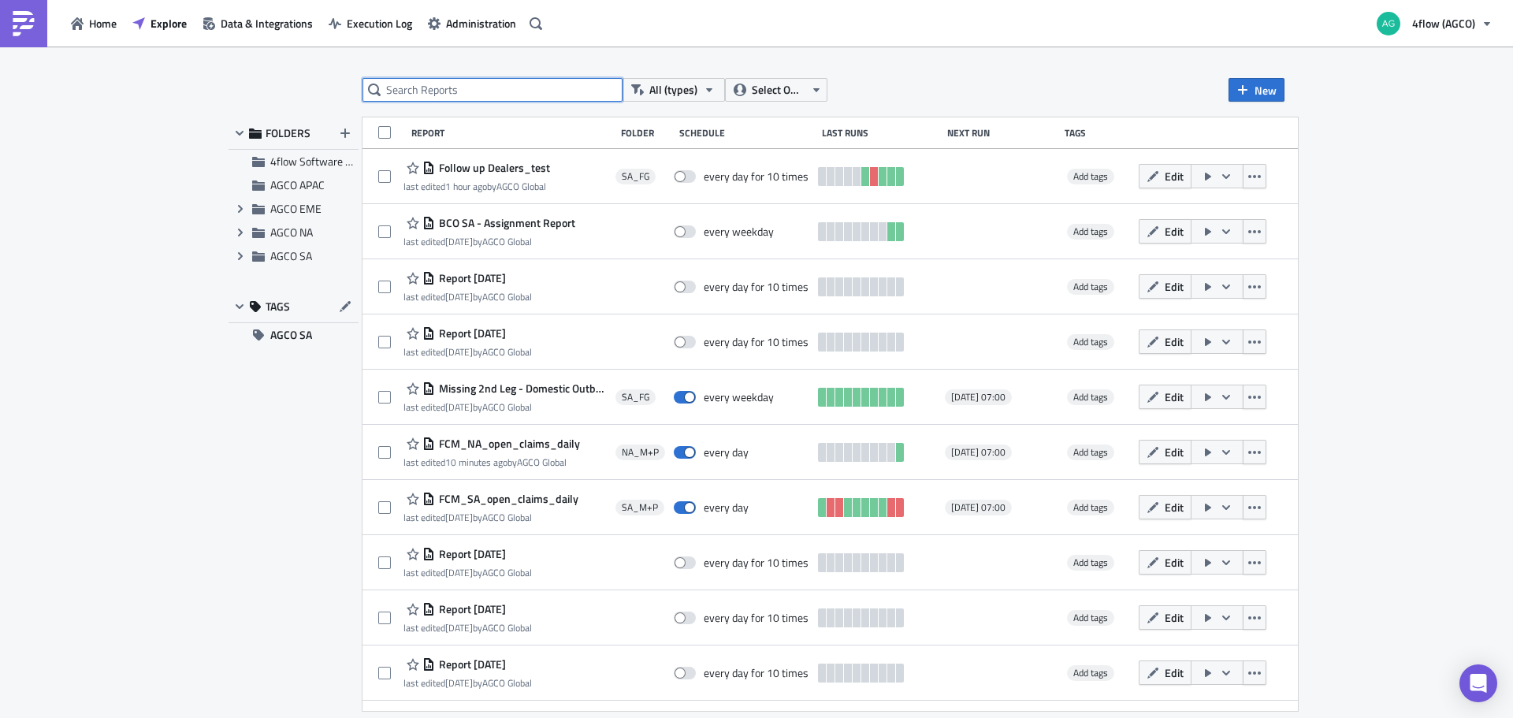
click at [409, 94] on input "text" at bounding box center [493, 90] width 260 height 24
type input "claims"
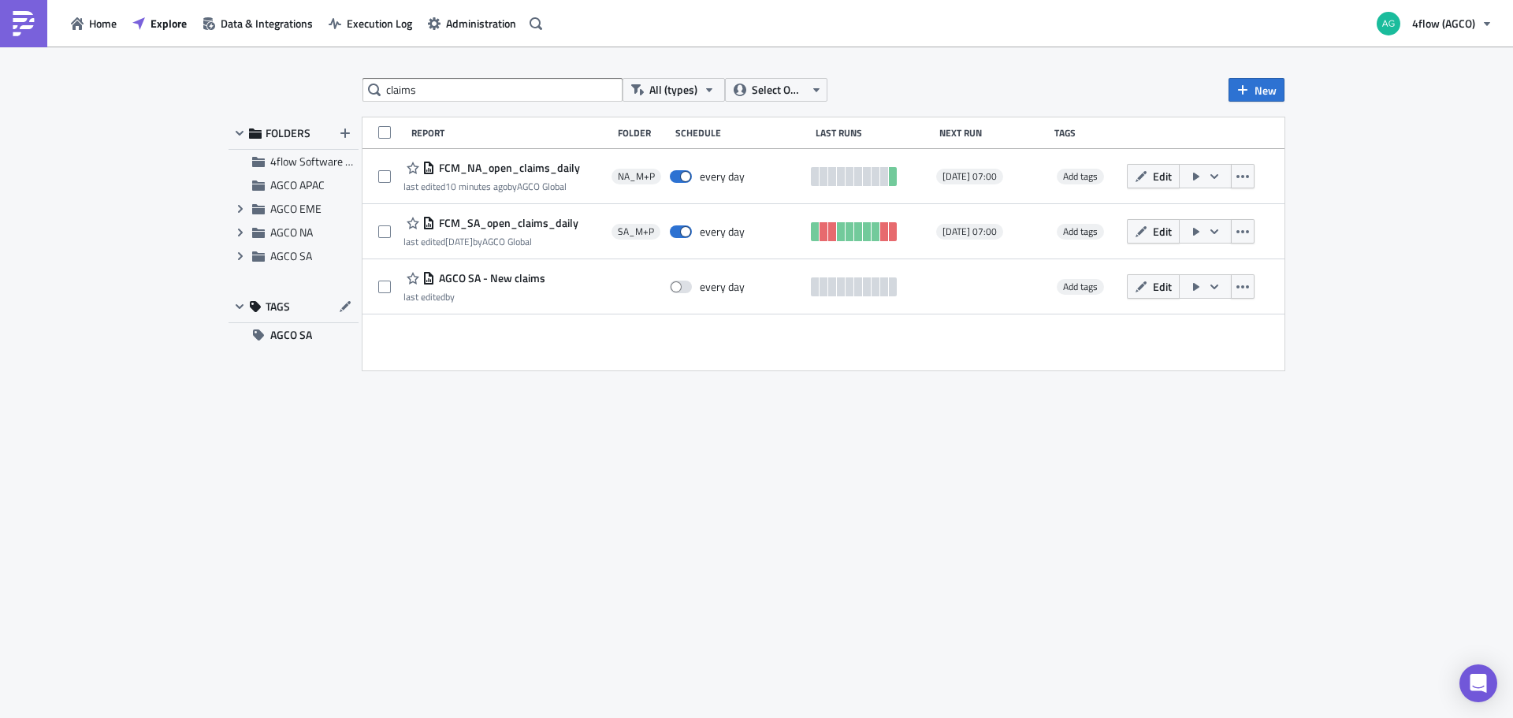
click at [1140, 170] on icon "button" at bounding box center [1141, 176] width 13 height 13
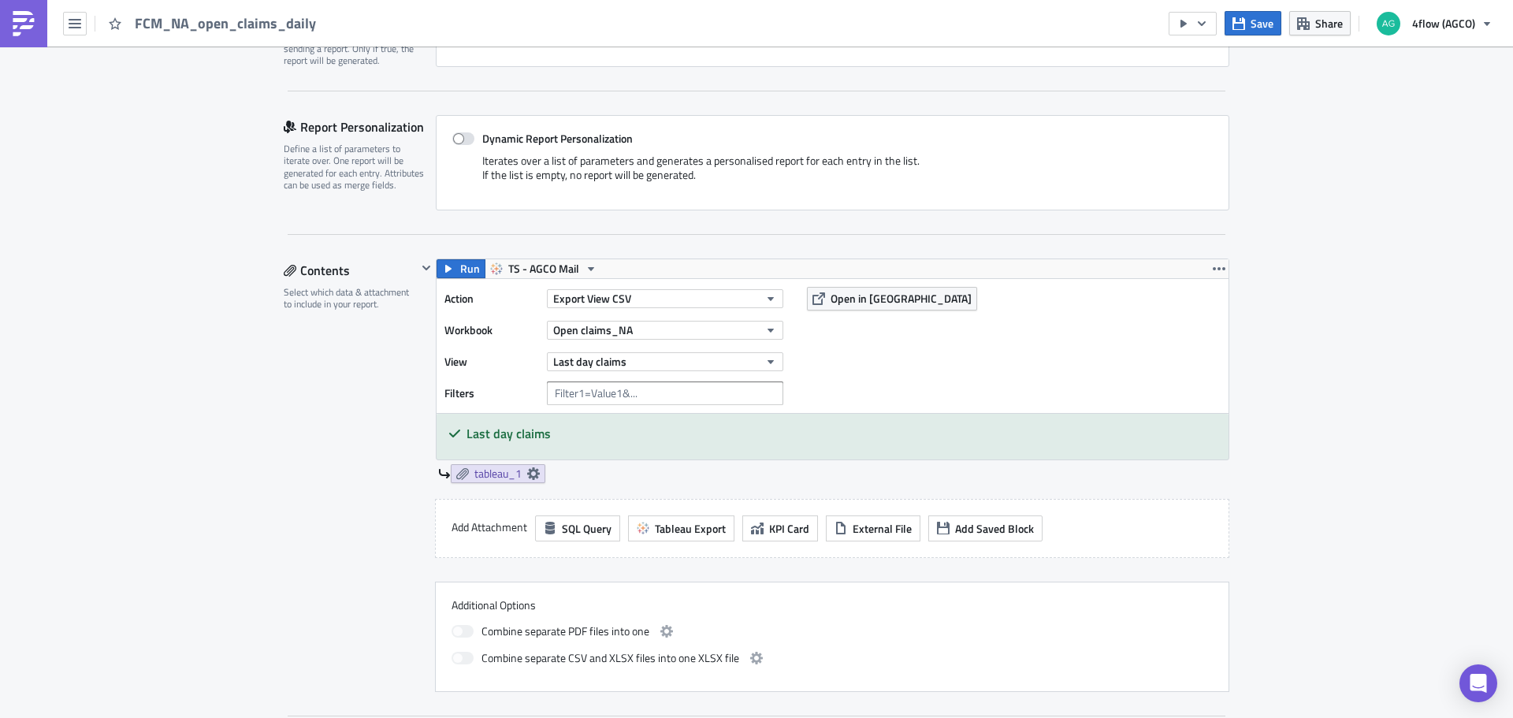
scroll to position [394, 0]
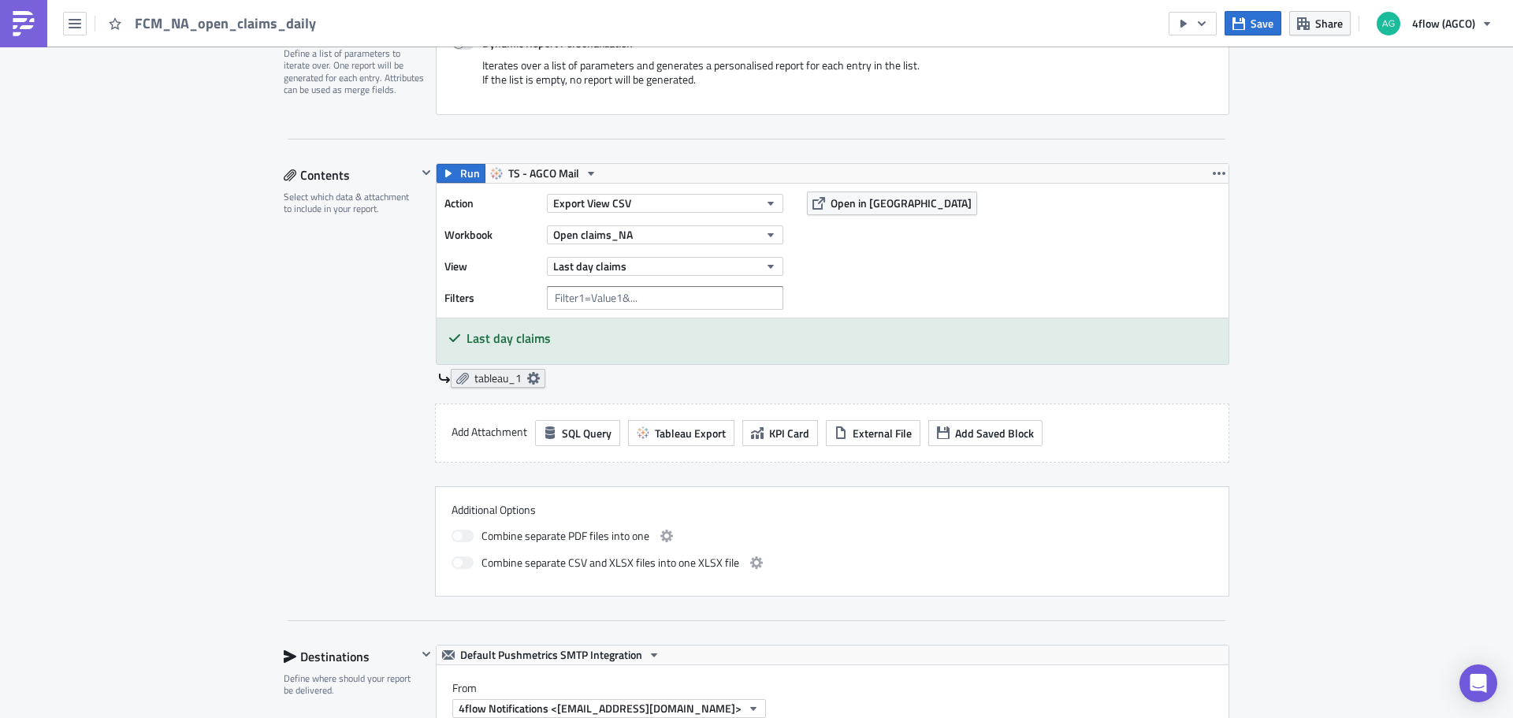
click at [474, 374] on span "tableau_1" at bounding box center [497, 378] width 47 height 14
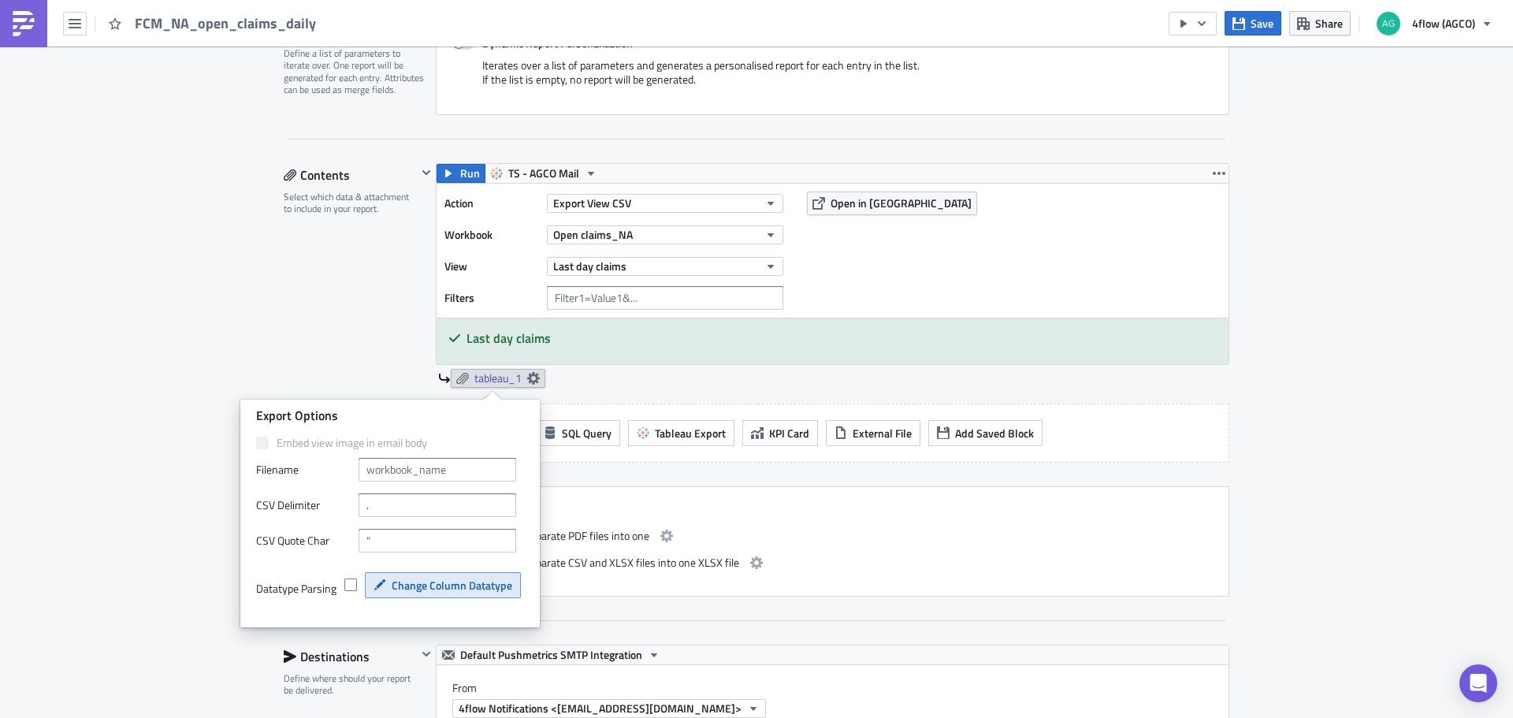
click at [386, 585] on button "Change Column Datatype" at bounding box center [443, 585] width 156 height 26
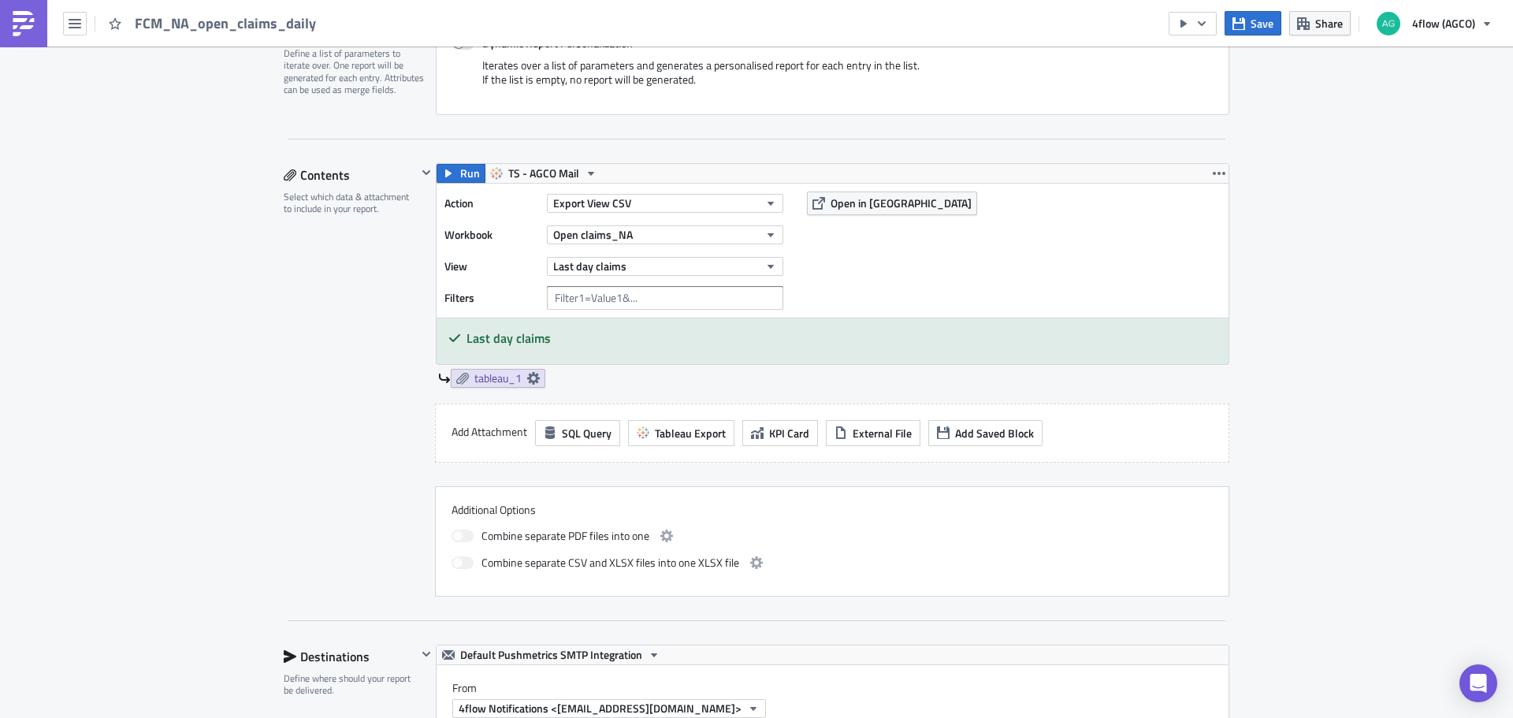
click at [336, 360] on div "Contents Select which data & attachment to include in your report." at bounding box center [350, 379] width 133 height 433
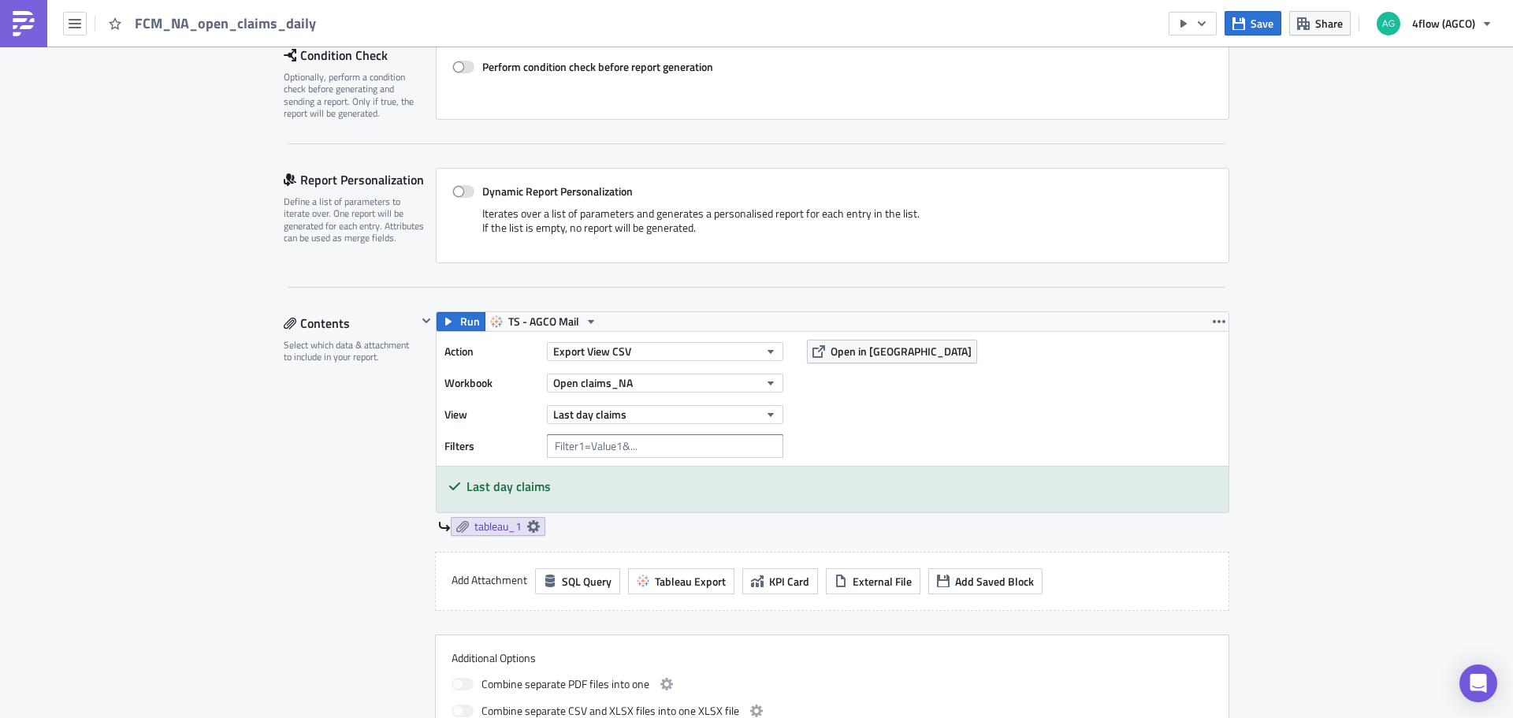
scroll to position [0, 0]
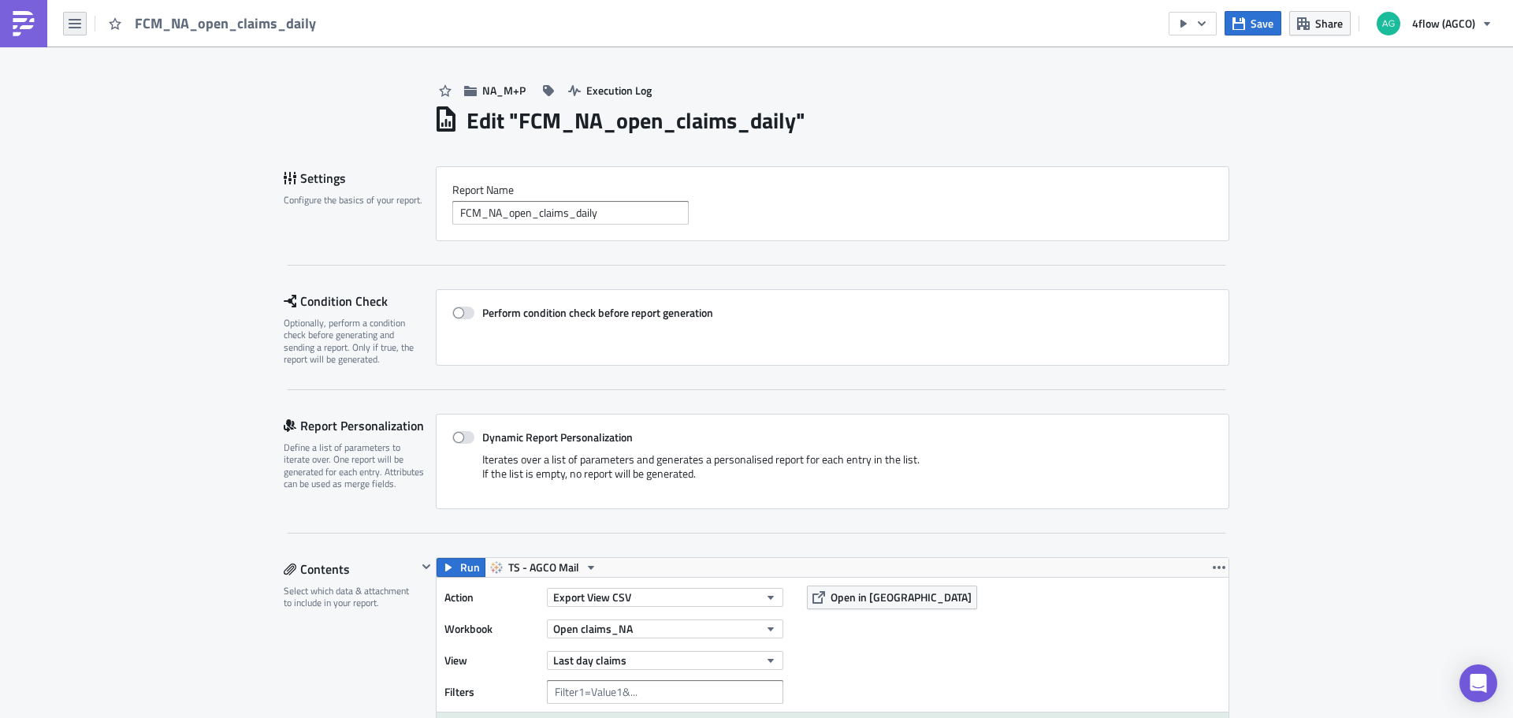
click at [78, 32] on button "button" at bounding box center [75, 24] width 24 height 24
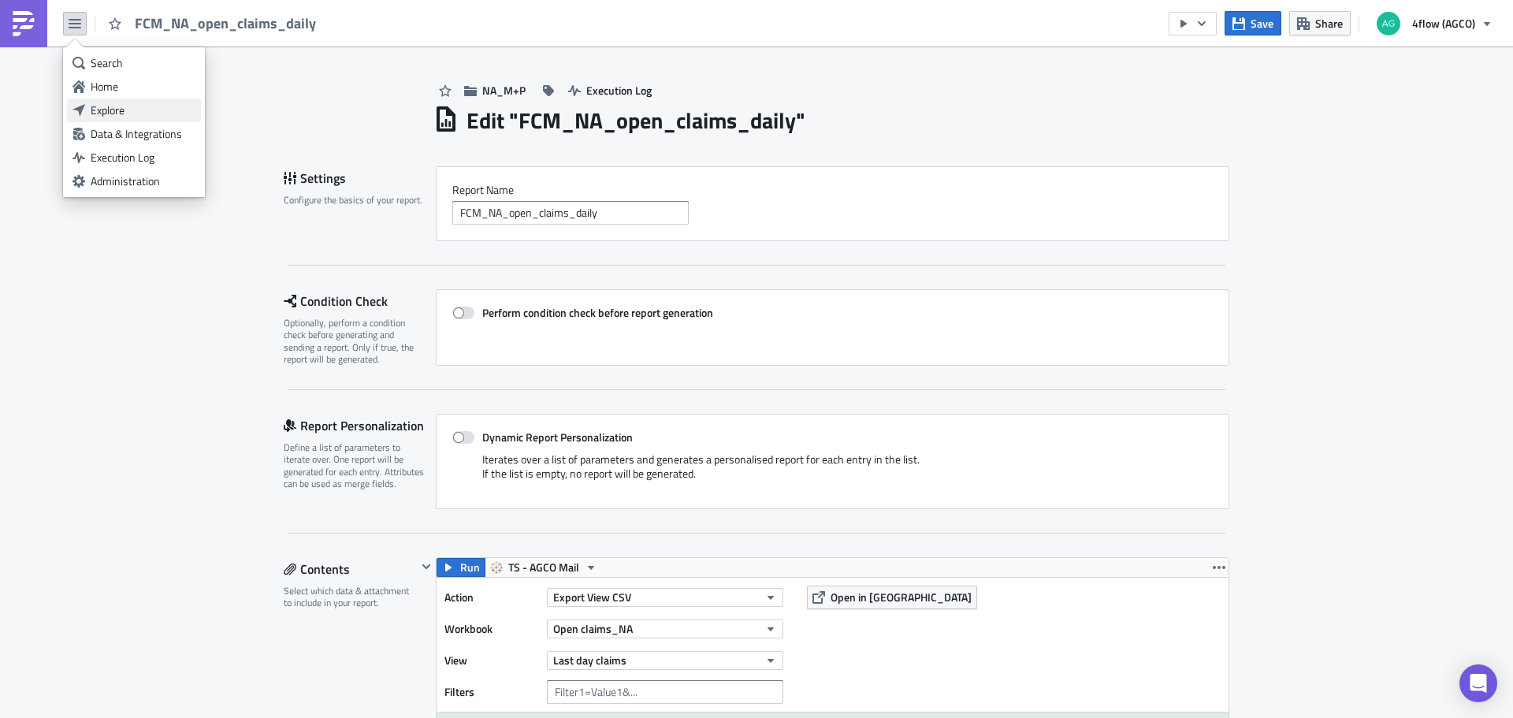
click at [115, 105] on div "Explore" at bounding box center [143, 110] width 105 height 16
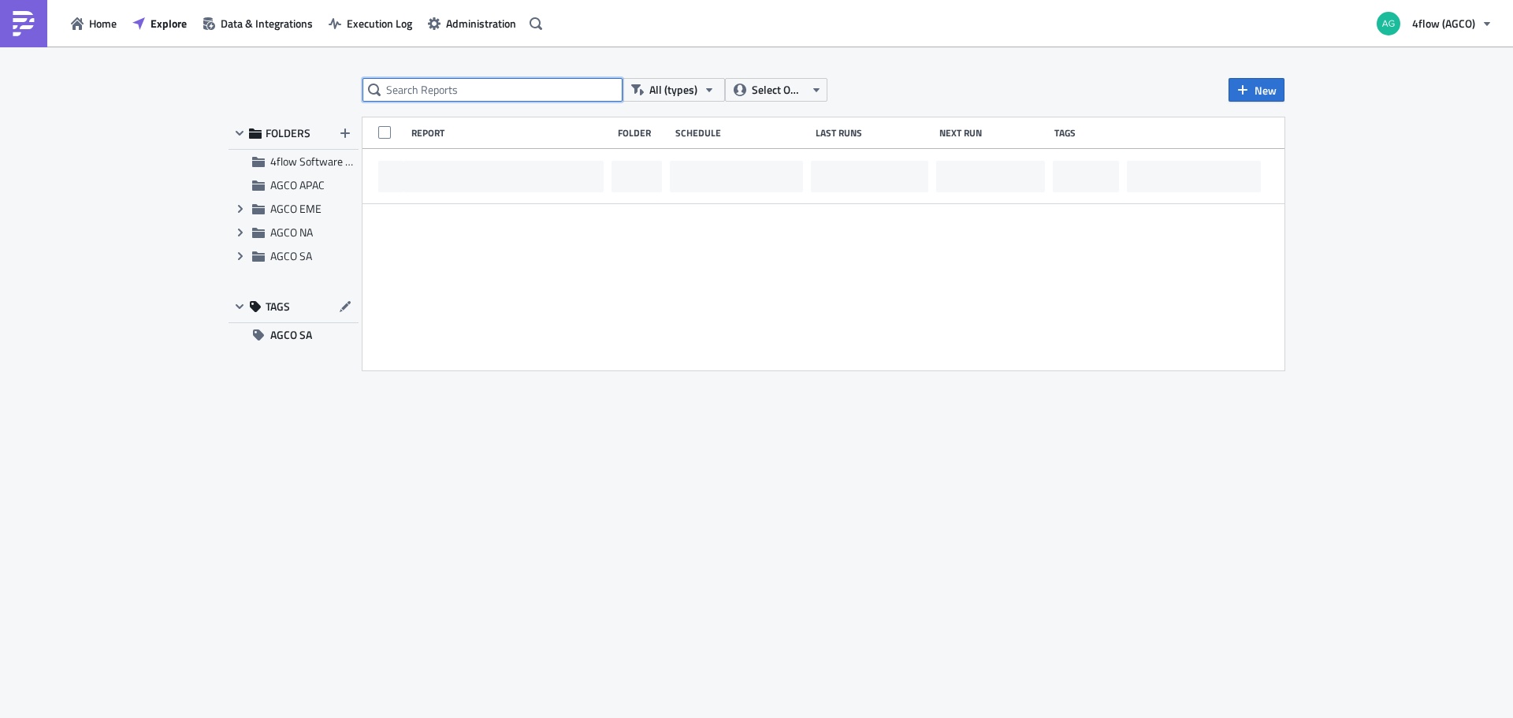
click at [438, 91] on input "text" at bounding box center [493, 90] width 260 height 24
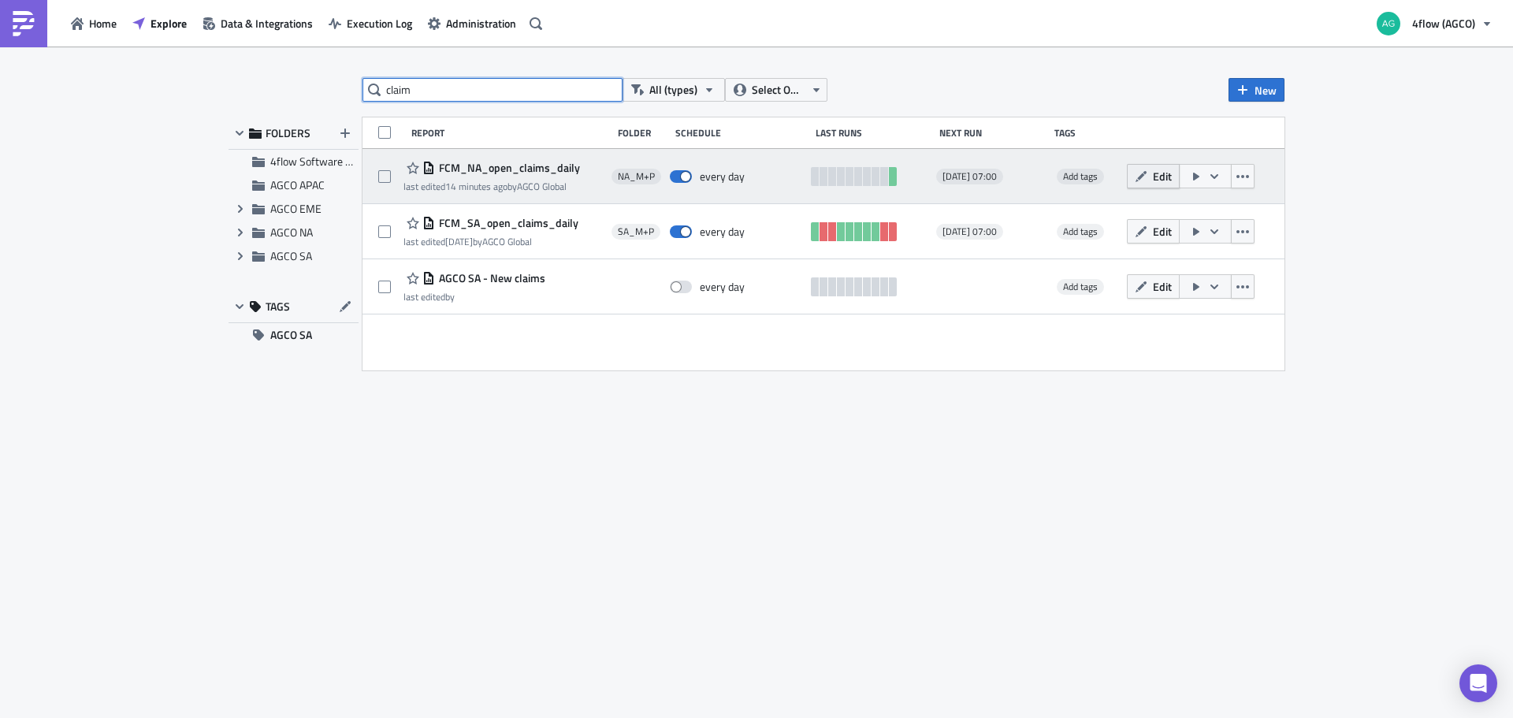
type input "claim"
click at [1151, 175] on button "Edit" at bounding box center [1153, 176] width 53 height 24
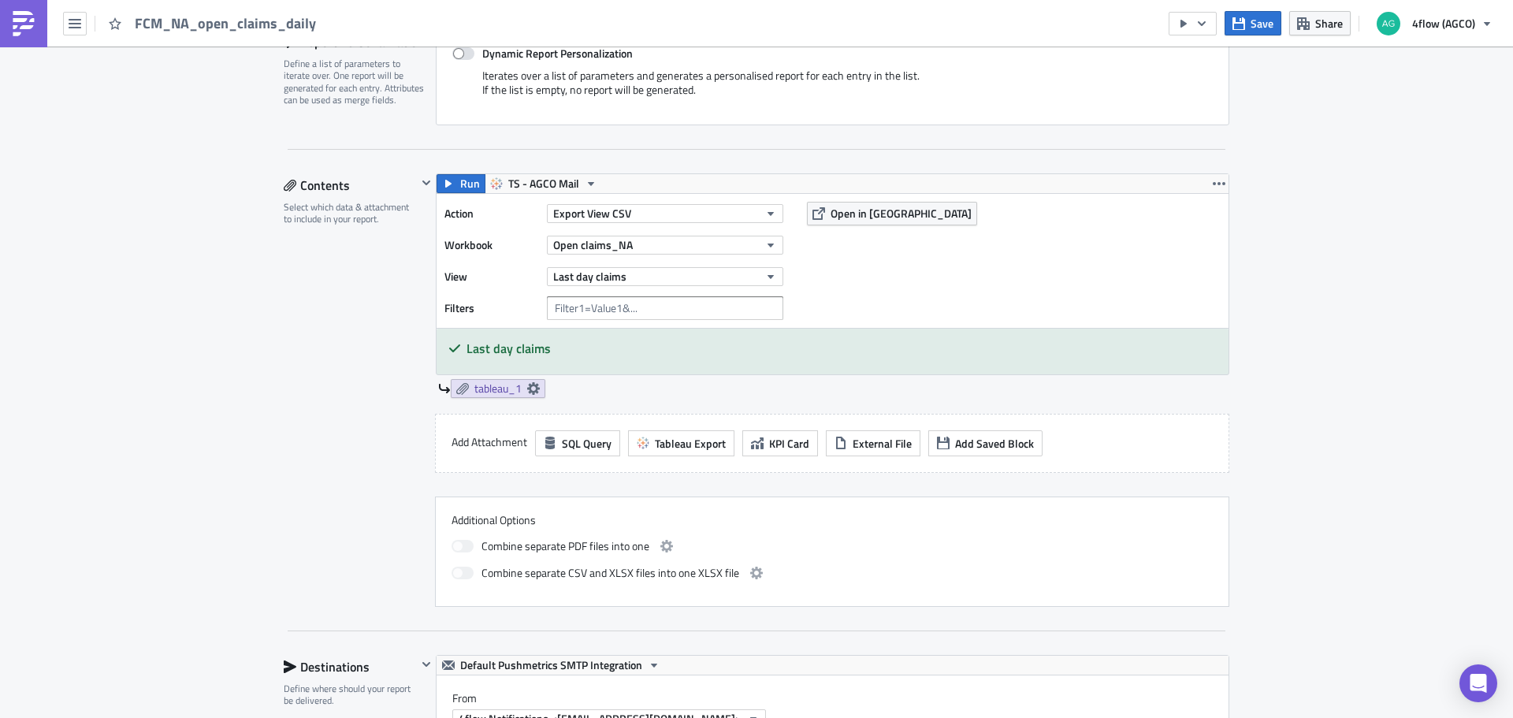
scroll to position [394, 0]
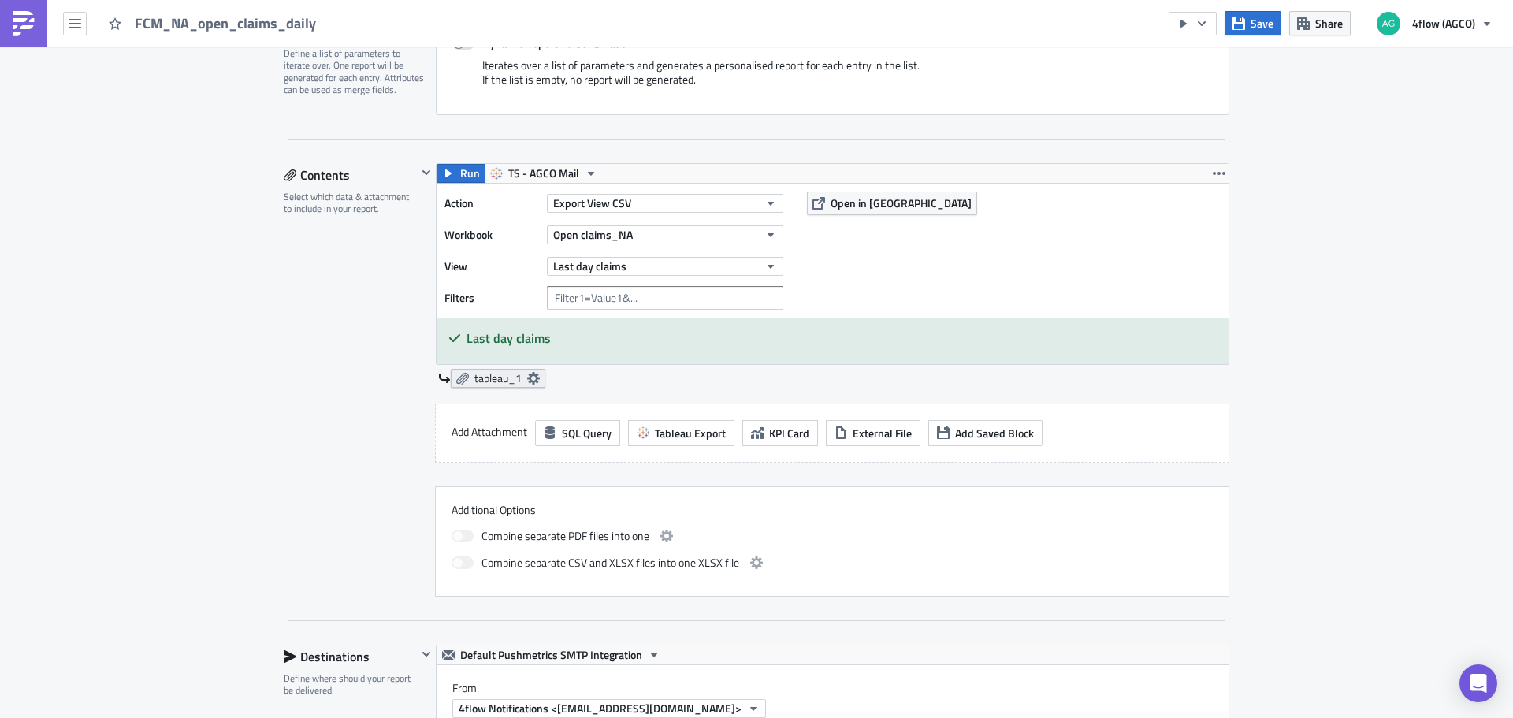
click at [528, 379] on icon at bounding box center [533, 378] width 13 height 13
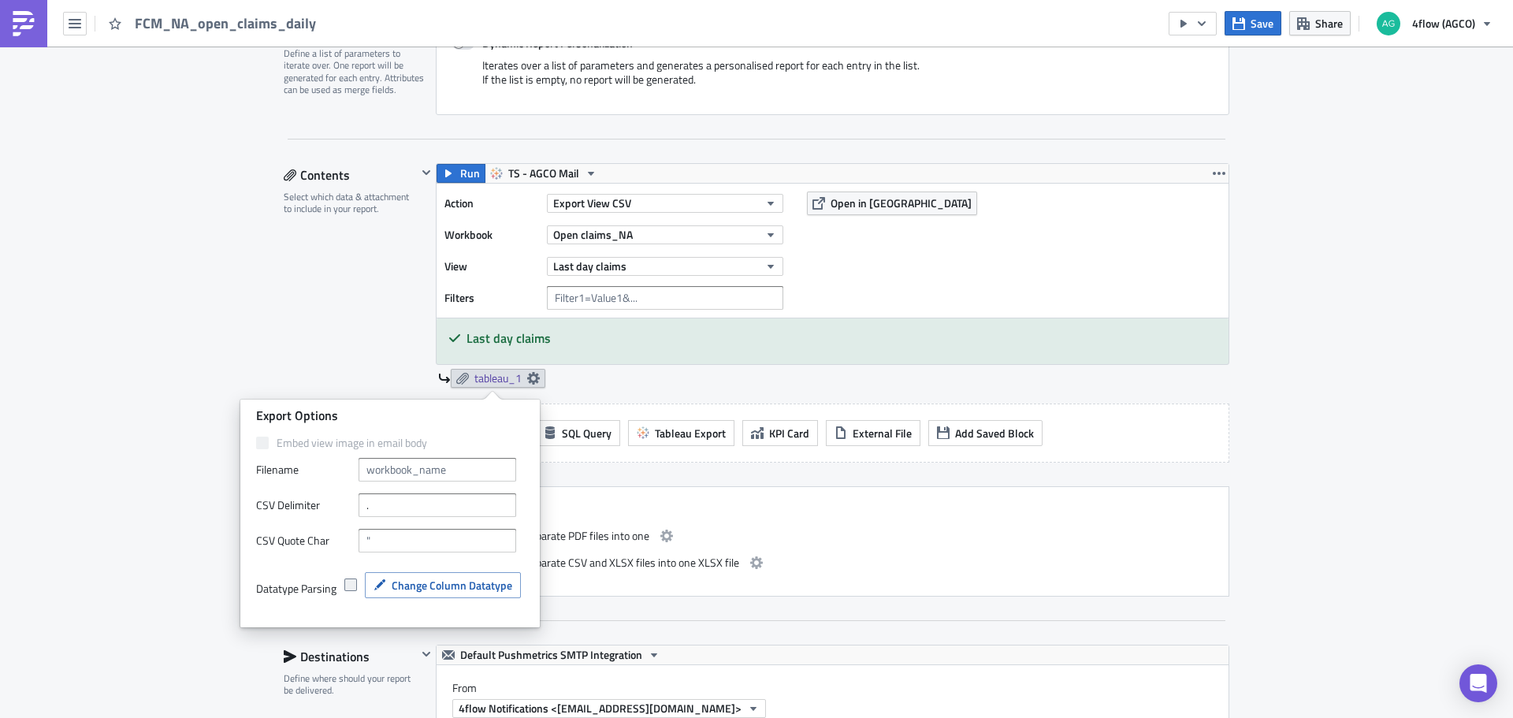
click at [356, 585] on span at bounding box center [350, 584] width 13 height 13
click at [356, 585] on input "checkbox" at bounding box center [353, 585] width 10 height 10
checkbox input "true"
click at [418, 582] on span "Change Column Datatype" at bounding box center [452, 585] width 121 height 17
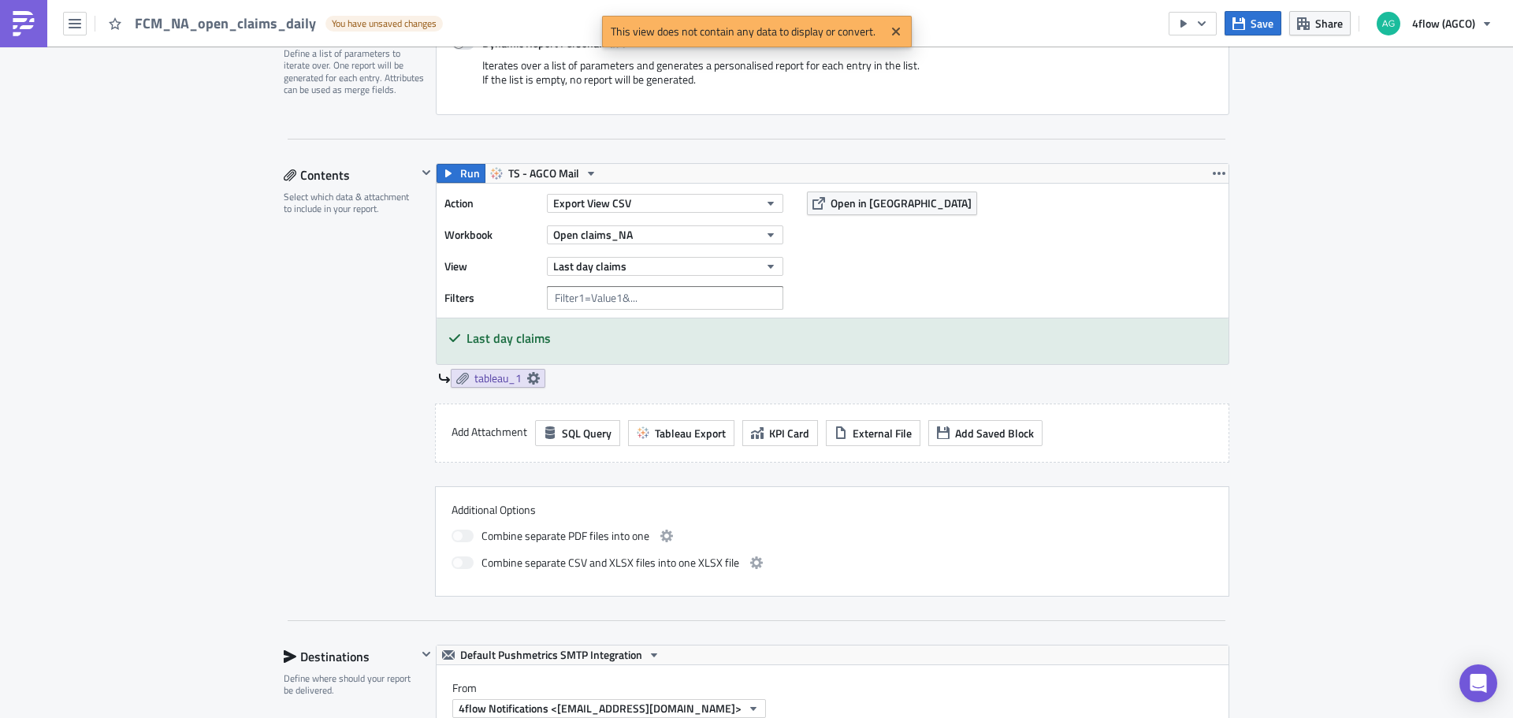
click at [322, 366] on div "Contents Select which data & attachment to include in your report." at bounding box center [350, 379] width 133 height 433
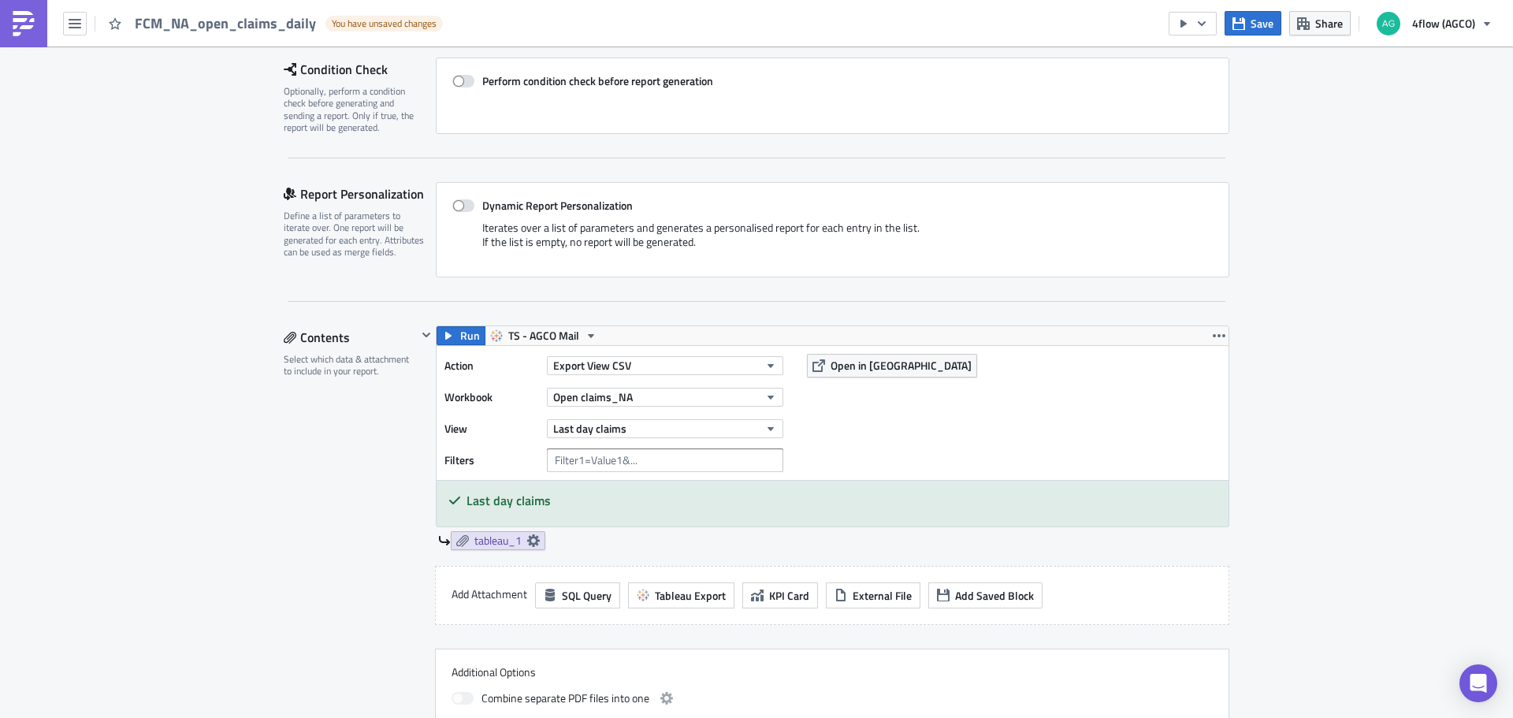
scroll to position [0, 0]
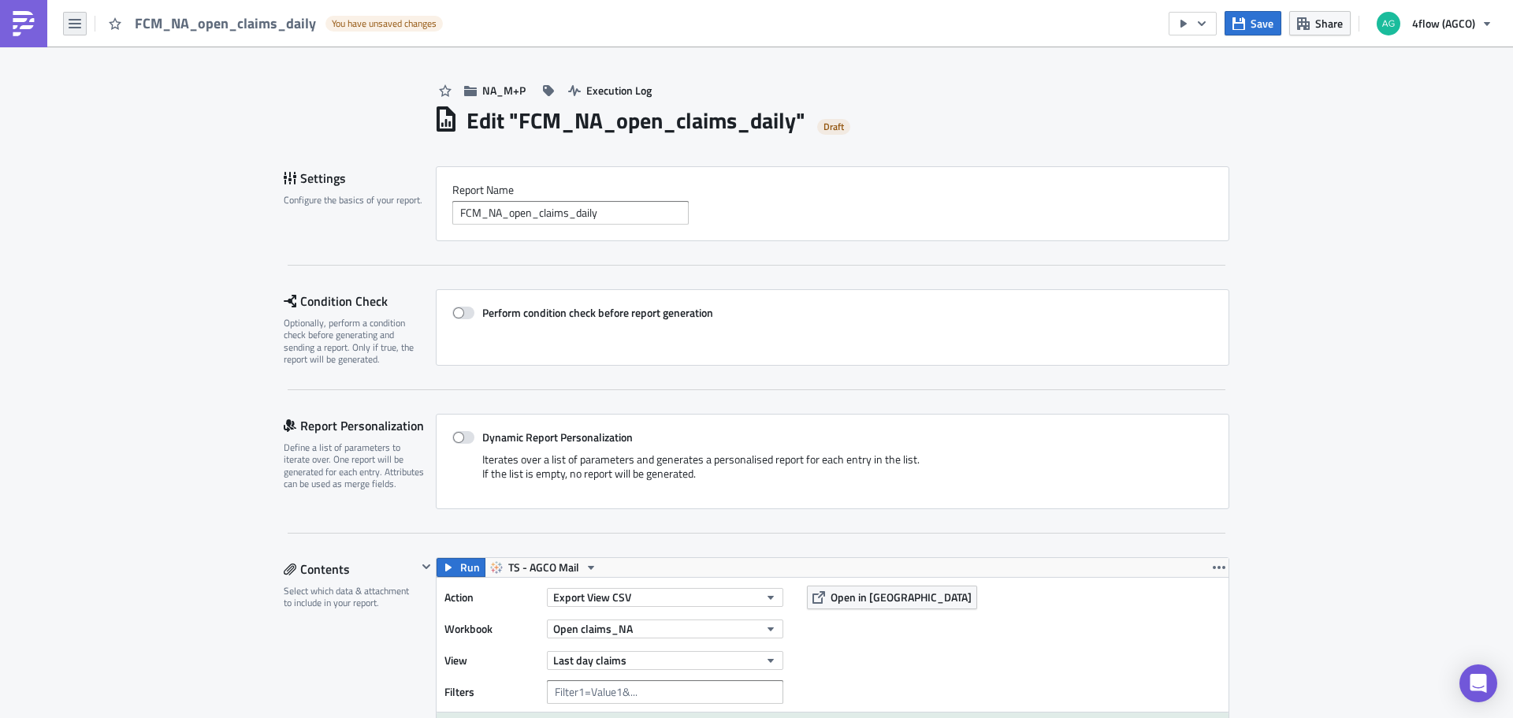
click at [76, 27] on icon "button" at bounding box center [75, 23] width 13 height 9
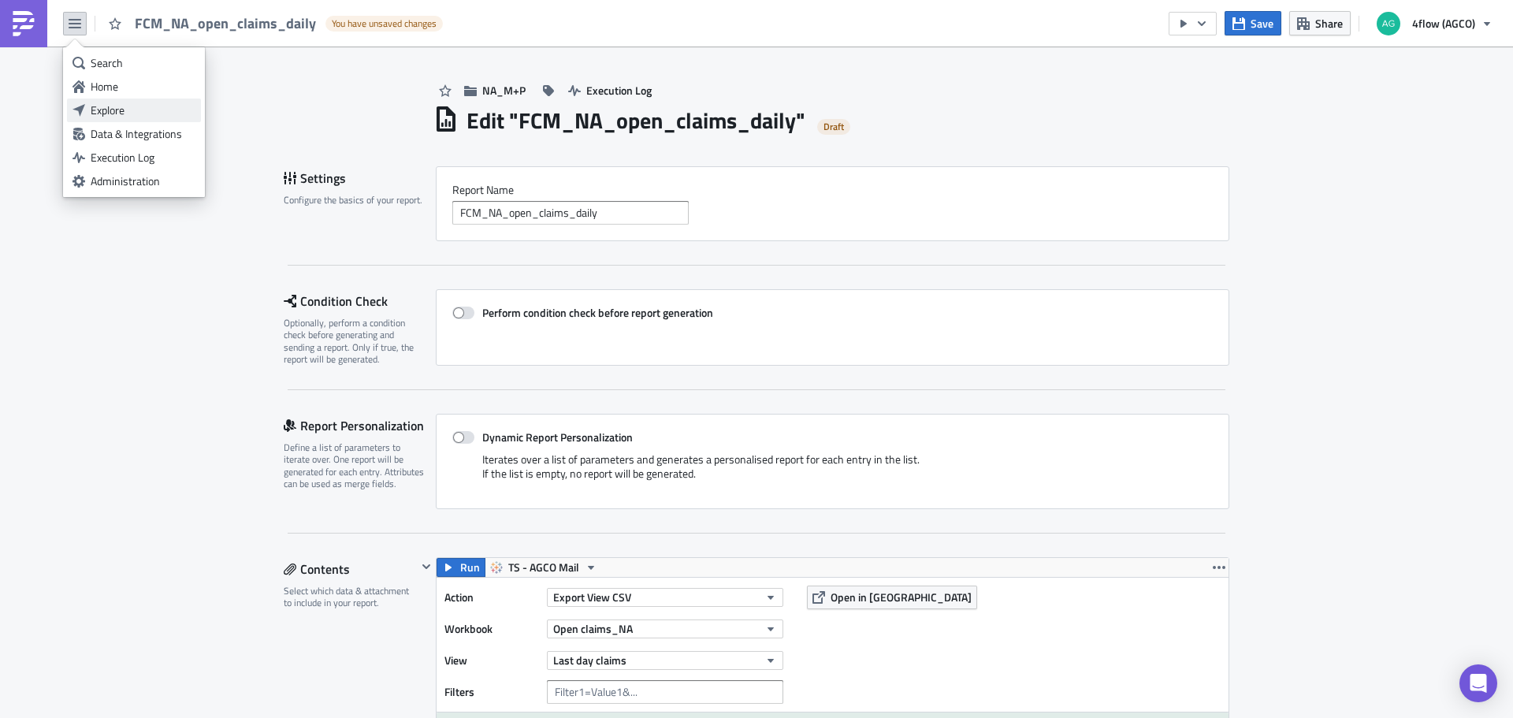
click at [131, 106] on div "Explore" at bounding box center [143, 110] width 105 height 16
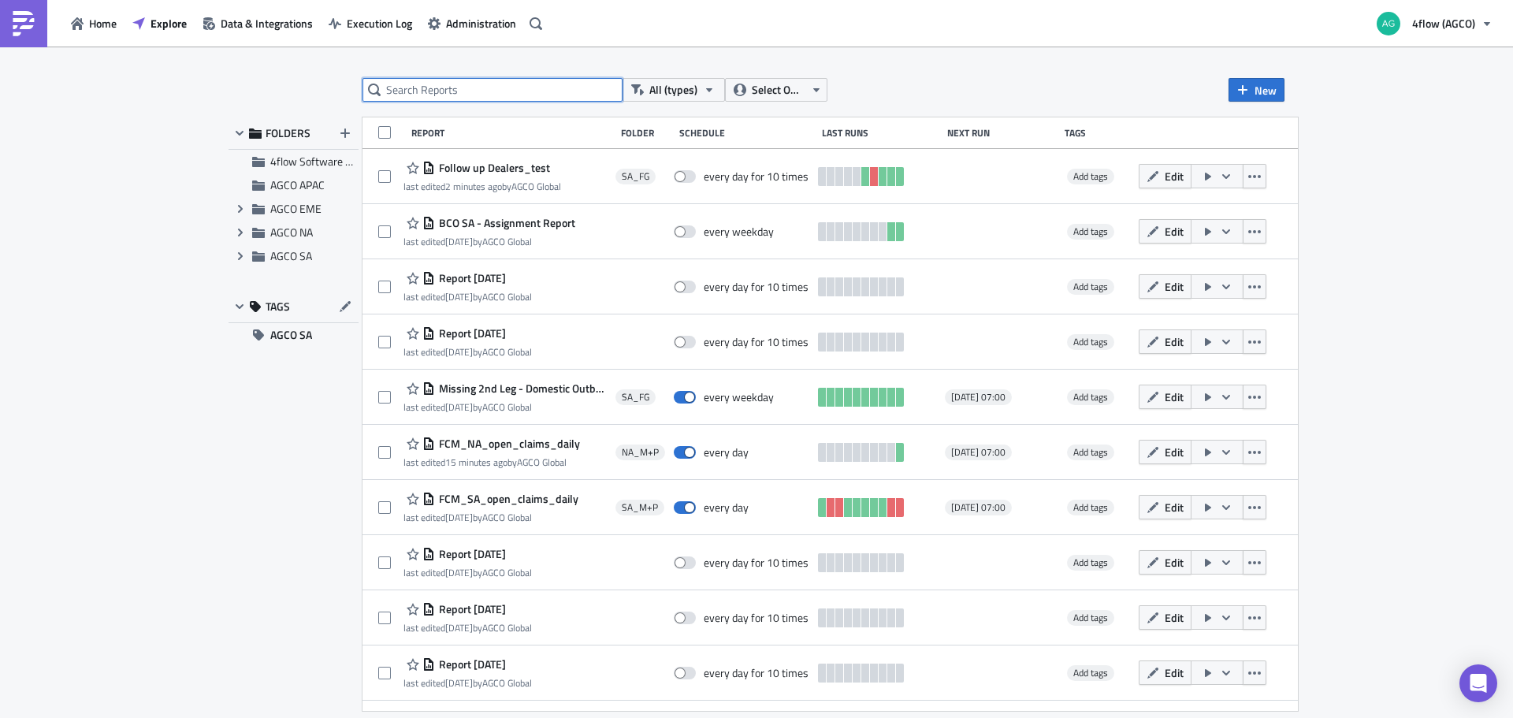
click at [422, 89] on input "text" at bounding box center [493, 90] width 260 height 24
type input "claims"
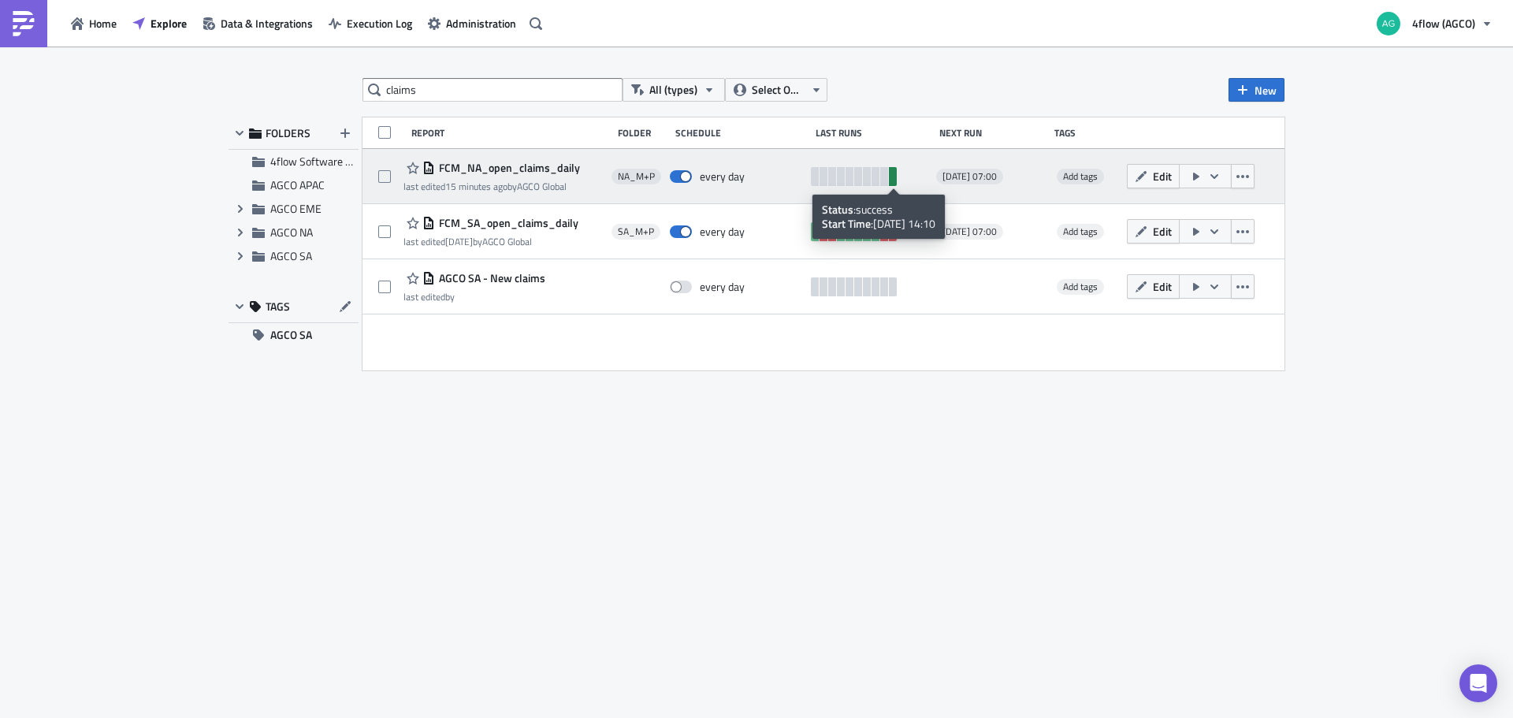
click at [894, 173] on link at bounding box center [893, 176] width 8 height 19
click at [1146, 178] on icon "button" at bounding box center [1141, 176] width 13 height 13
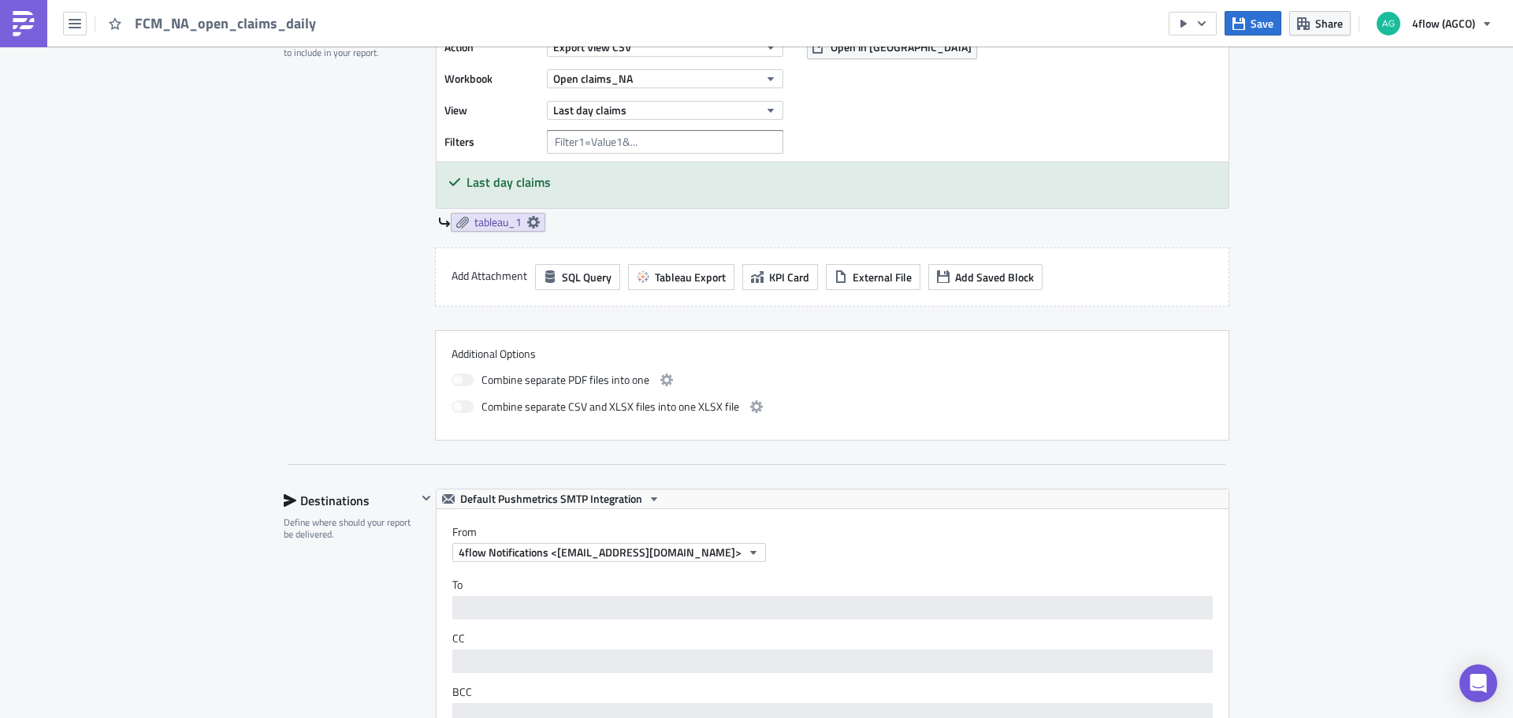
scroll to position [552, 0]
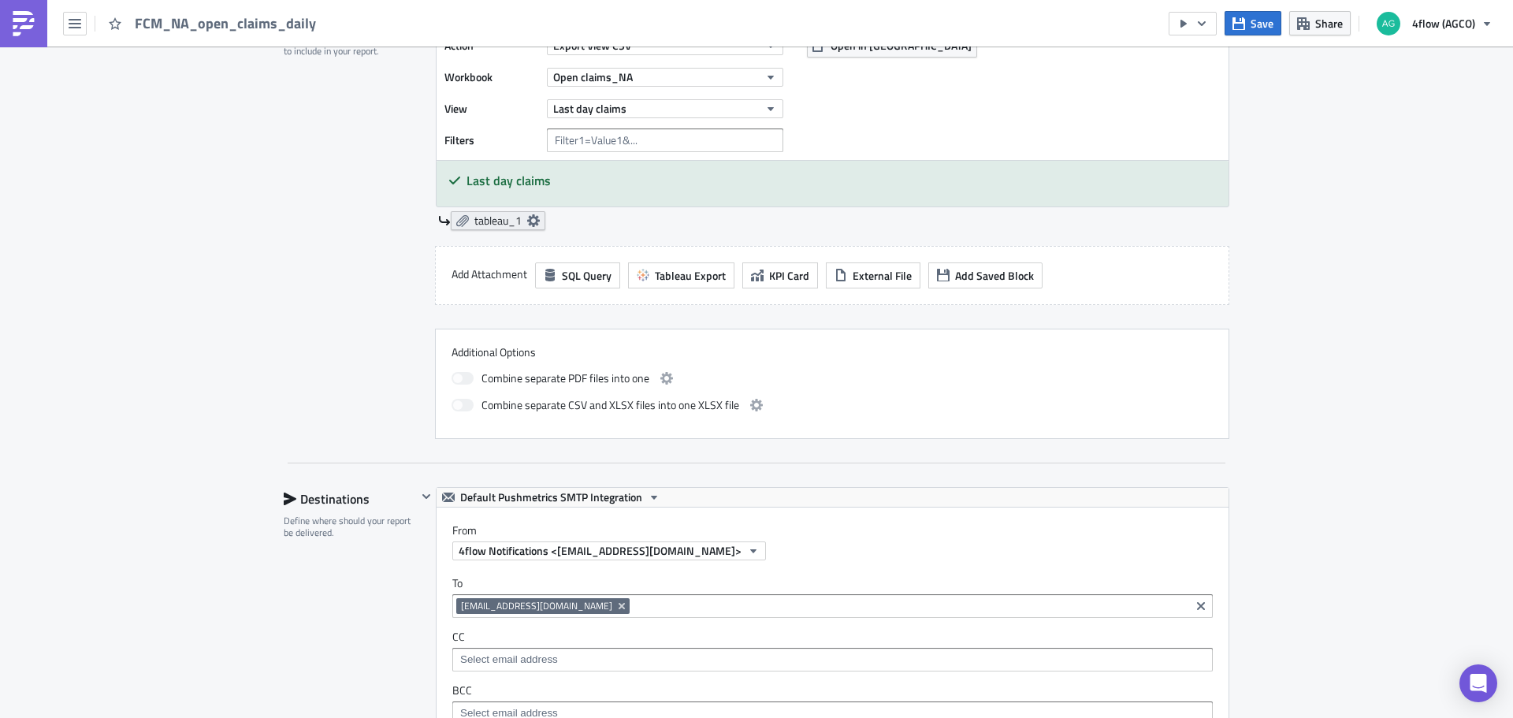
click at [527, 218] on icon at bounding box center [533, 220] width 13 height 13
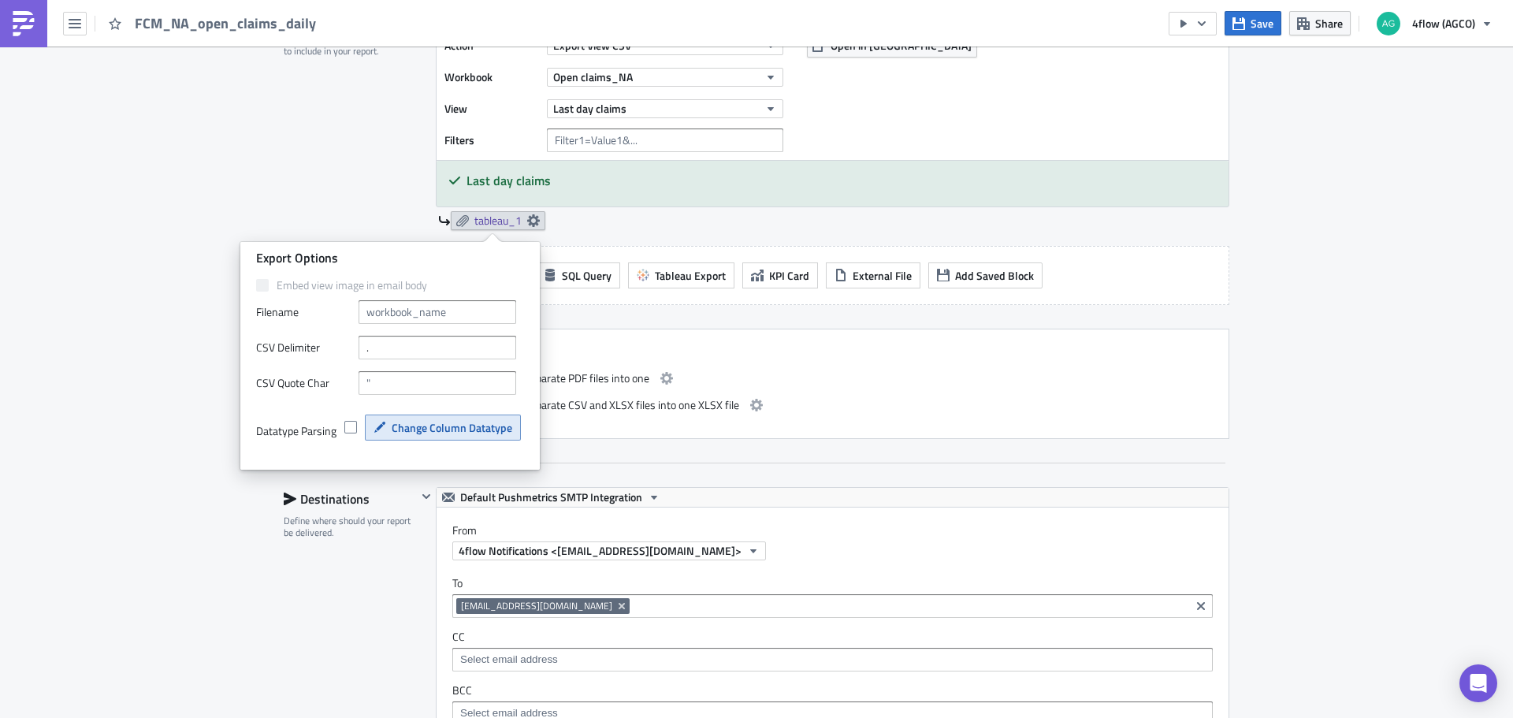
click at [452, 426] on span "Change Column Datatype" at bounding box center [452, 427] width 121 height 17
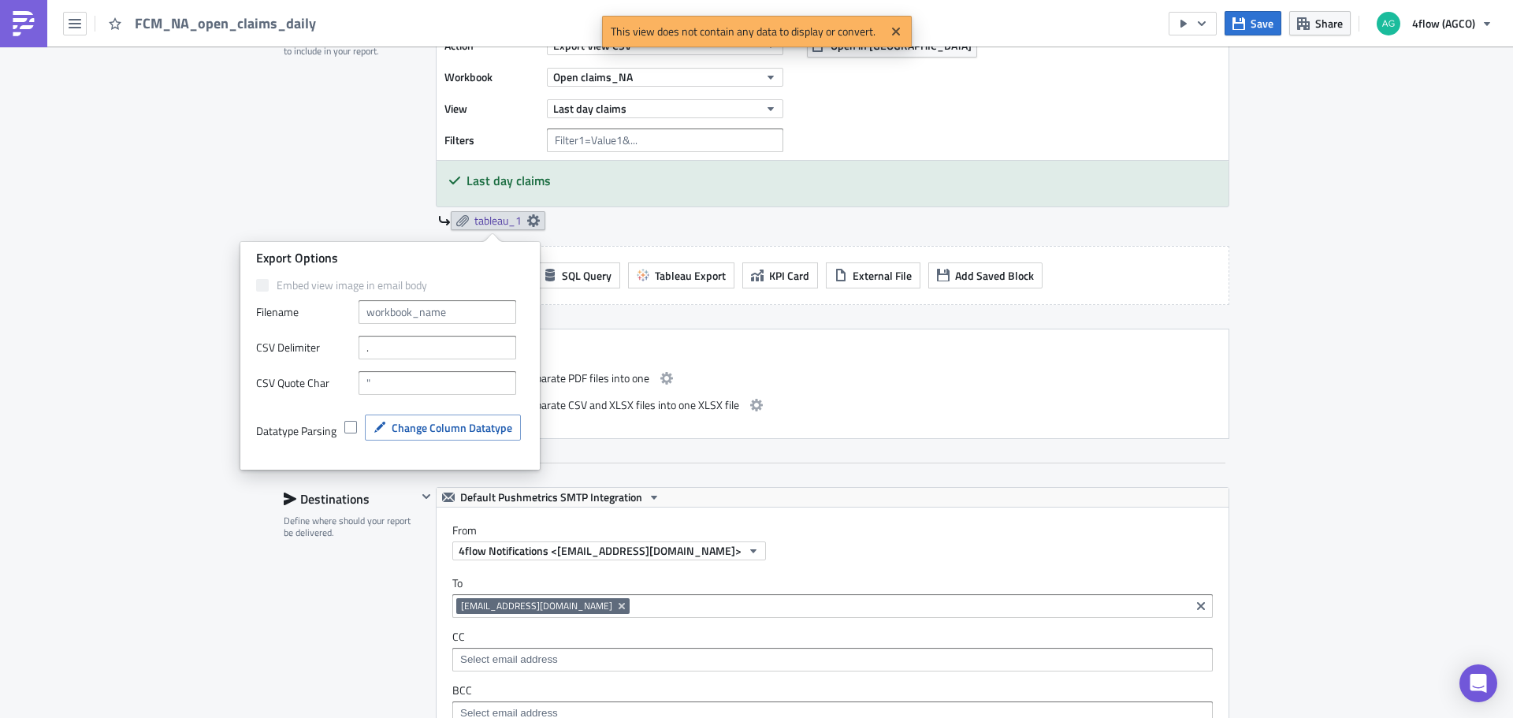
click at [190, 393] on div "NA_M+P Execution Log Edit " FCM_NA_open_claims_daily " Settings Configure the b…" at bounding box center [756, 484] width 1513 height 1978
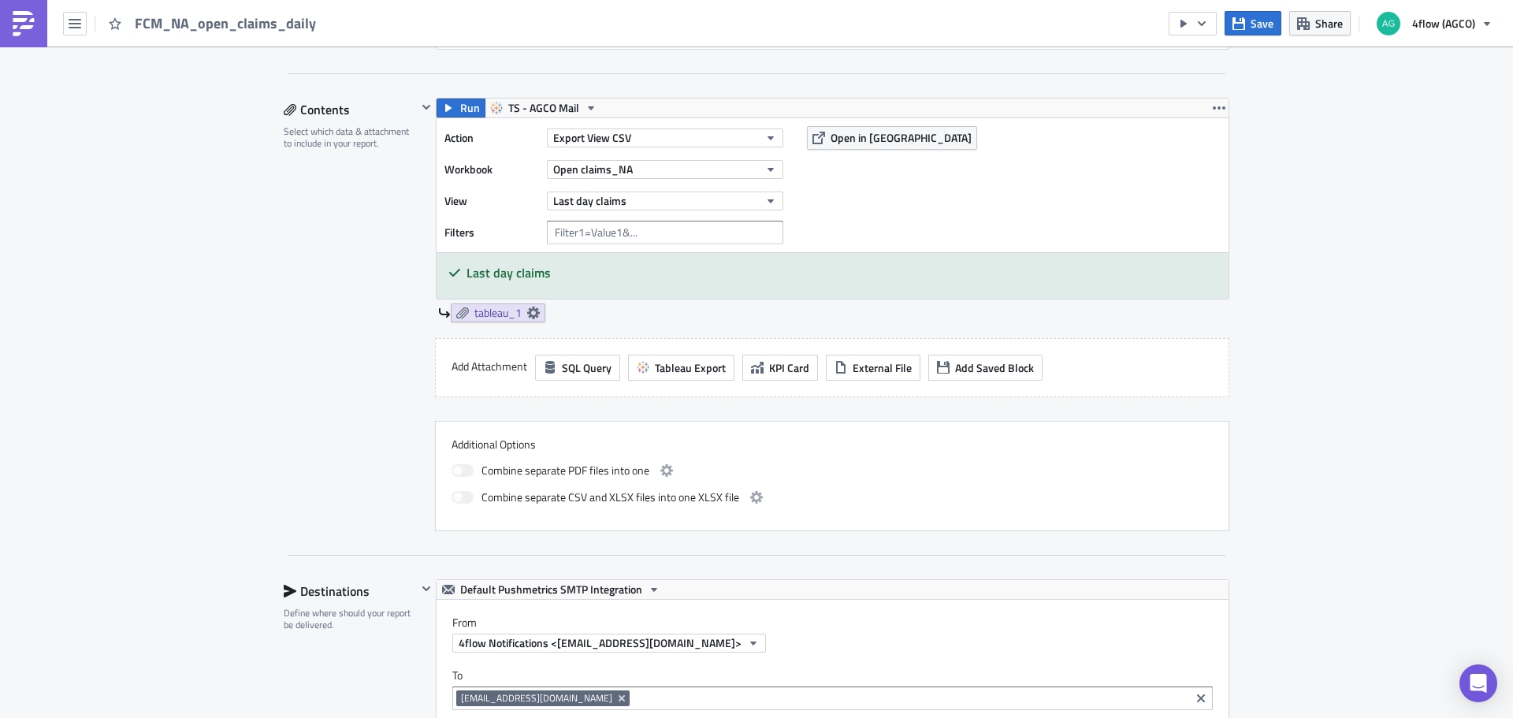
scroll to position [473, 0]
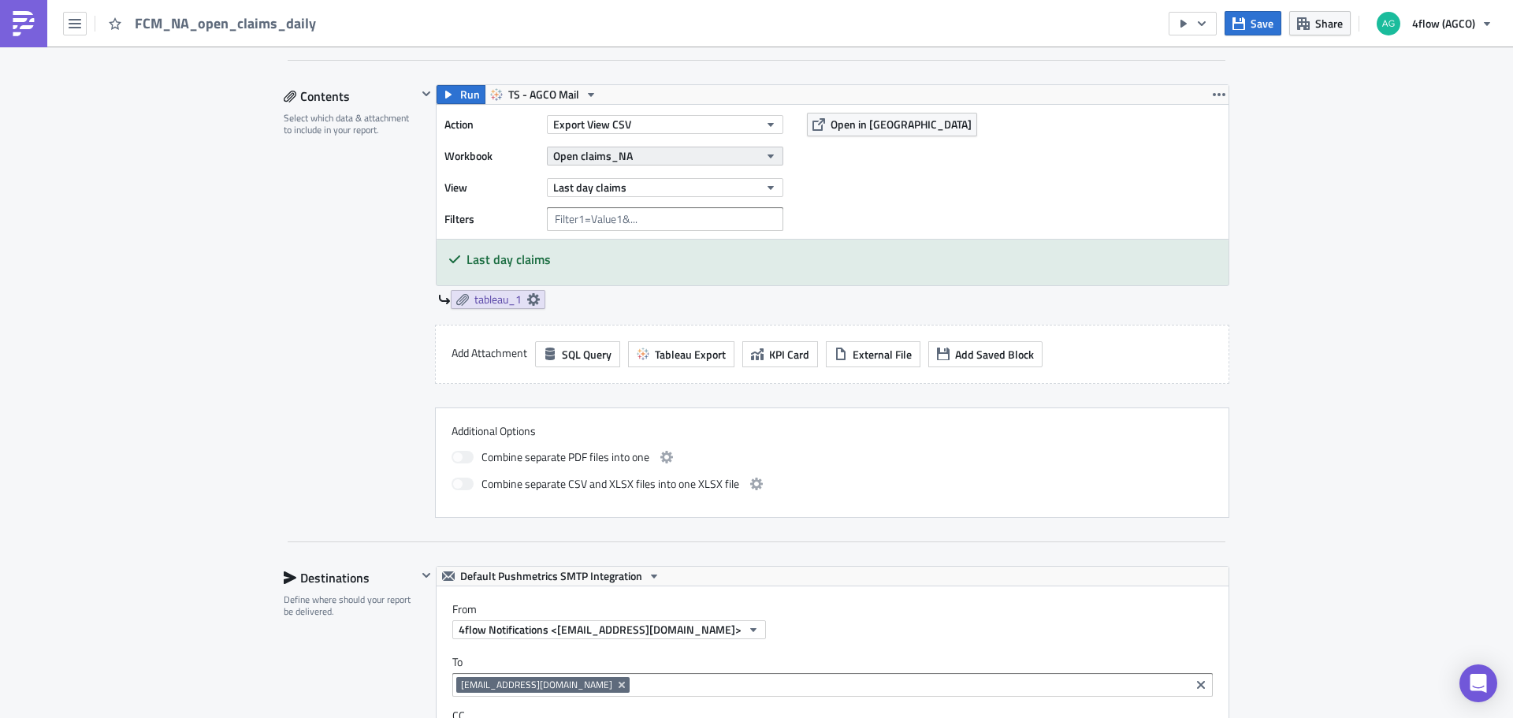
click at [765, 162] on icon "button" at bounding box center [770, 156] width 13 height 13
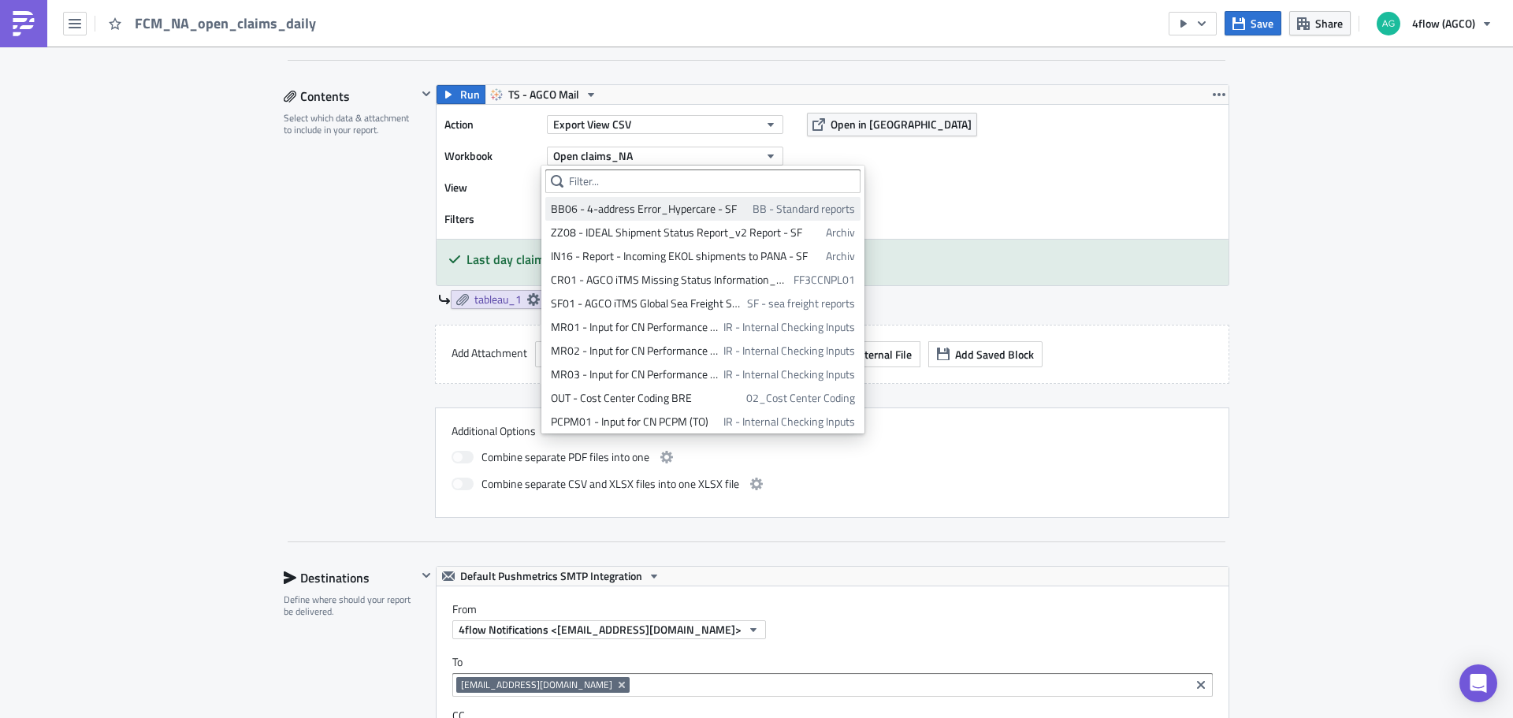
click at [727, 206] on div "BB06 - 4-address Error_Hypercare - SF" at bounding box center [649, 209] width 196 height 16
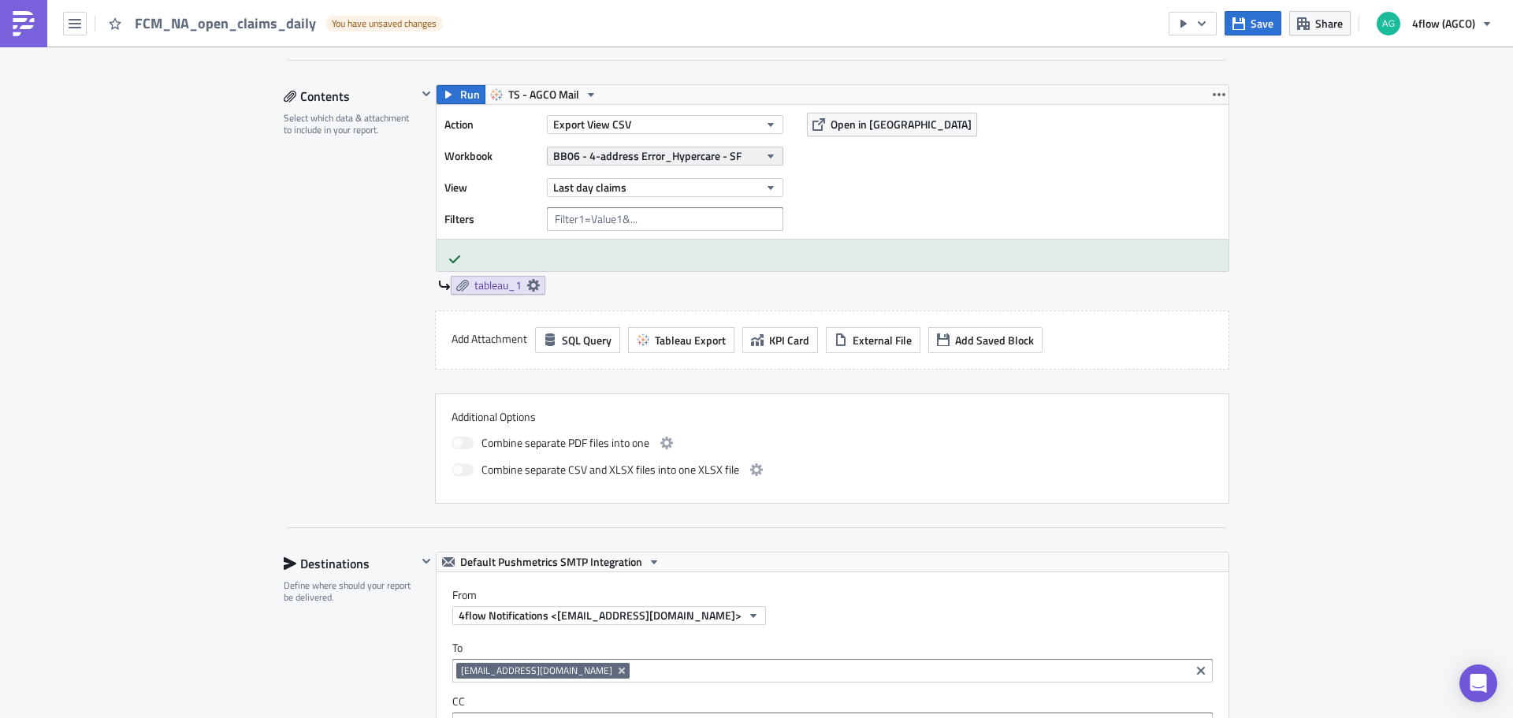
click at [764, 158] on icon "button" at bounding box center [770, 156] width 13 height 13
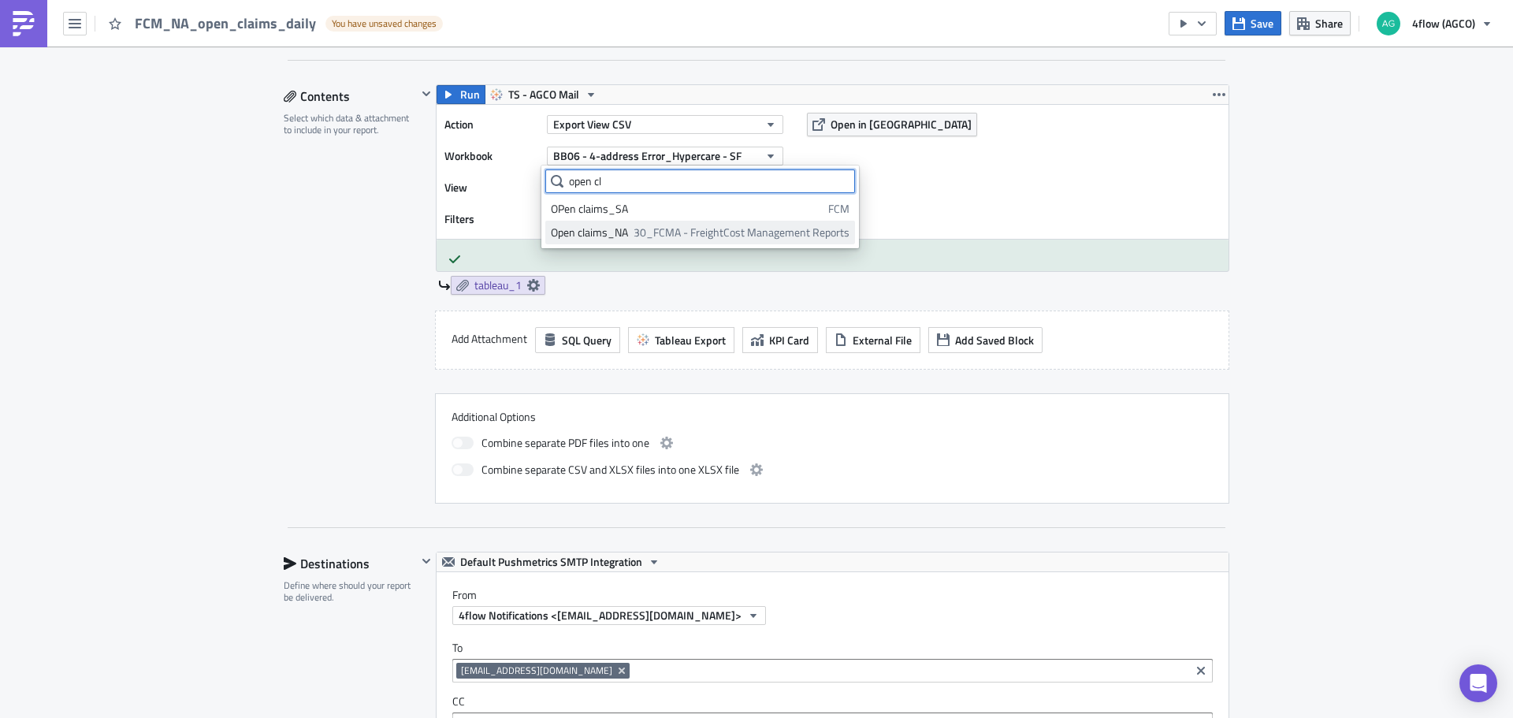
type input "open cl"
click at [698, 226] on span "30_FCMA - FreightCost Management Reports" at bounding box center [742, 233] width 216 height 16
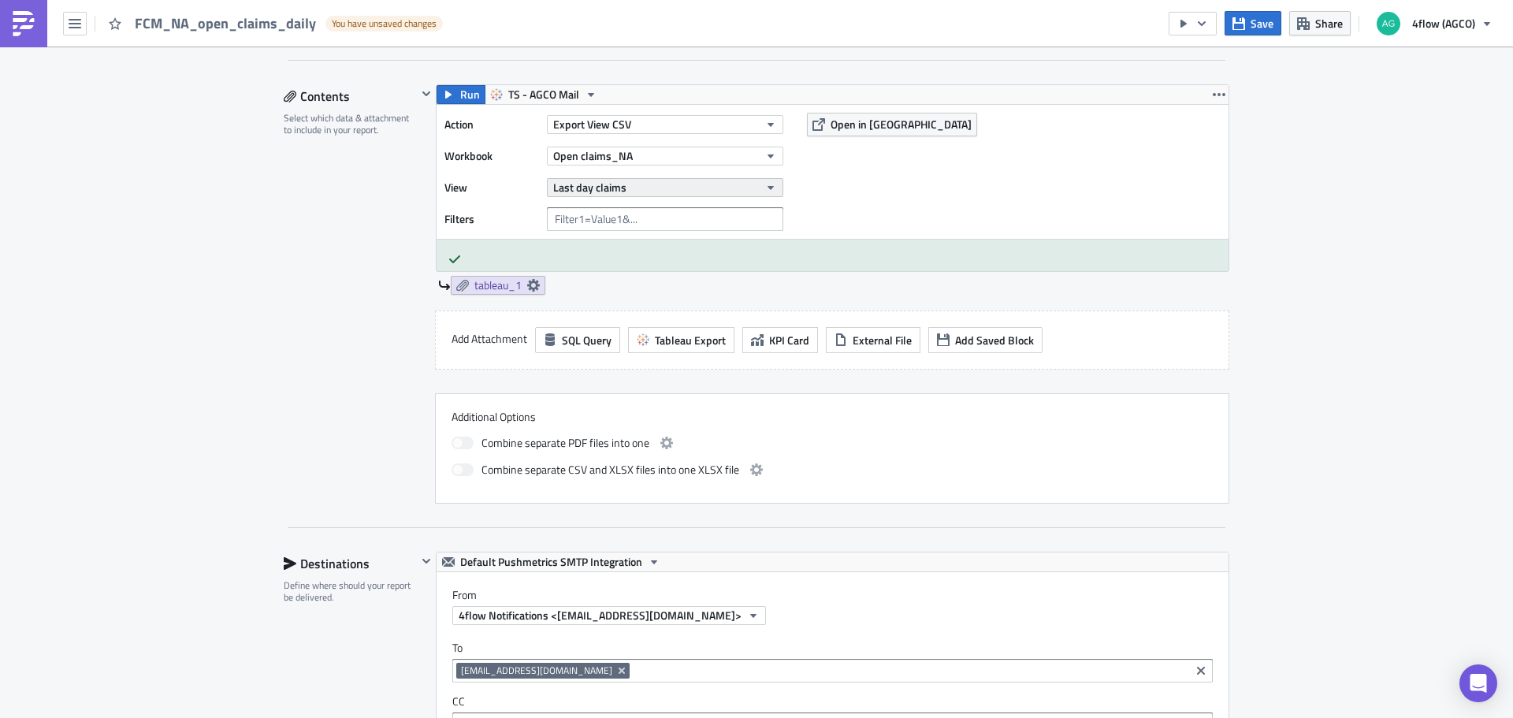
click at [690, 188] on button "Last day claims" at bounding box center [665, 187] width 236 height 19
click at [629, 239] on div "Last day claims" at bounding box center [620, 240] width 139 height 16
click at [527, 283] on icon at bounding box center [533, 285] width 13 height 13
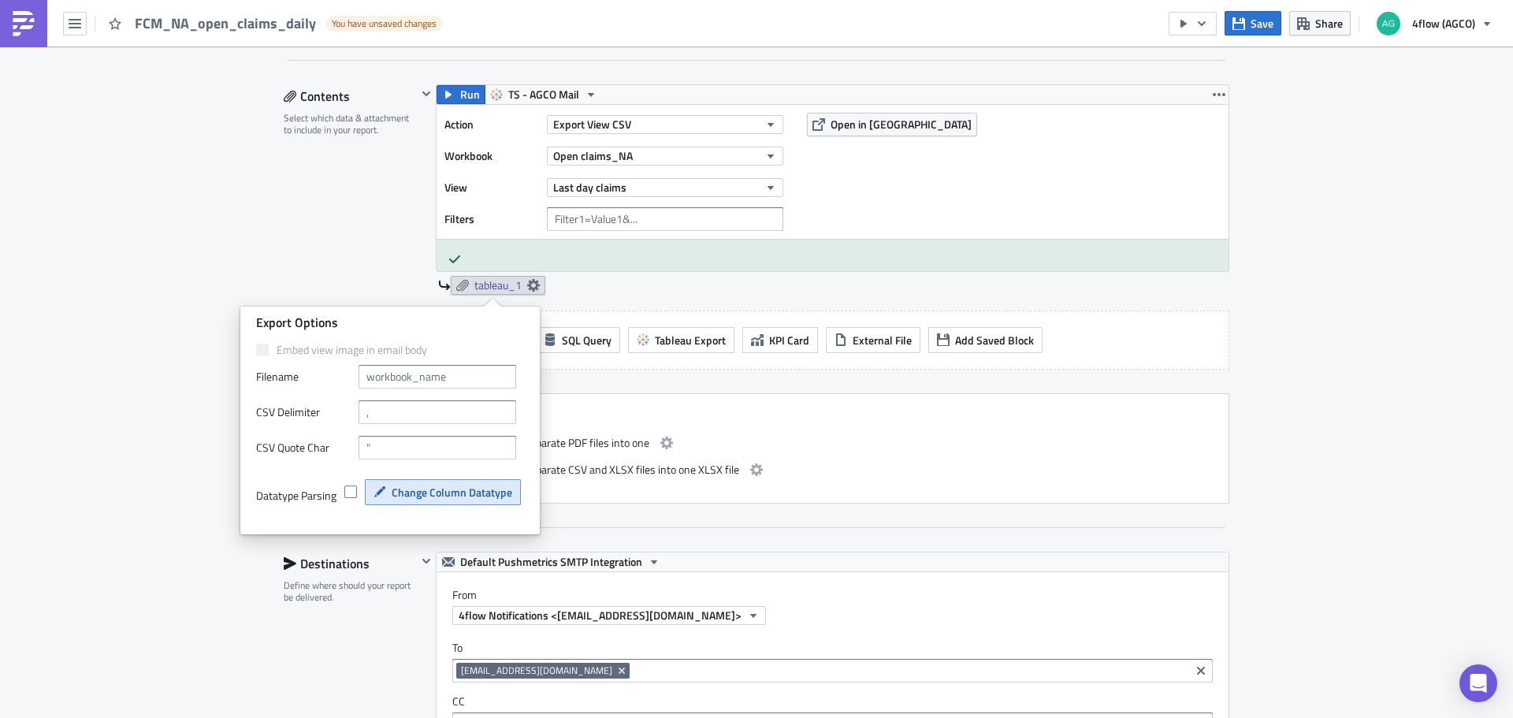
click at [418, 493] on span "Change Column Datatype" at bounding box center [452, 492] width 121 height 17
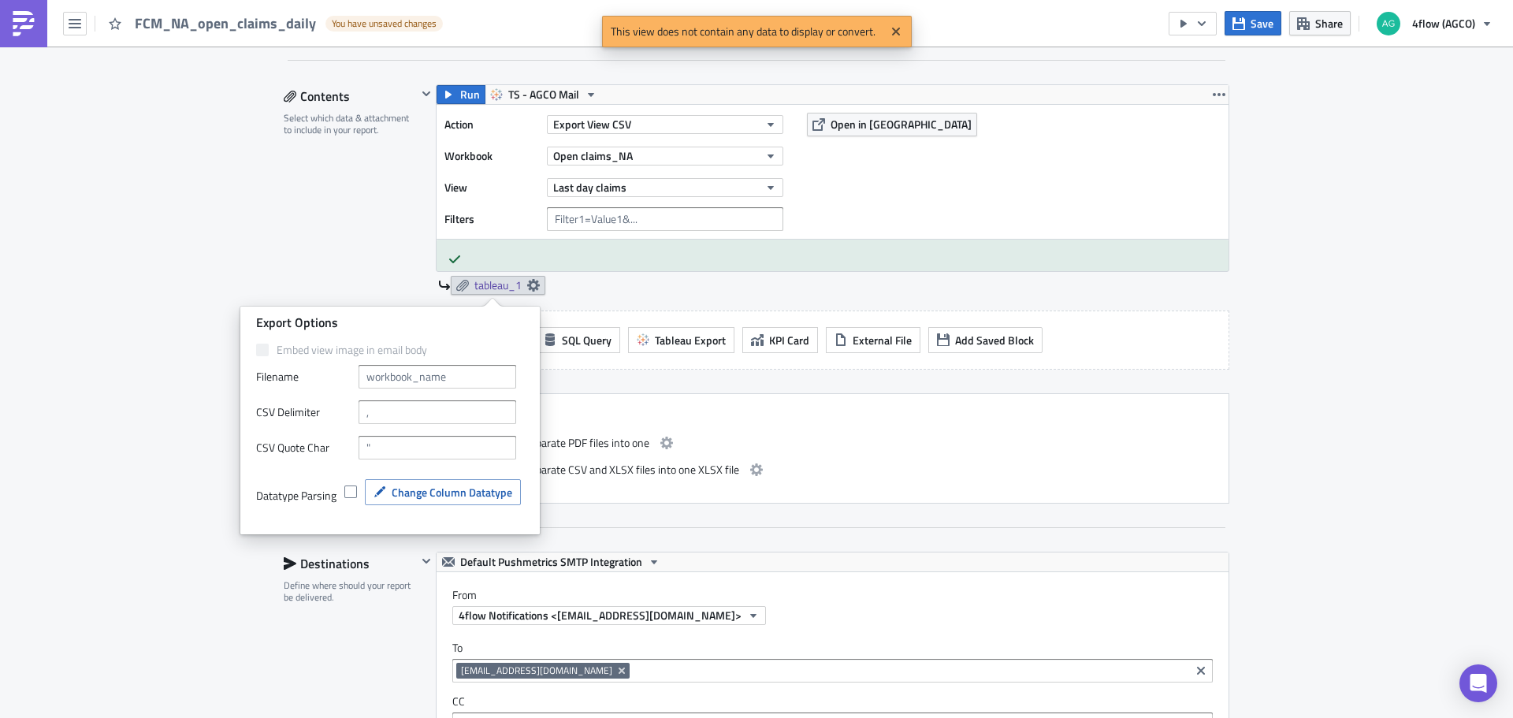
click at [350, 204] on div "Contents Select which data & attachment to include in your report." at bounding box center [350, 293] width 133 height 419
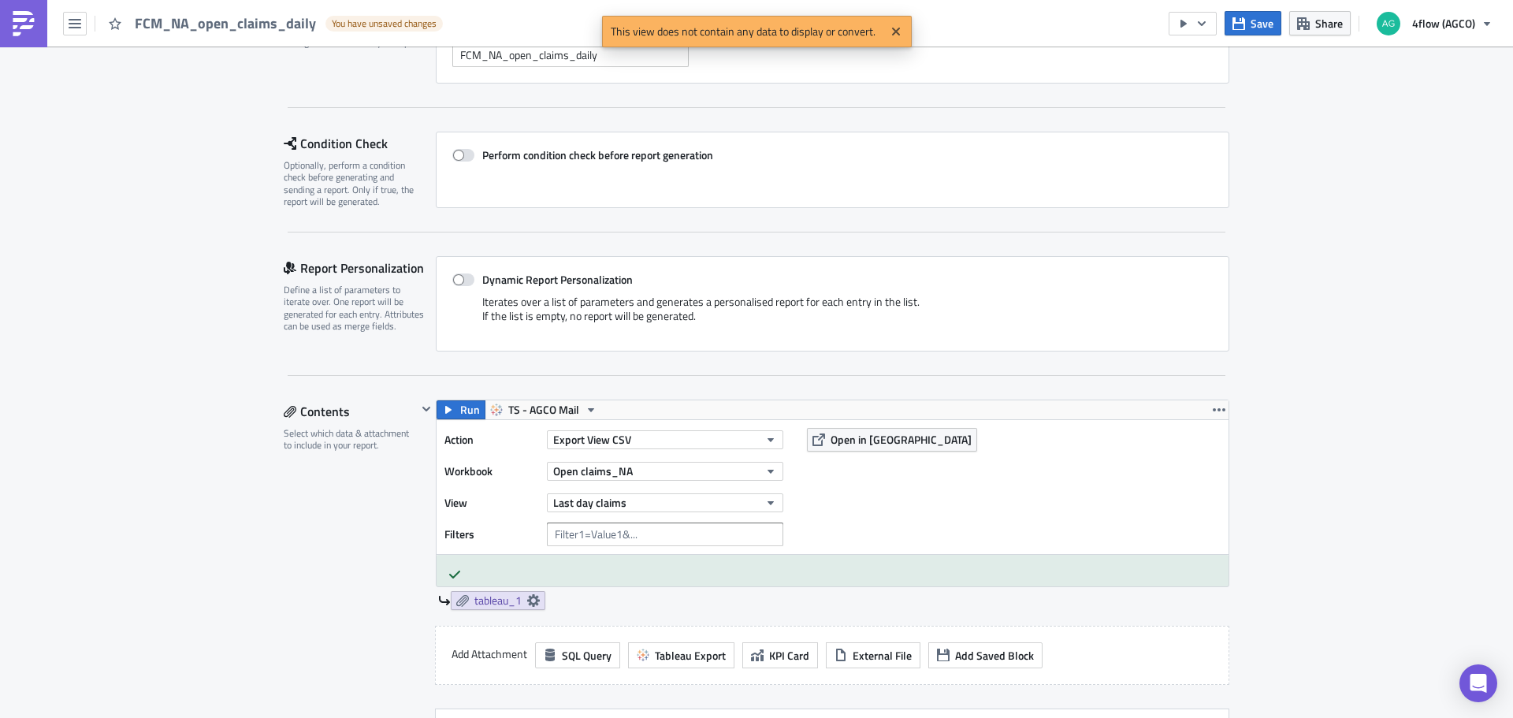
scroll to position [0, 0]
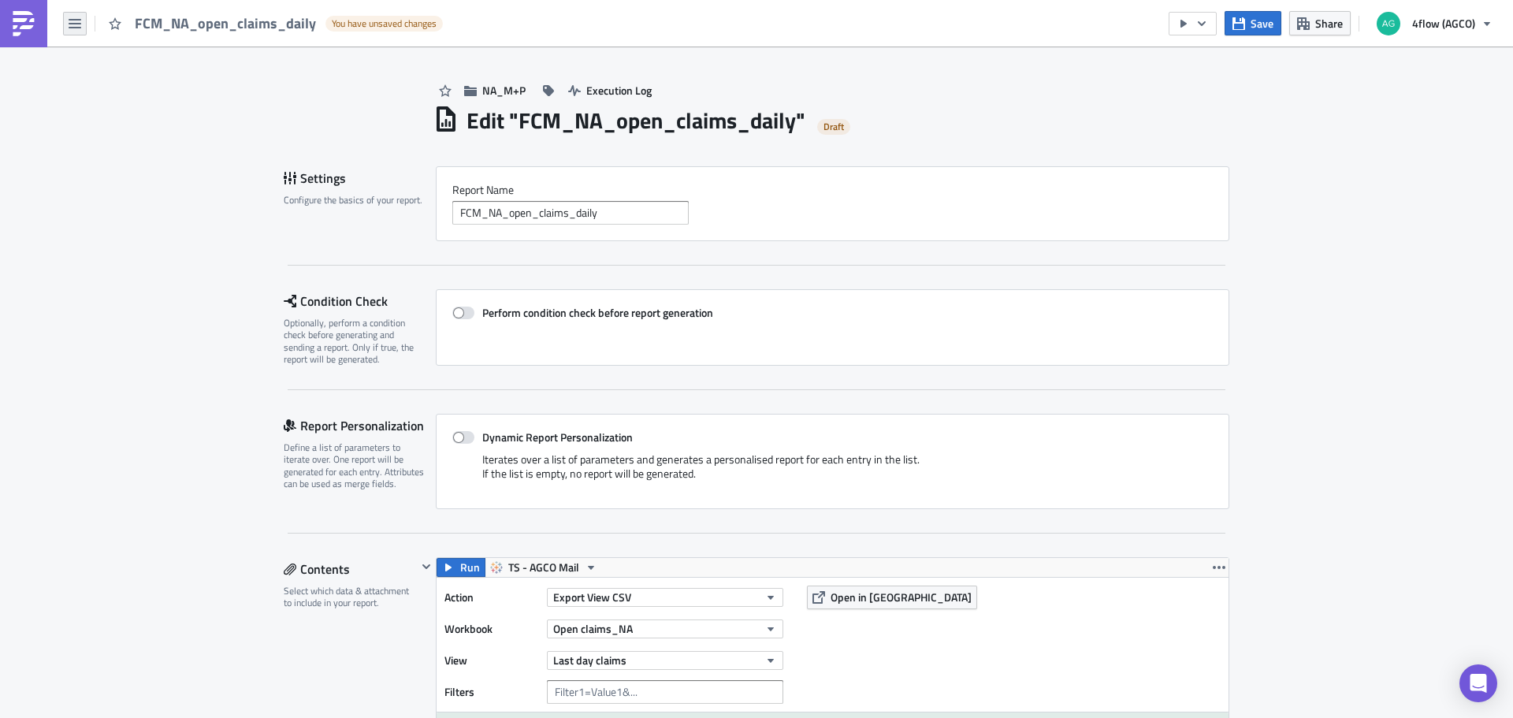
click at [72, 30] on button "button" at bounding box center [75, 24] width 24 height 24
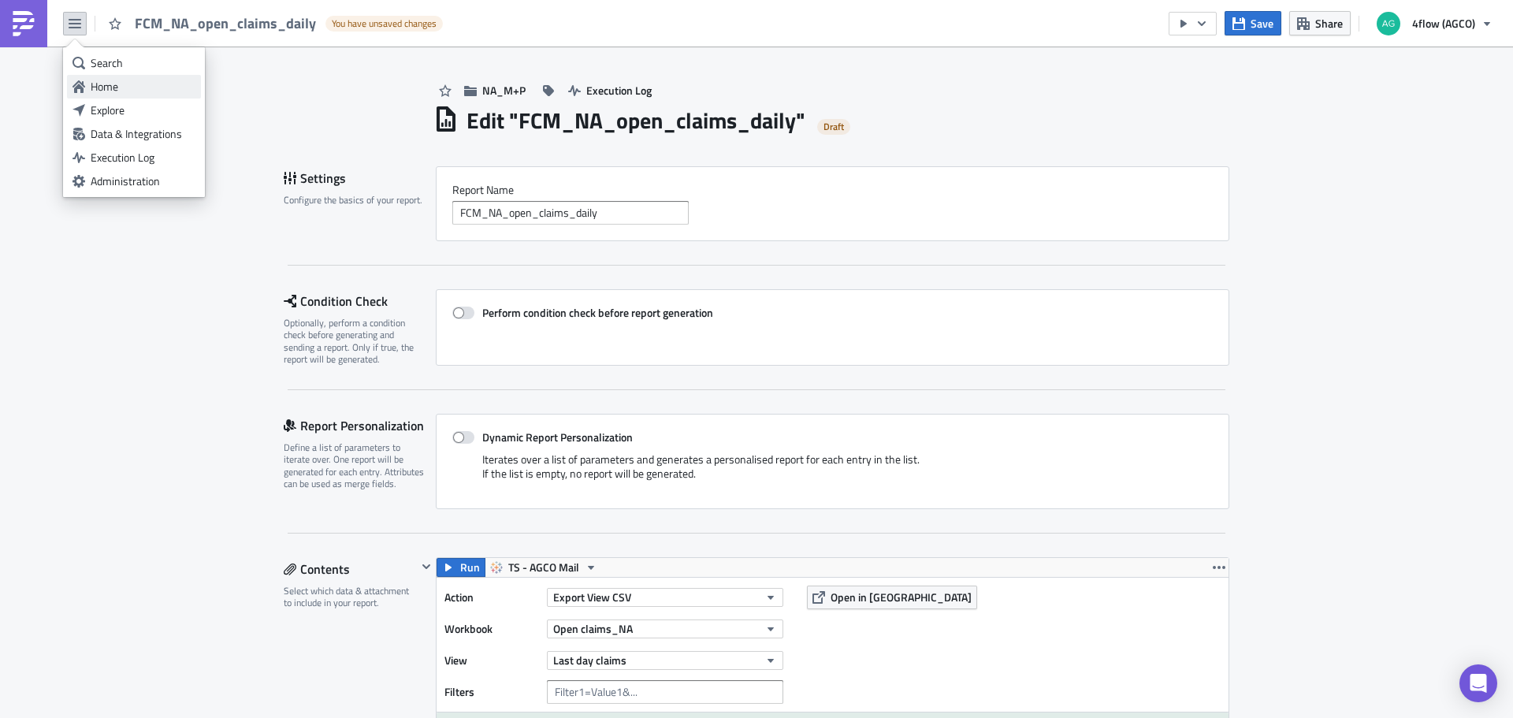
click at [108, 84] on div "Home" at bounding box center [143, 87] width 105 height 16
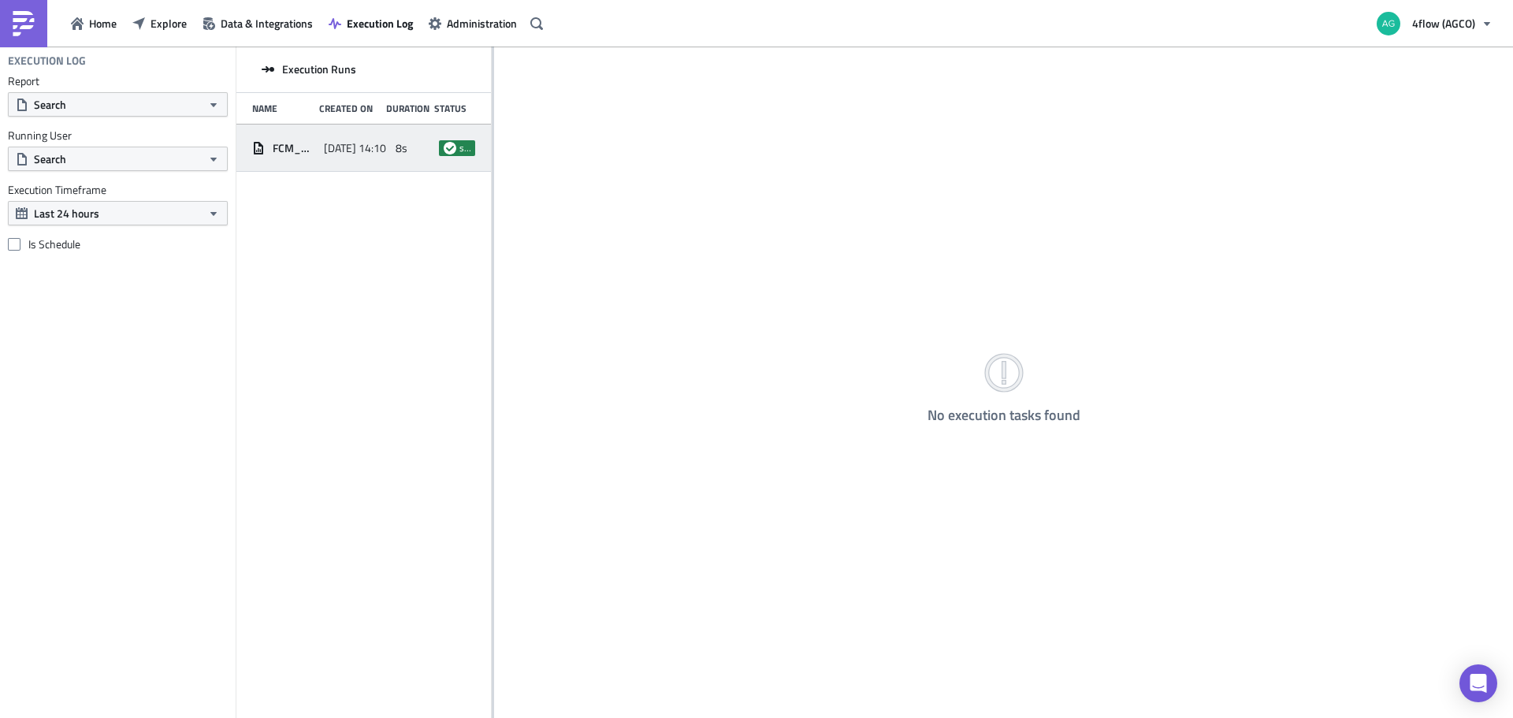
click at [330, 150] on span "[DATE] 14:10" at bounding box center [355, 148] width 62 height 14
